Goal: Communication & Community: Answer question/provide support

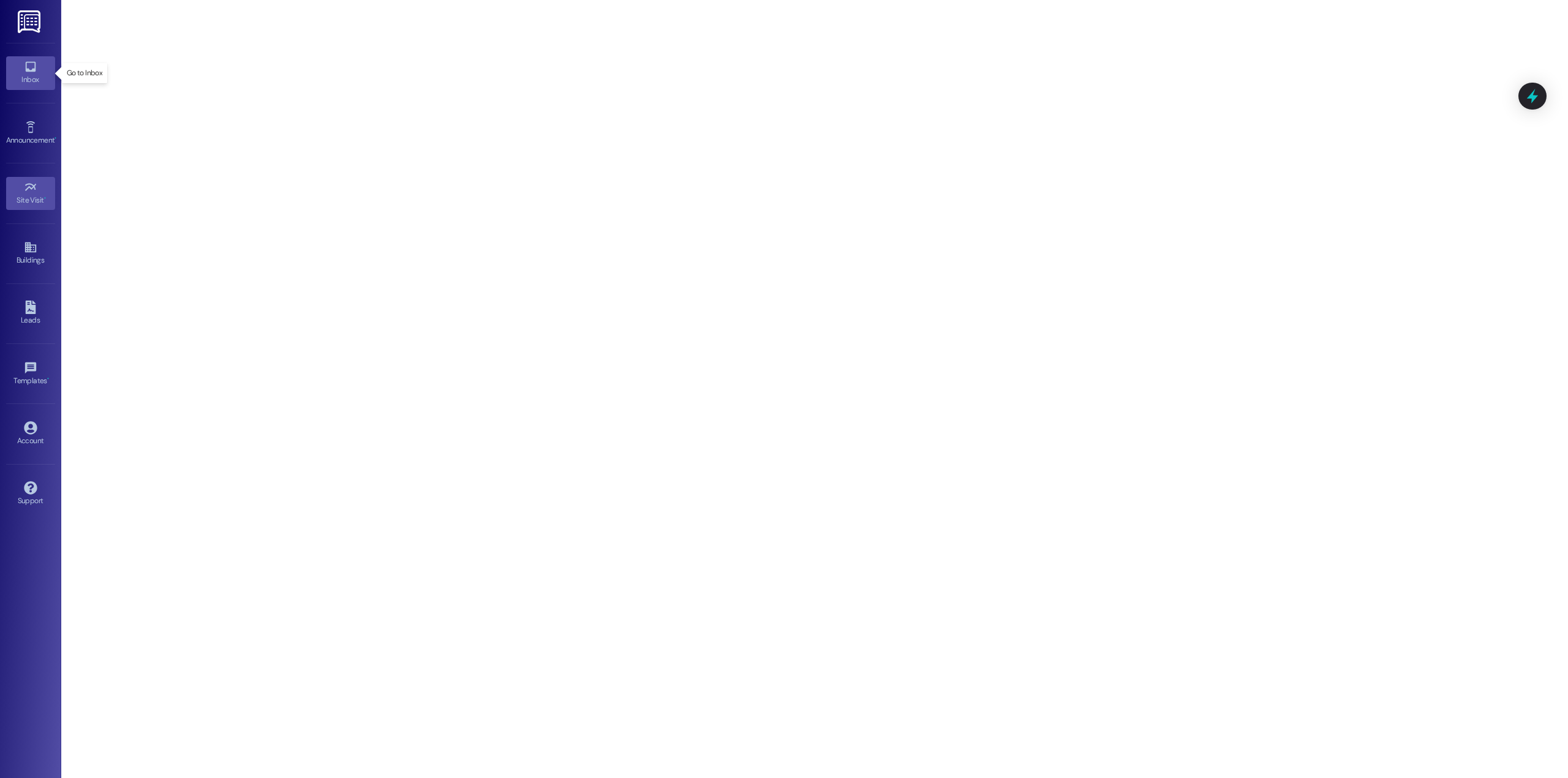
click at [34, 79] on div "Inbox" at bounding box center [31, 80] width 61 height 12
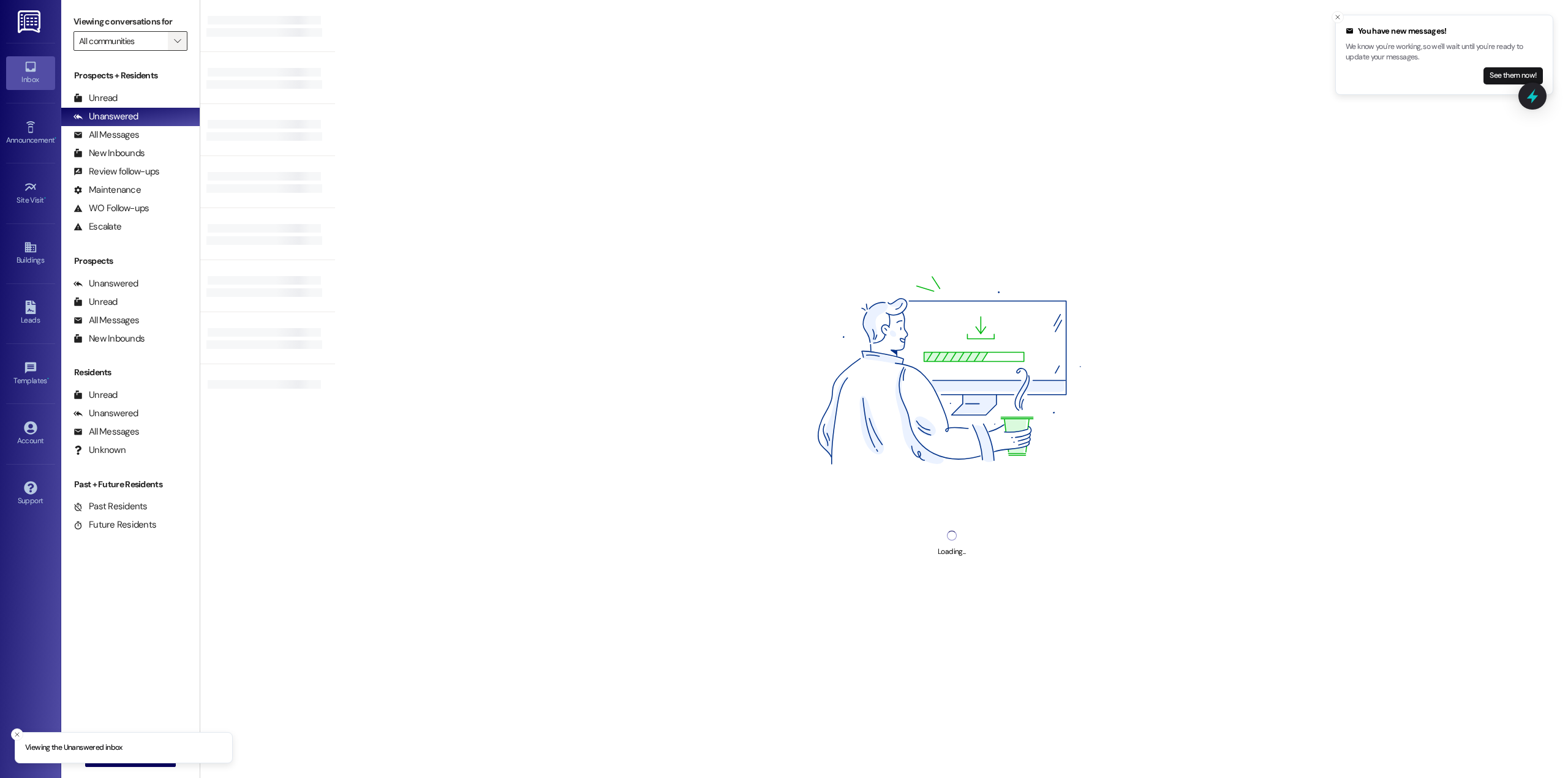
click at [174, 44] on icon "" at bounding box center [177, 41] width 7 height 10
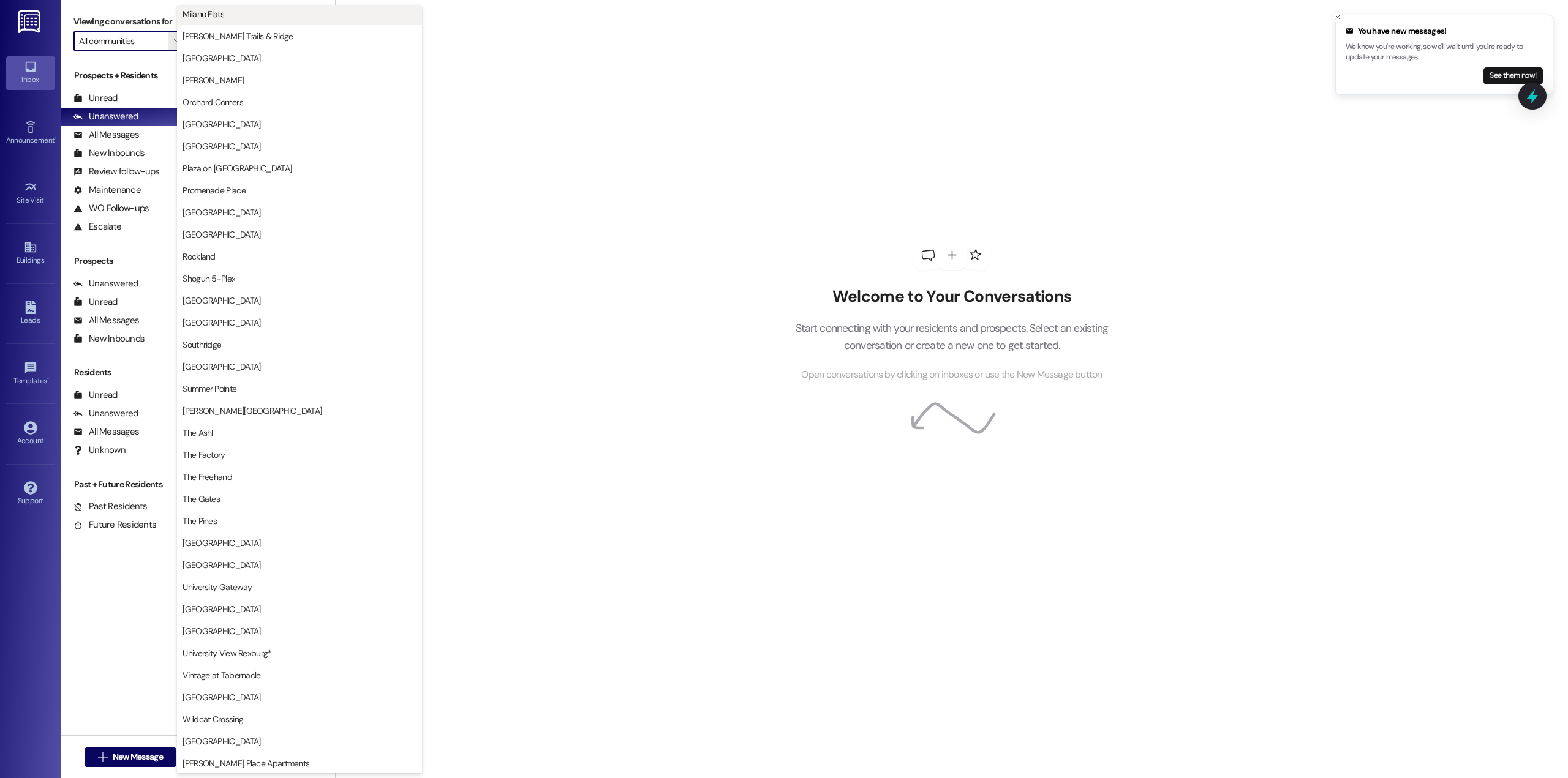
scroll to position [1083, 0]
click at [306, 447] on button "The Factory" at bounding box center [299, 453] width 245 height 22
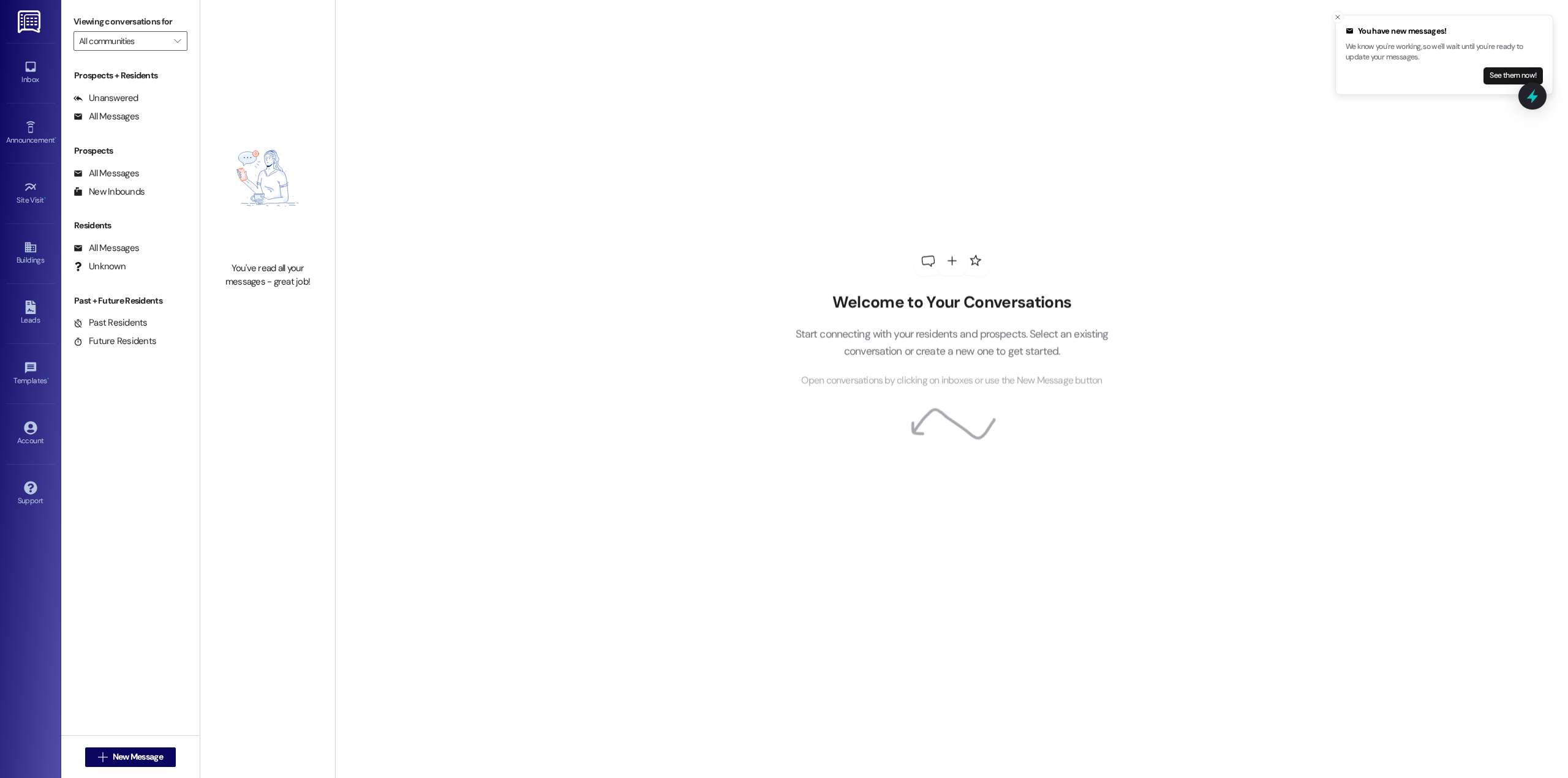
type input "The Factory"
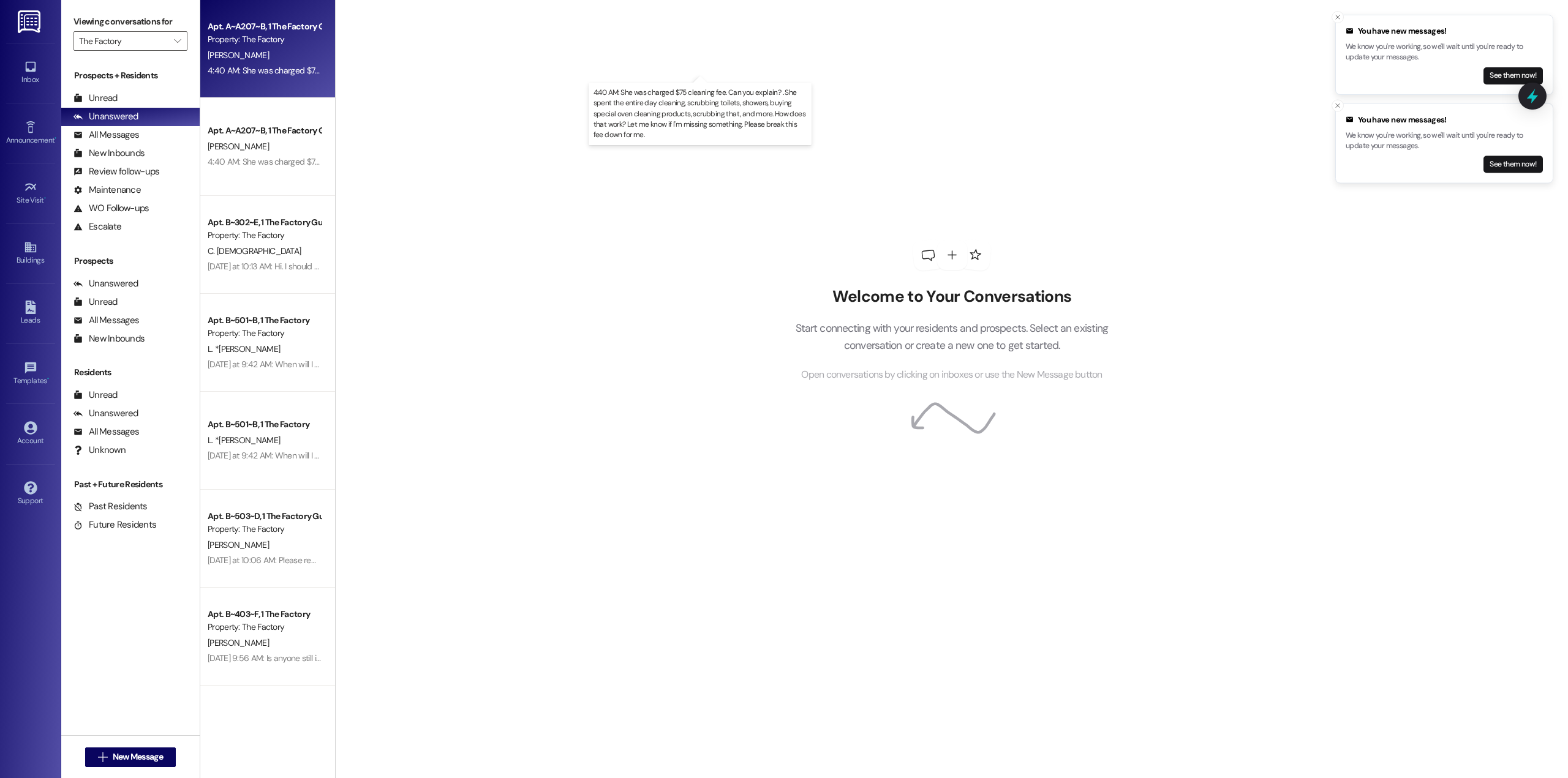
click at [254, 69] on div "4:40 AM: She was charged $75 cleaning fee. Can you explain? . She spent the ent…" at bounding box center [715, 70] width 1015 height 11
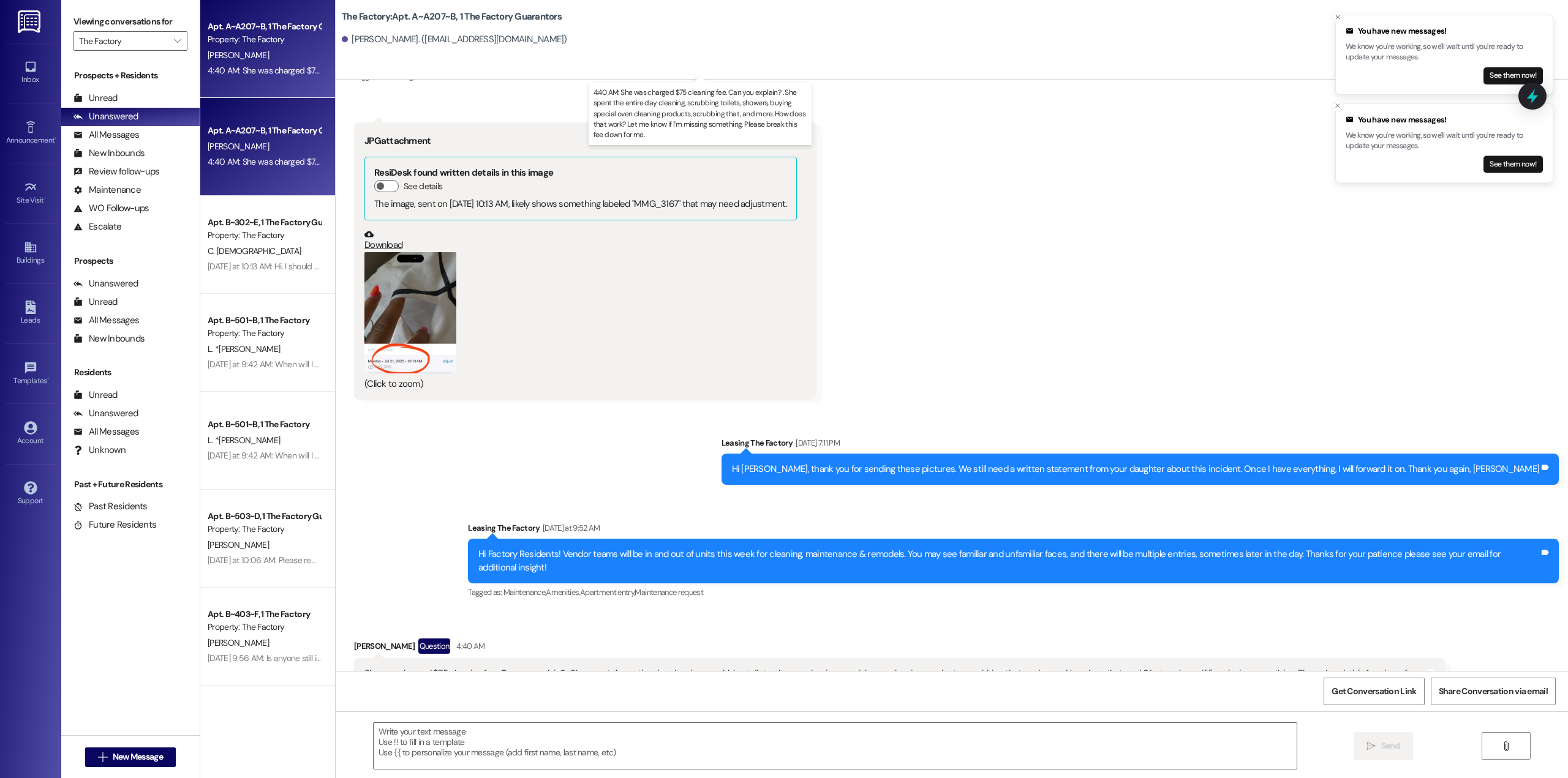
scroll to position [3674, 0]
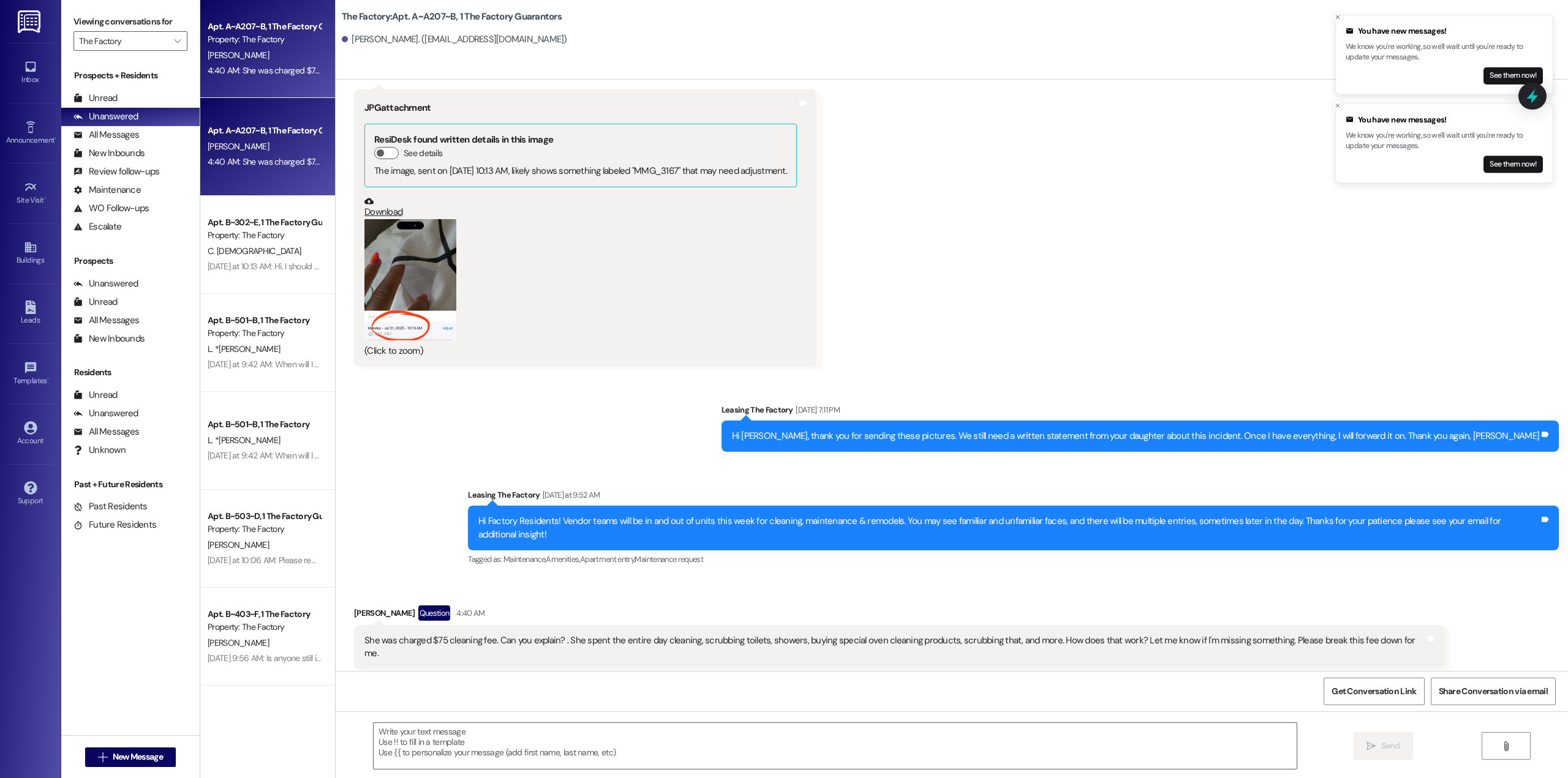
click at [249, 158] on div "4:40 AM: She was charged $75 cleaning fee. Can you explain? . She spent the ent…" at bounding box center [715, 161] width 1015 height 11
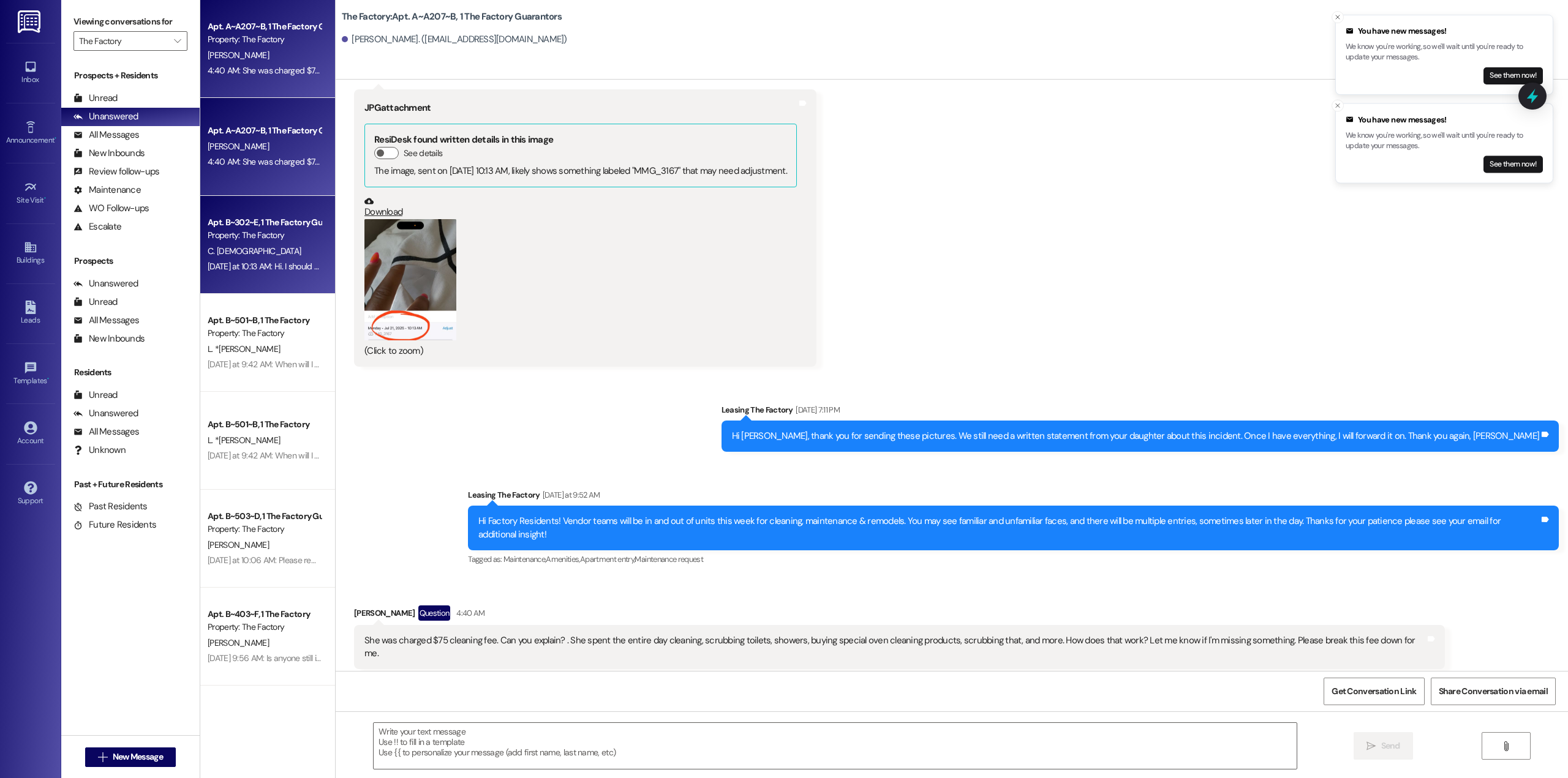
click at [276, 244] on div "C. [DEMOGRAPHIC_DATA]" at bounding box center [264, 251] width 116 height 16
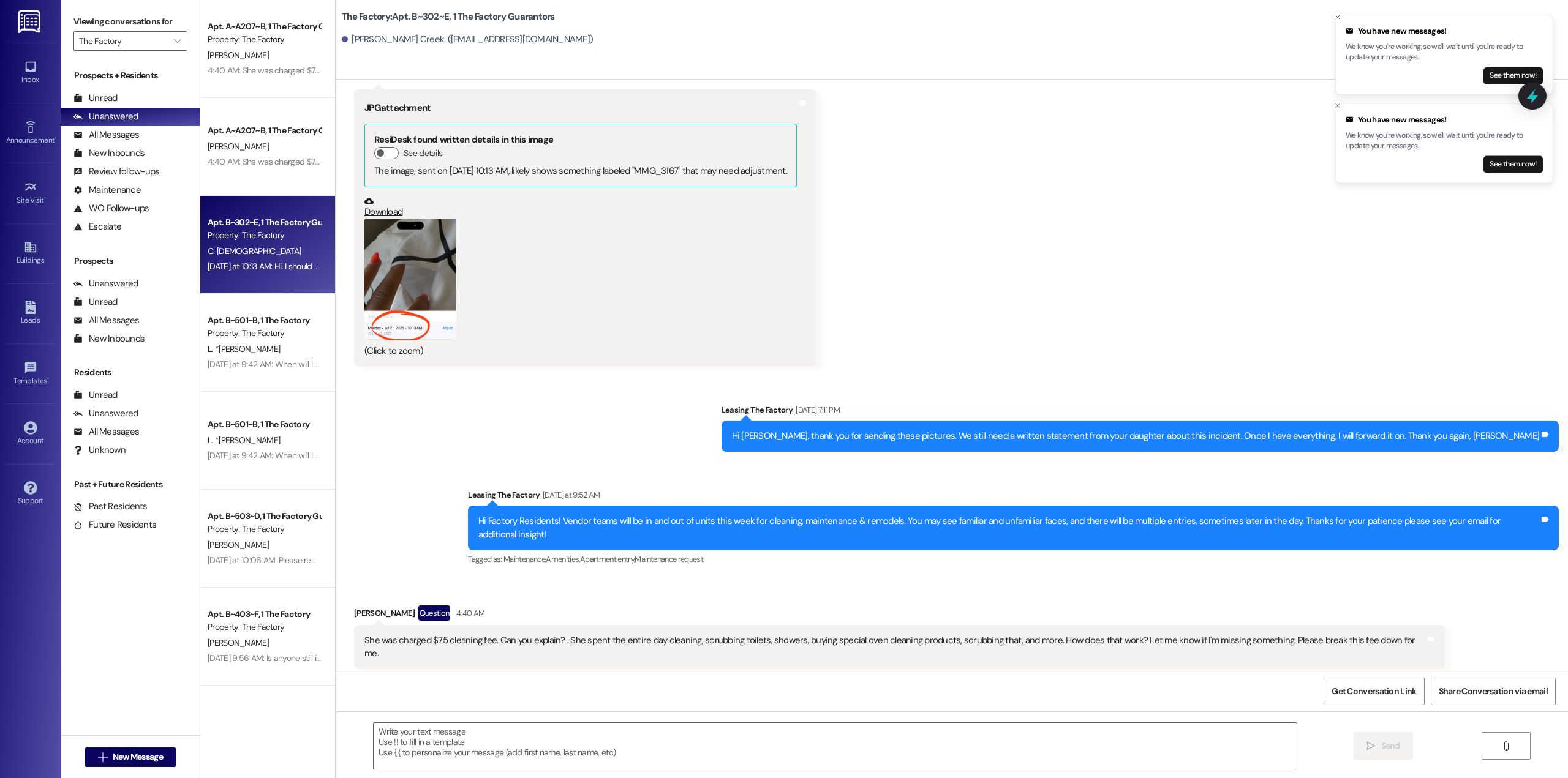
scroll to position [0, 0]
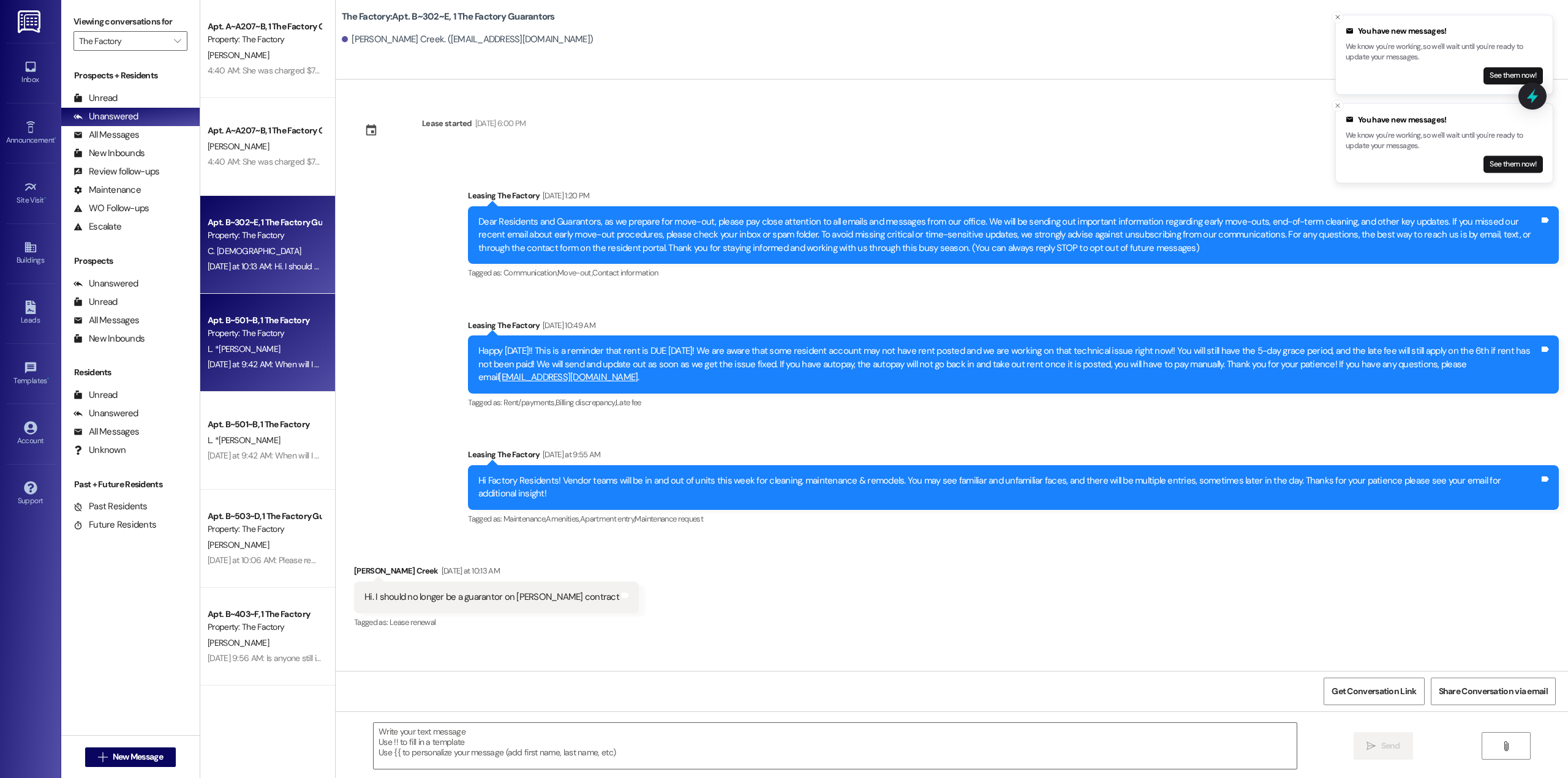
click at [274, 353] on div "L. *[PERSON_NAME]" at bounding box center [264, 349] width 116 height 16
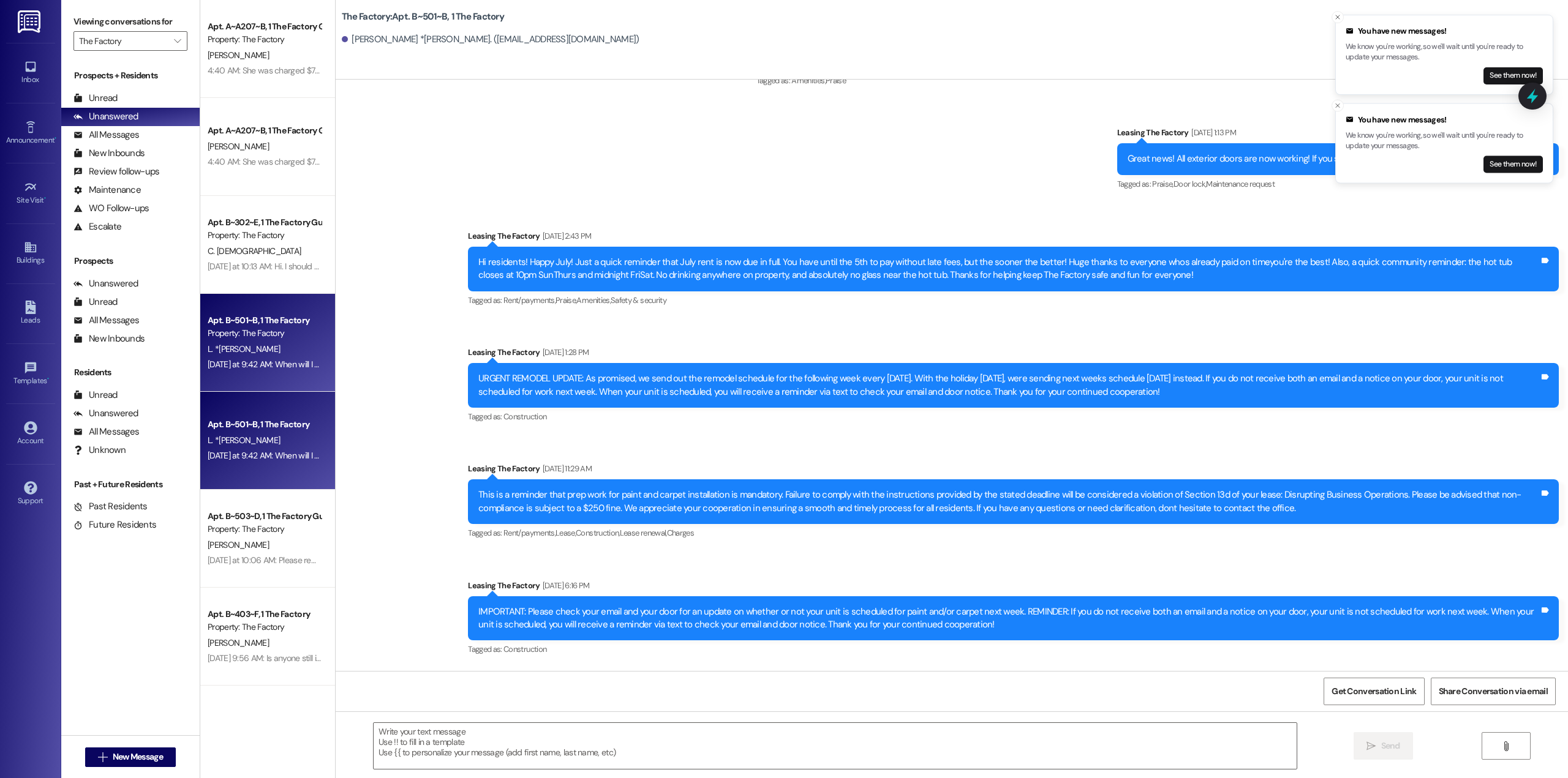
scroll to position [2966, 0]
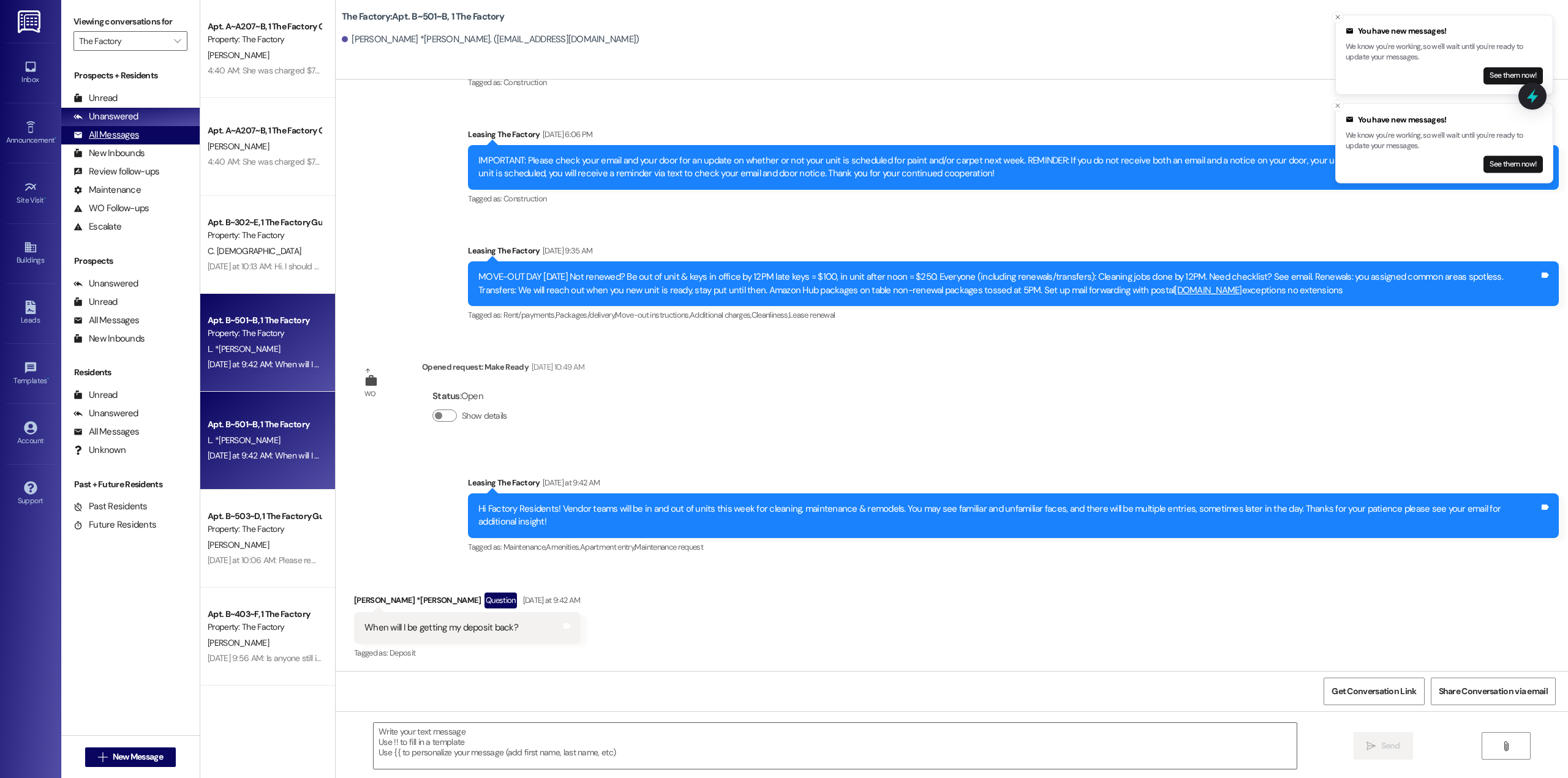
click at [117, 142] on div "All Messages" at bounding box center [106, 135] width 65 height 13
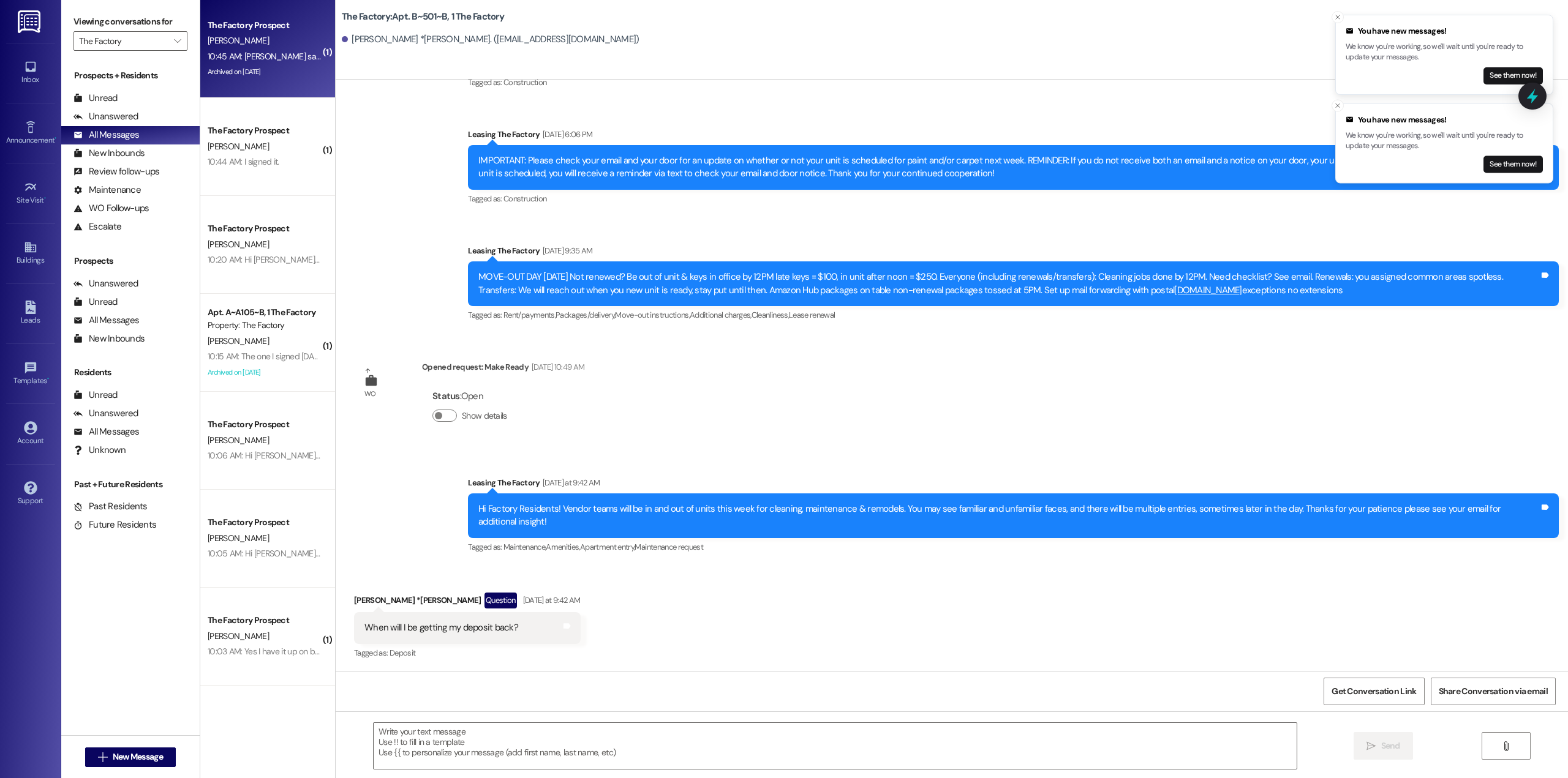
click at [262, 64] on div "Archived on [DATE]" at bounding box center [264, 72] width 116 height 16
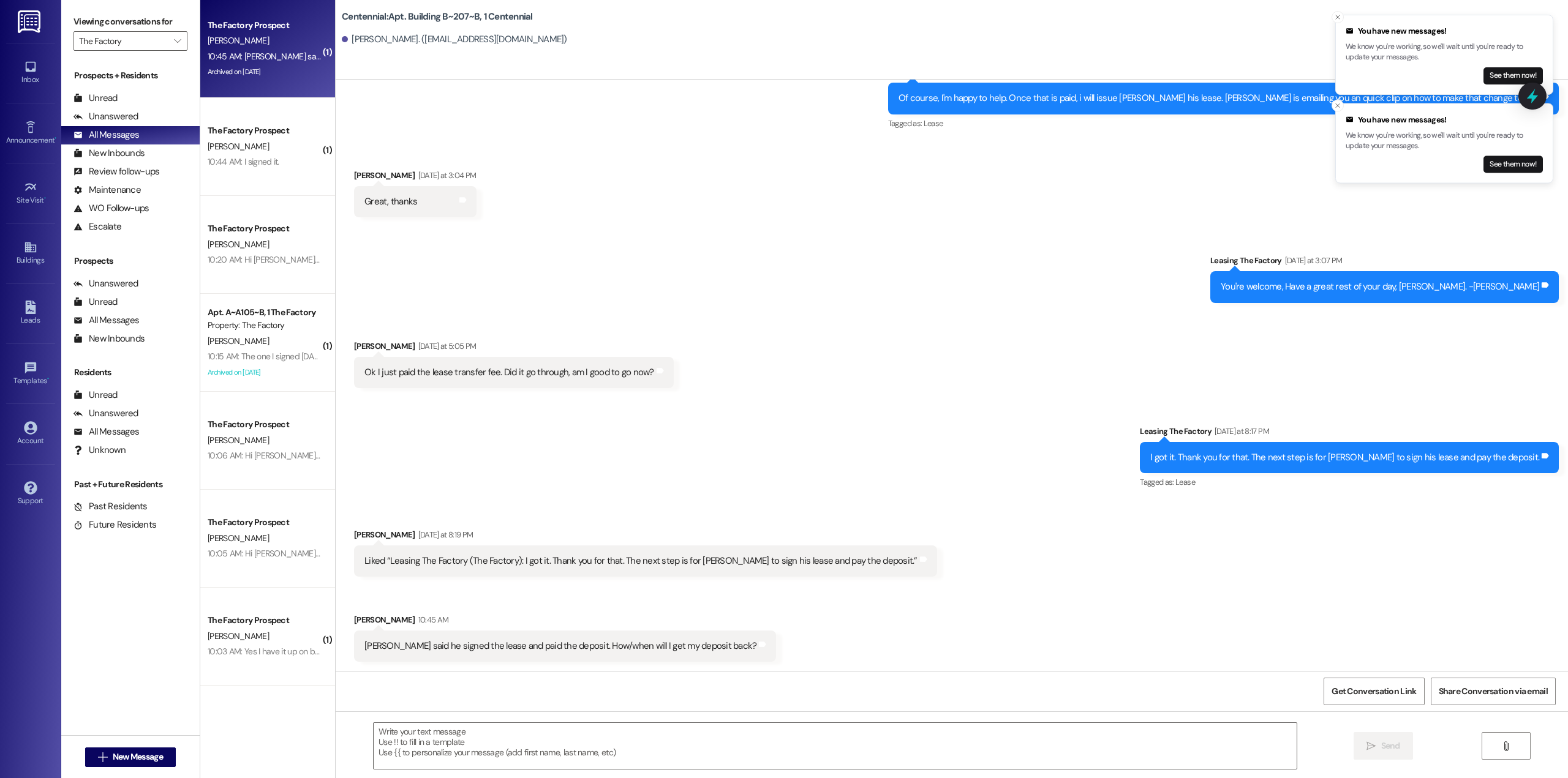
scroll to position [3774, 0]
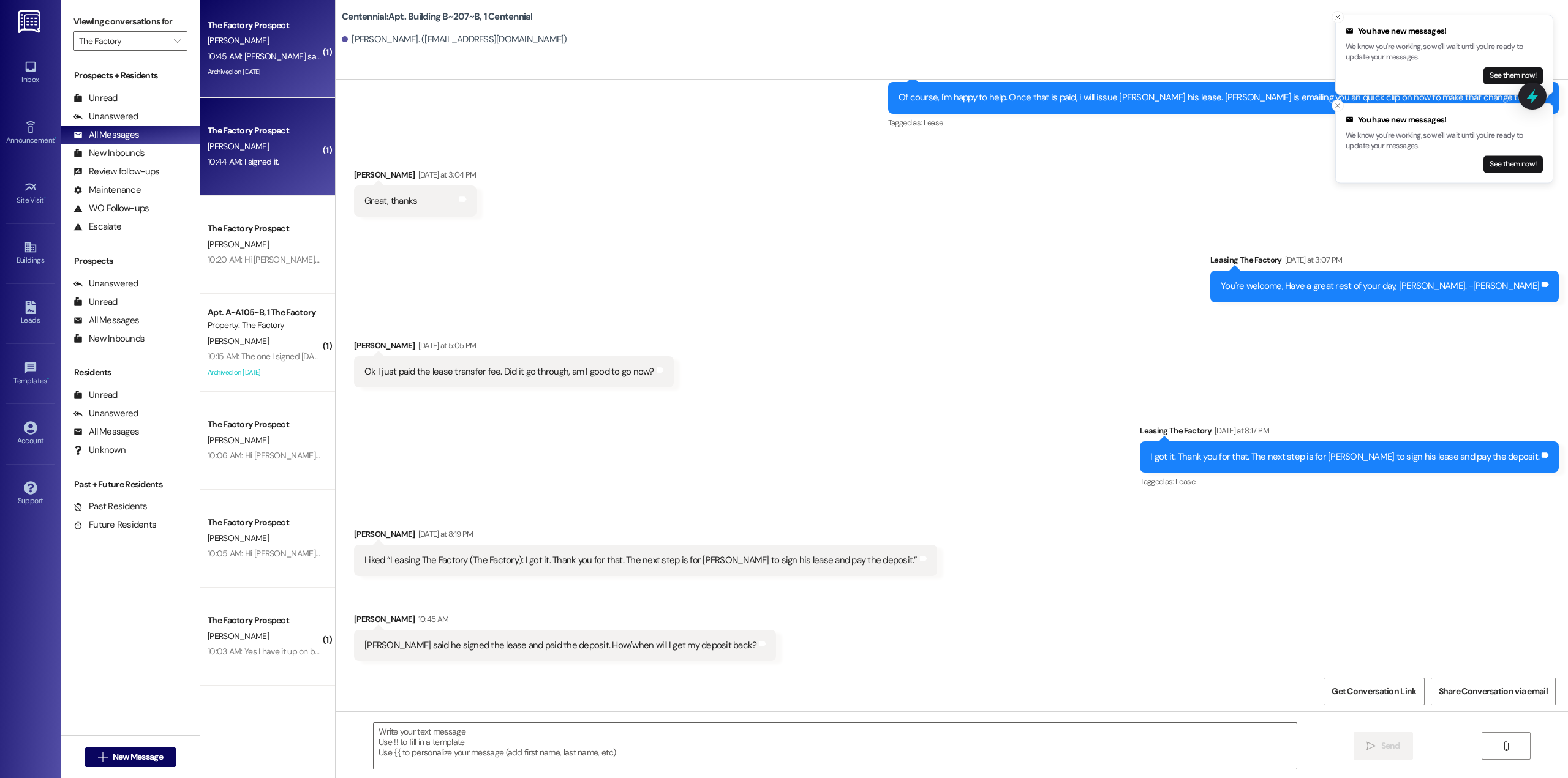
click at [266, 145] on div "[PERSON_NAME]" at bounding box center [264, 146] width 116 height 16
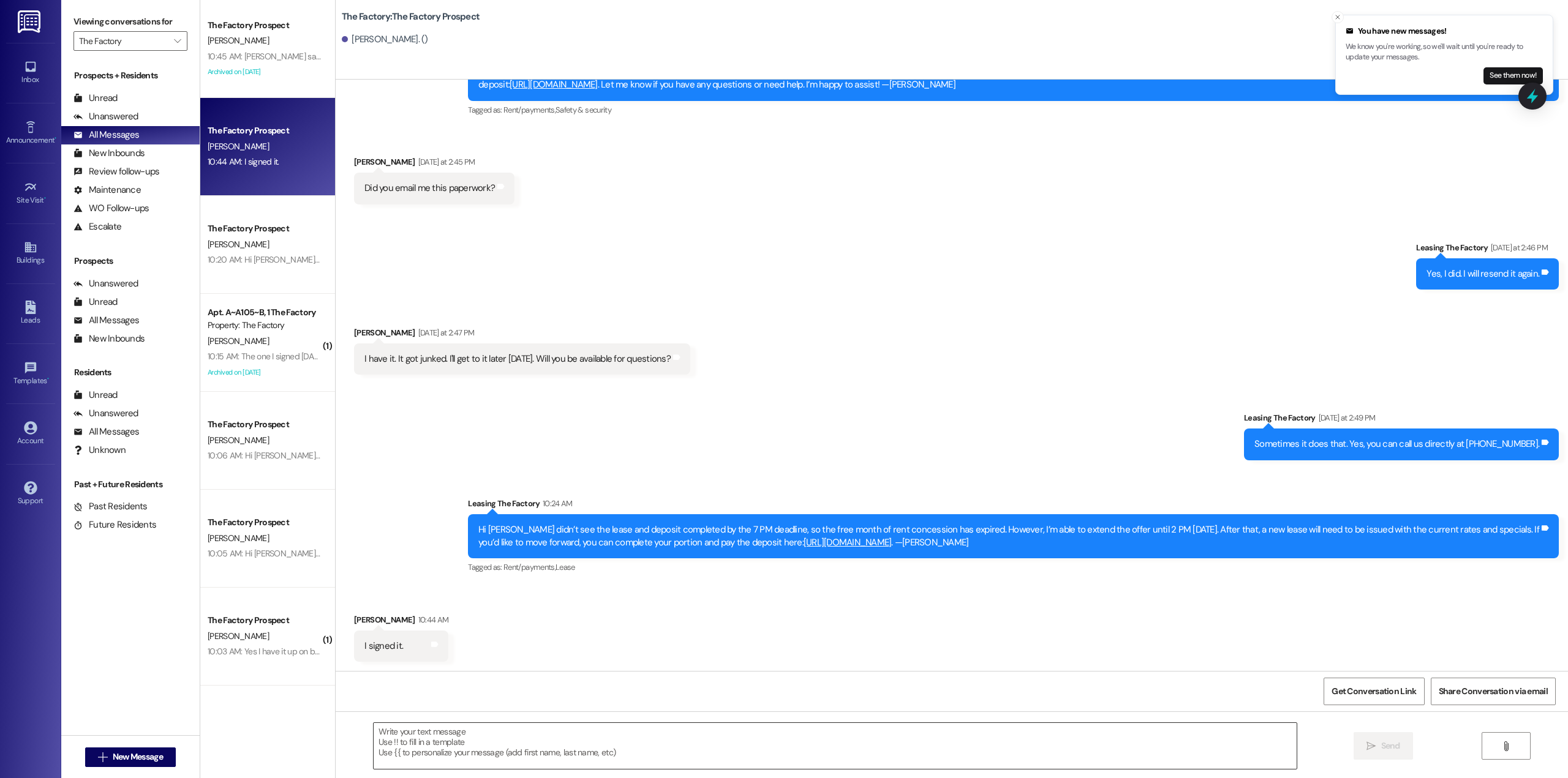
click at [534, 738] on textarea at bounding box center [835, 746] width 923 height 46
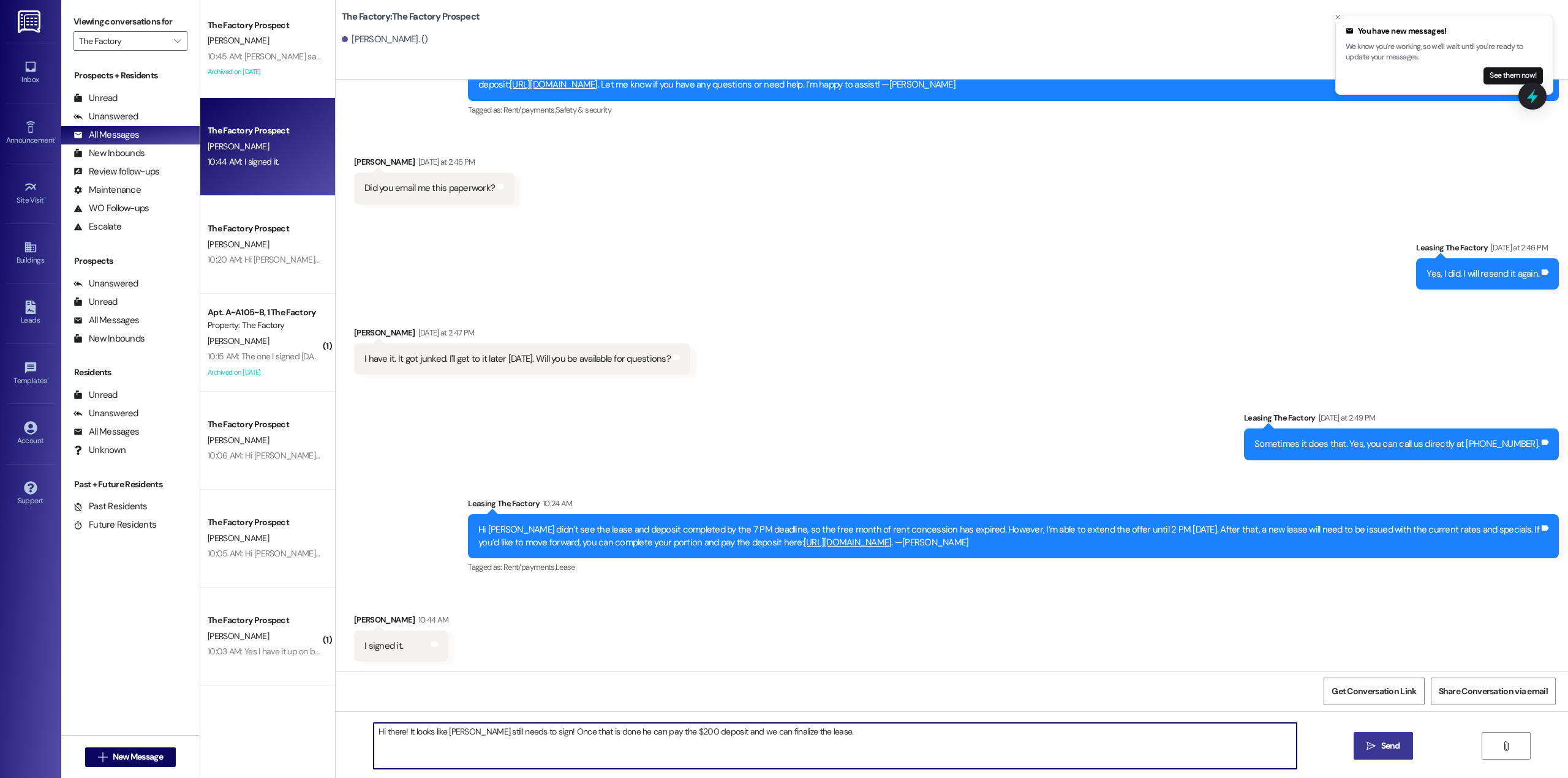
type textarea "Hi there! It looks like [PERSON_NAME] still needs to sign! Once that is done he…"
click at [1379, 749] on span "Send" at bounding box center [1391, 746] width 24 height 13
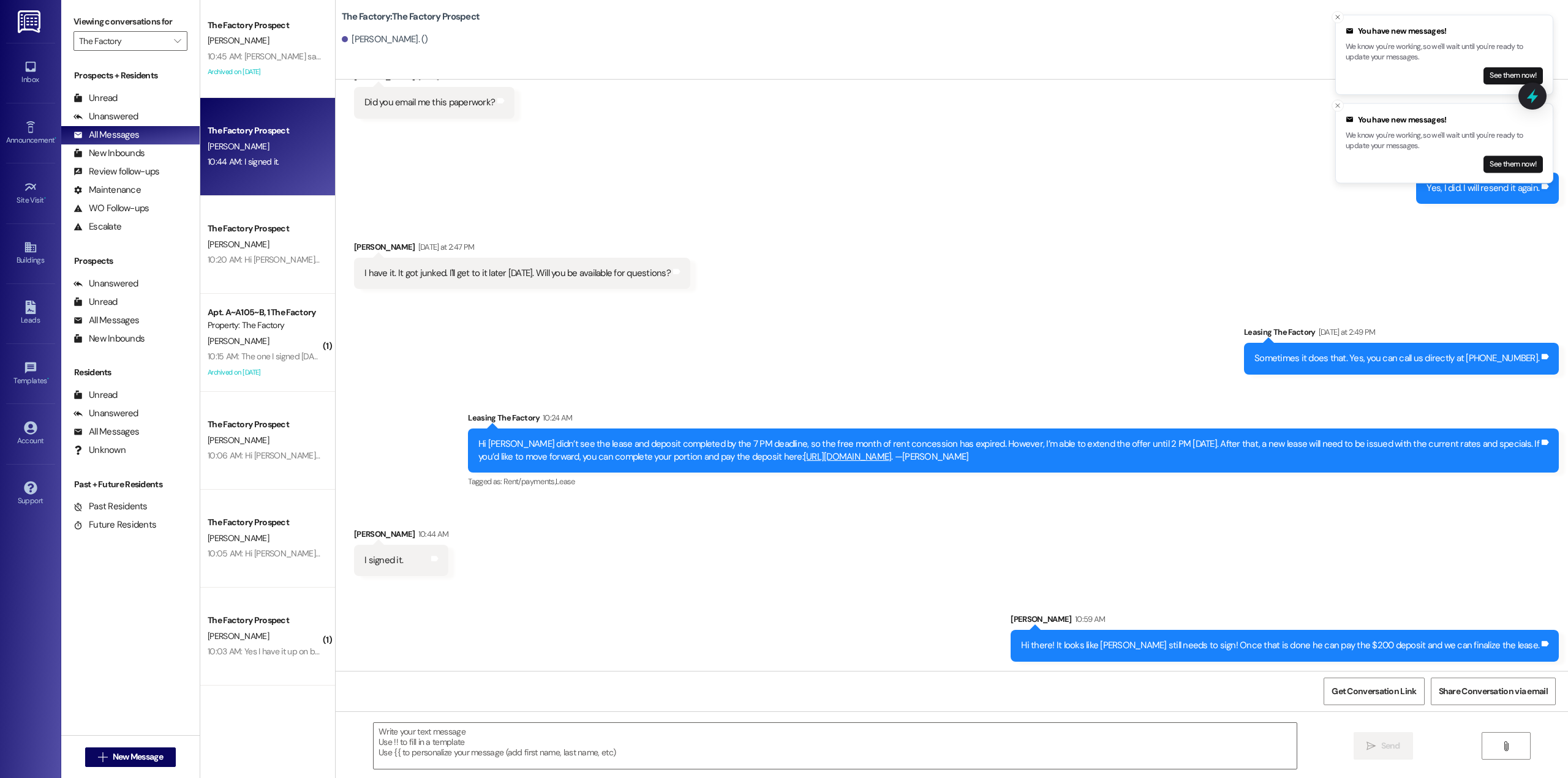
scroll to position [1347, 0]
click at [1068, 640] on div "Hi there! It looks like [PERSON_NAME] still needs to sign! Once that is done he…" at bounding box center [1280, 645] width 518 height 13
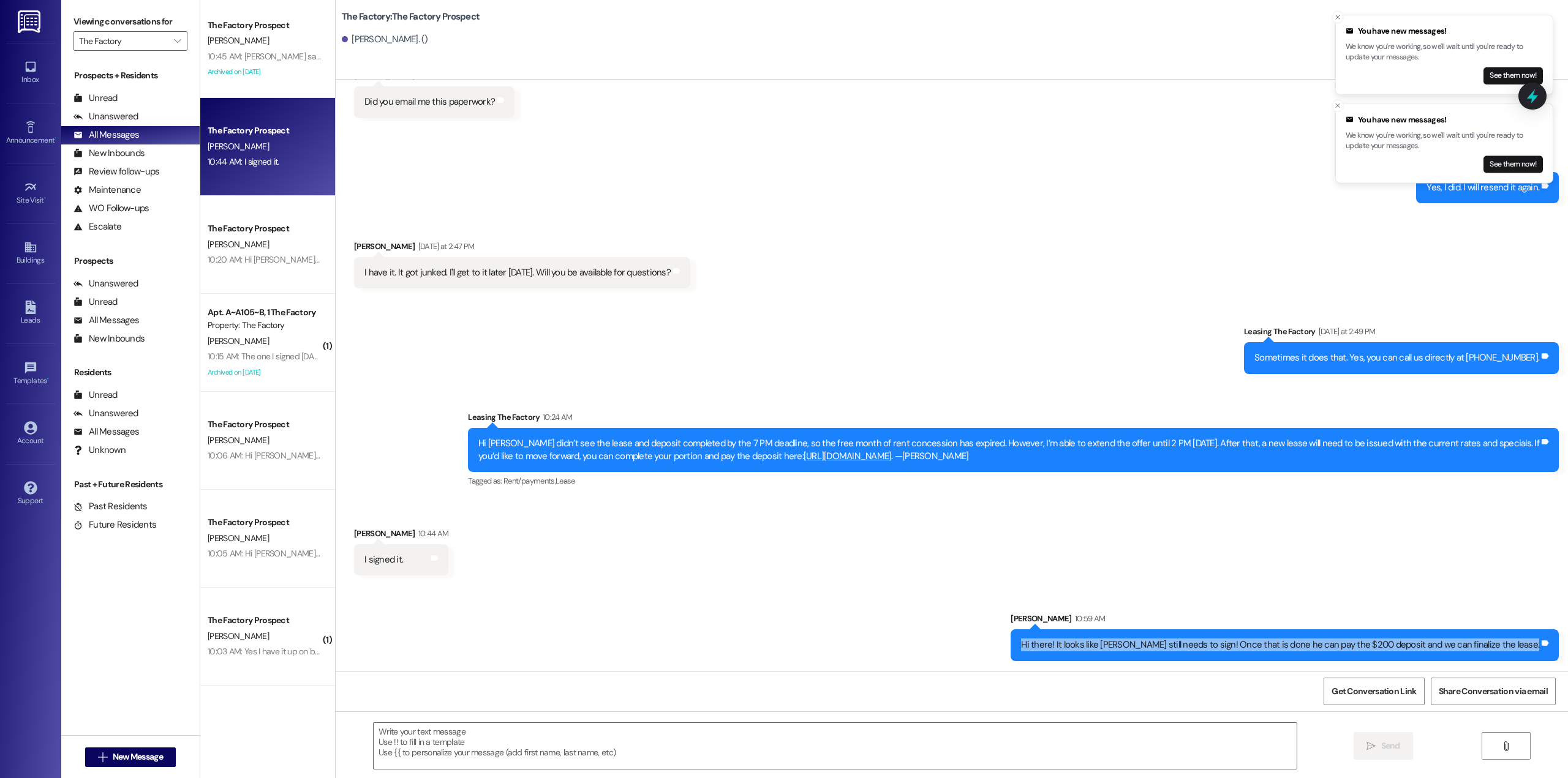
copy div "Hi there! It looks like George still needs to sign! Once that is done he can pa…"
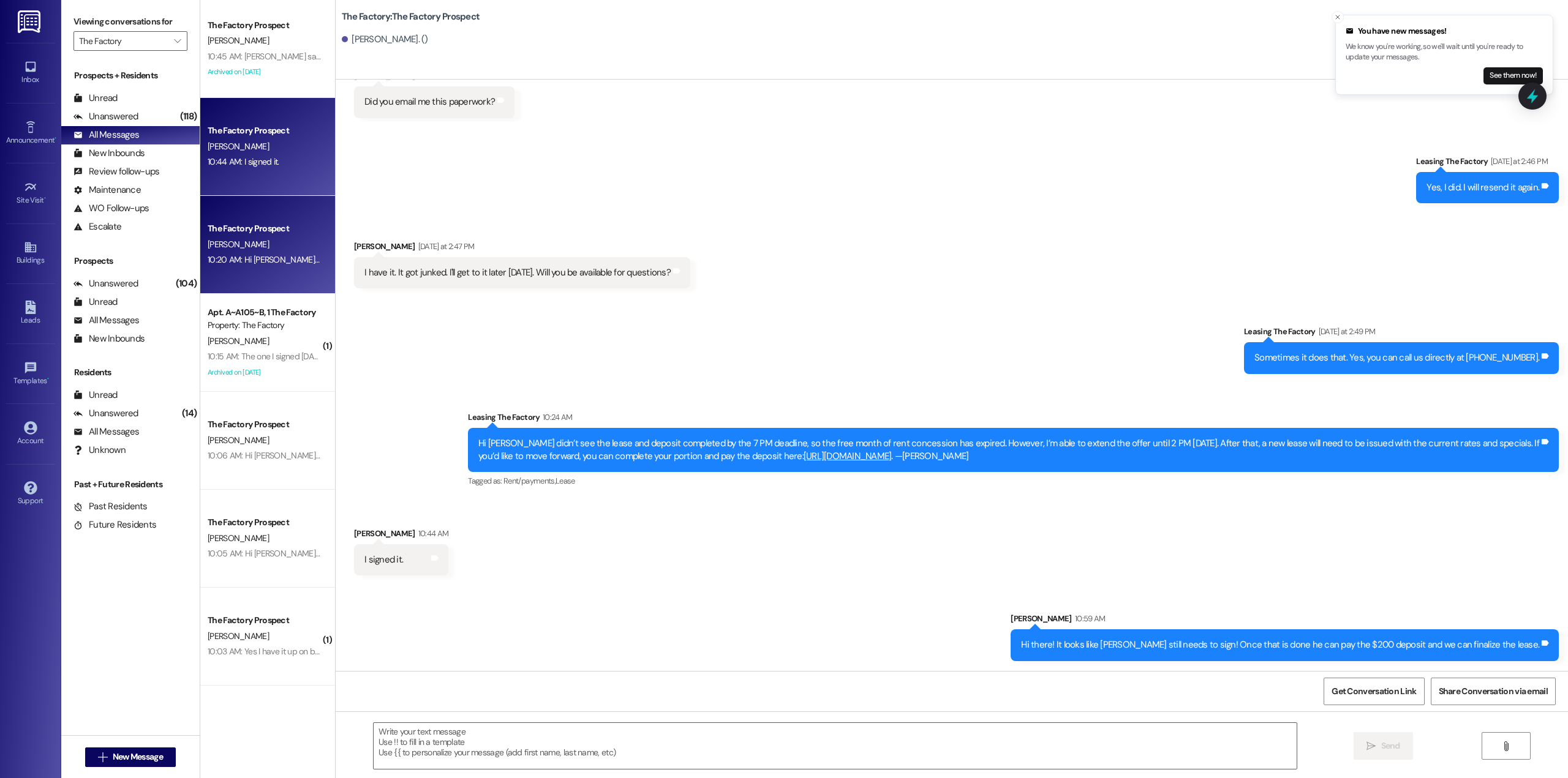
click at [253, 261] on div "10:20 AM: Hi George, I didn’t see the lease and deposit completed by the 7 PM d…" at bounding box center [942, 260] width 1470 height 11
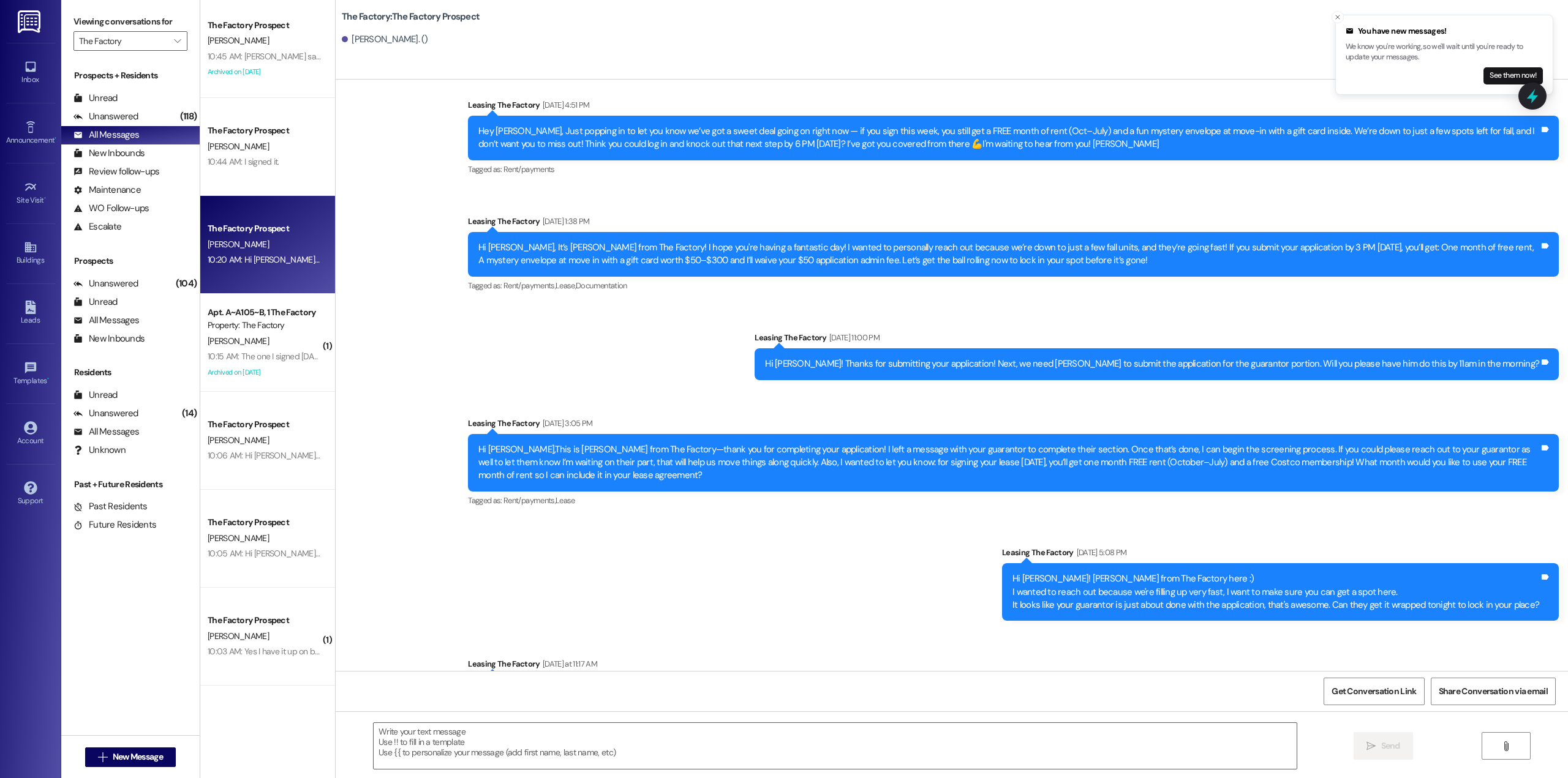
scroll to position [1260, 0]
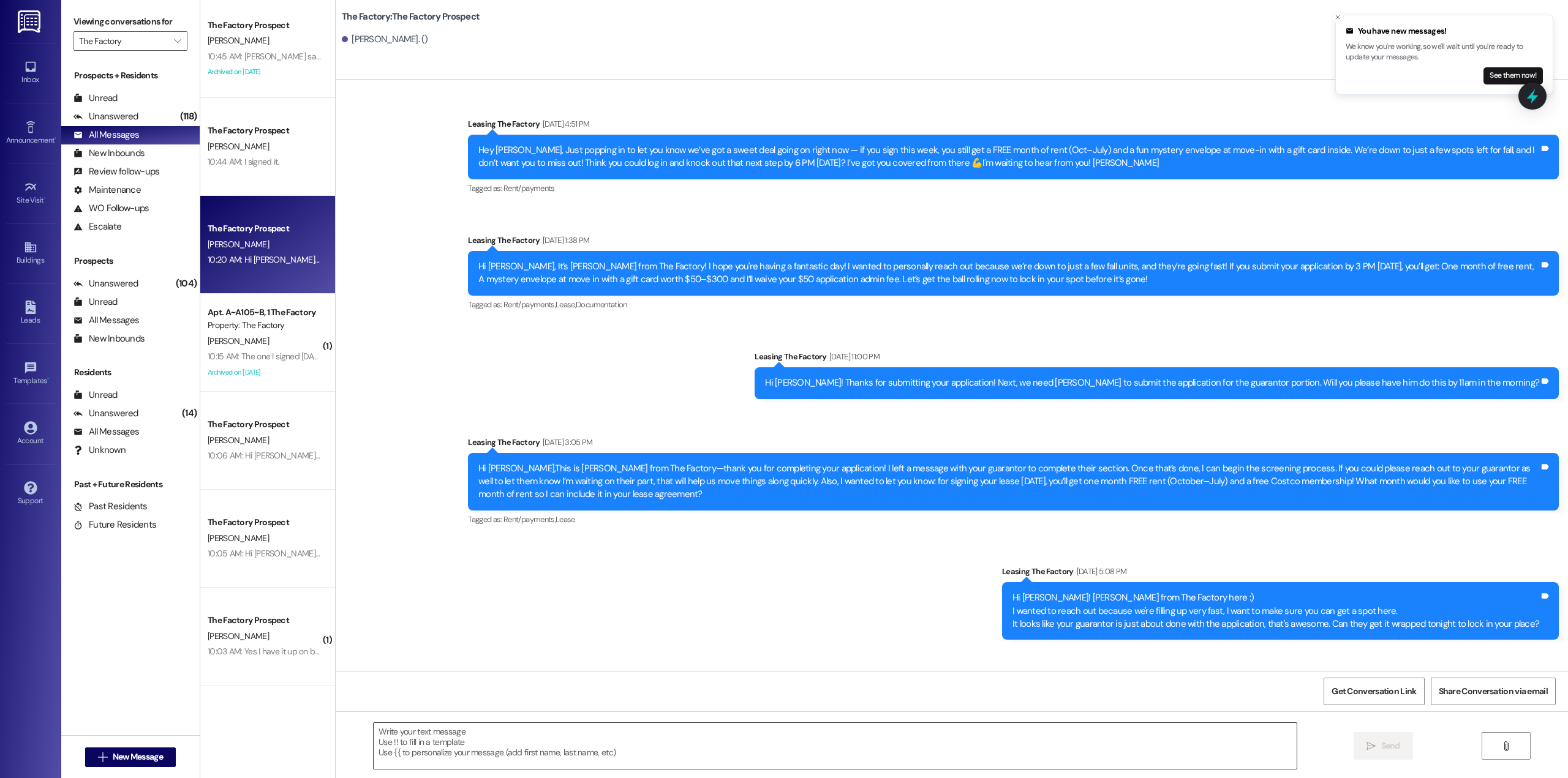
click at [1010, 739] on textarea at bounding box center [835, 746] width 923 height 46
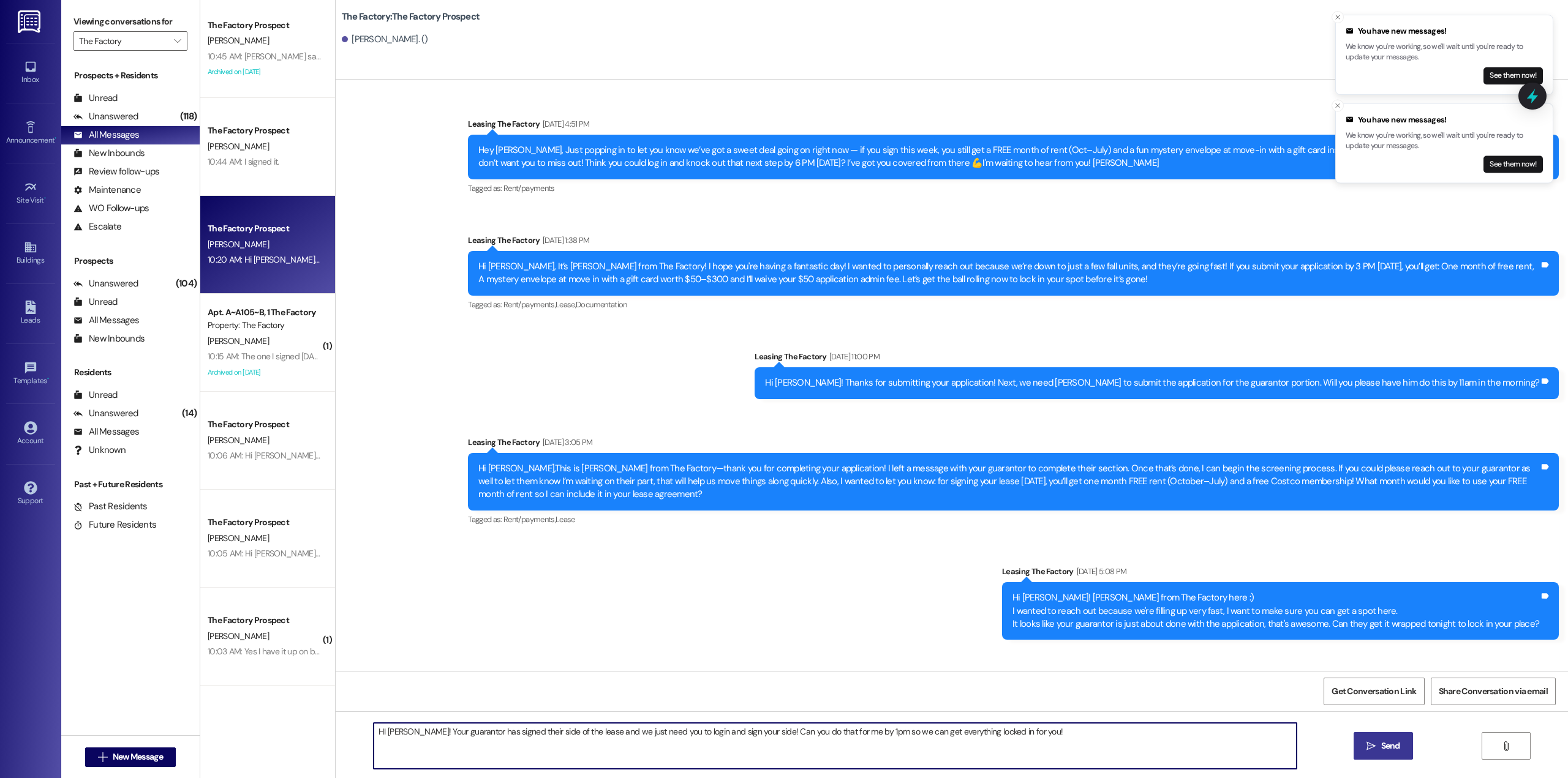
type textarea "HI George! Your guarantor has signed their side of the lease and we just need y…"
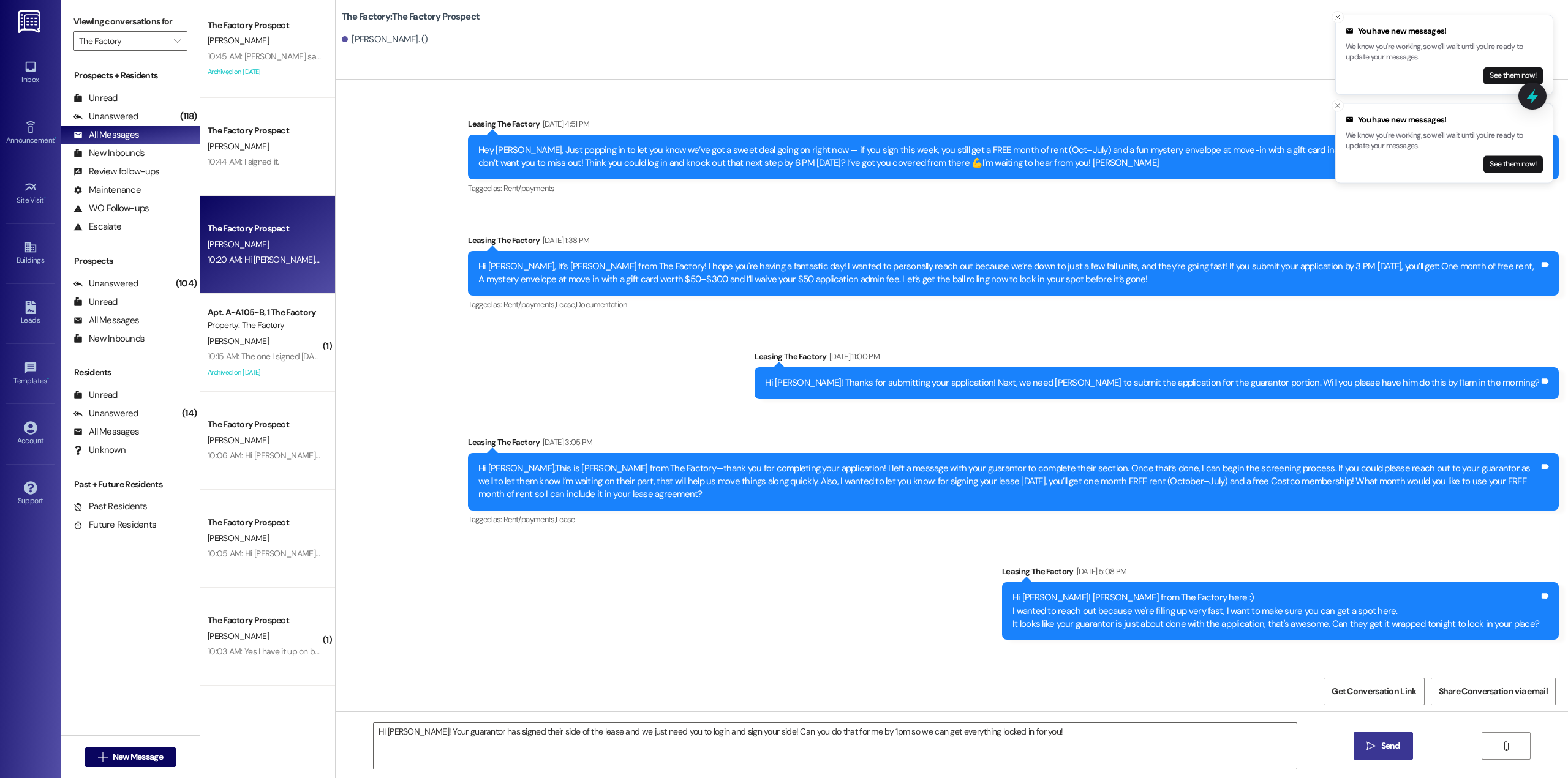
click at [1382, 742] on span "Send" at bounding box center [1391, 746] width 19 height 13
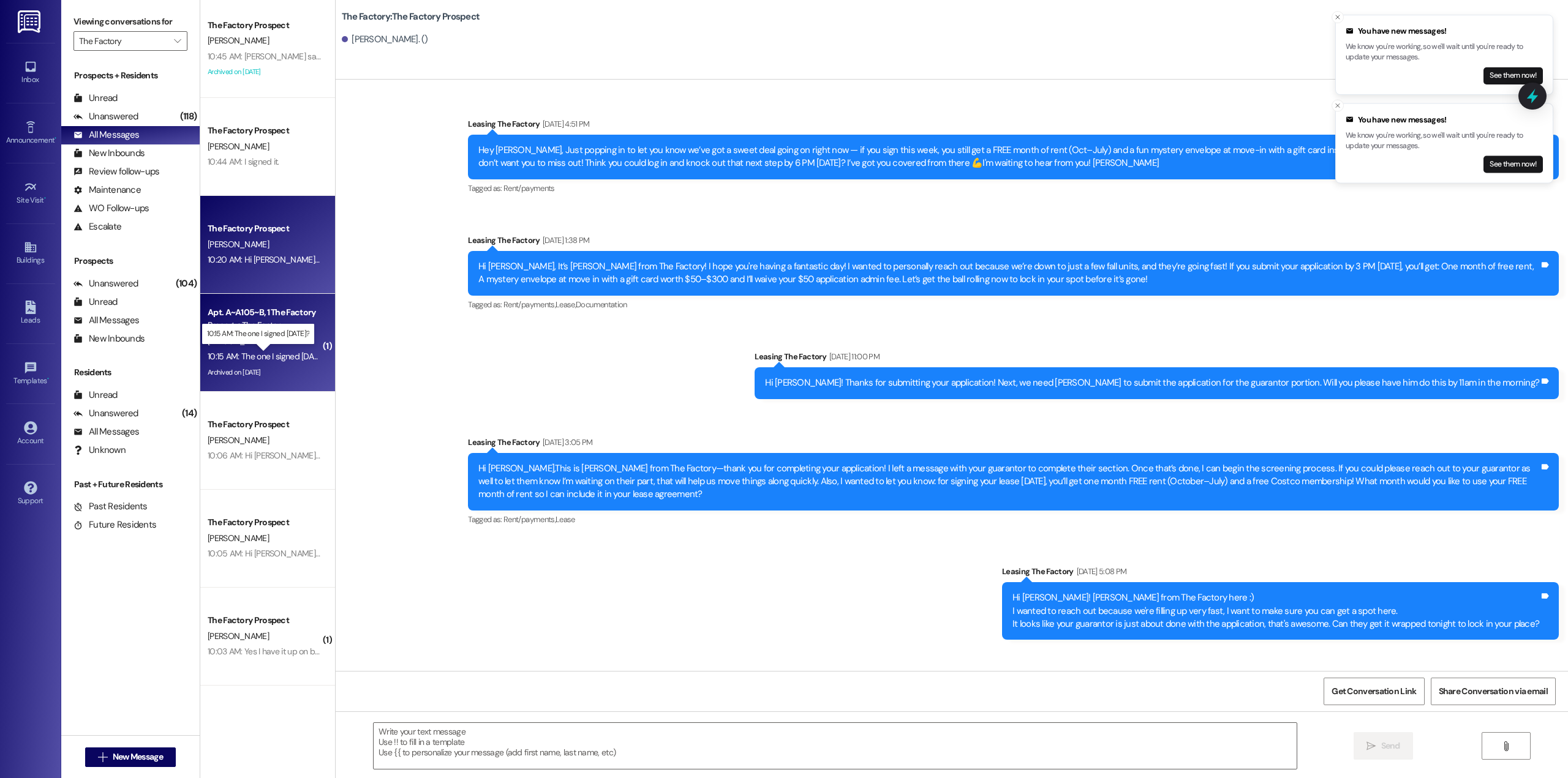
click at [276, 353] on div "10:15 AM: The one I signed yesterday? 10:15 AM: The one I signed yesterday?" at bounding box center [268, 357] width 120 height 11
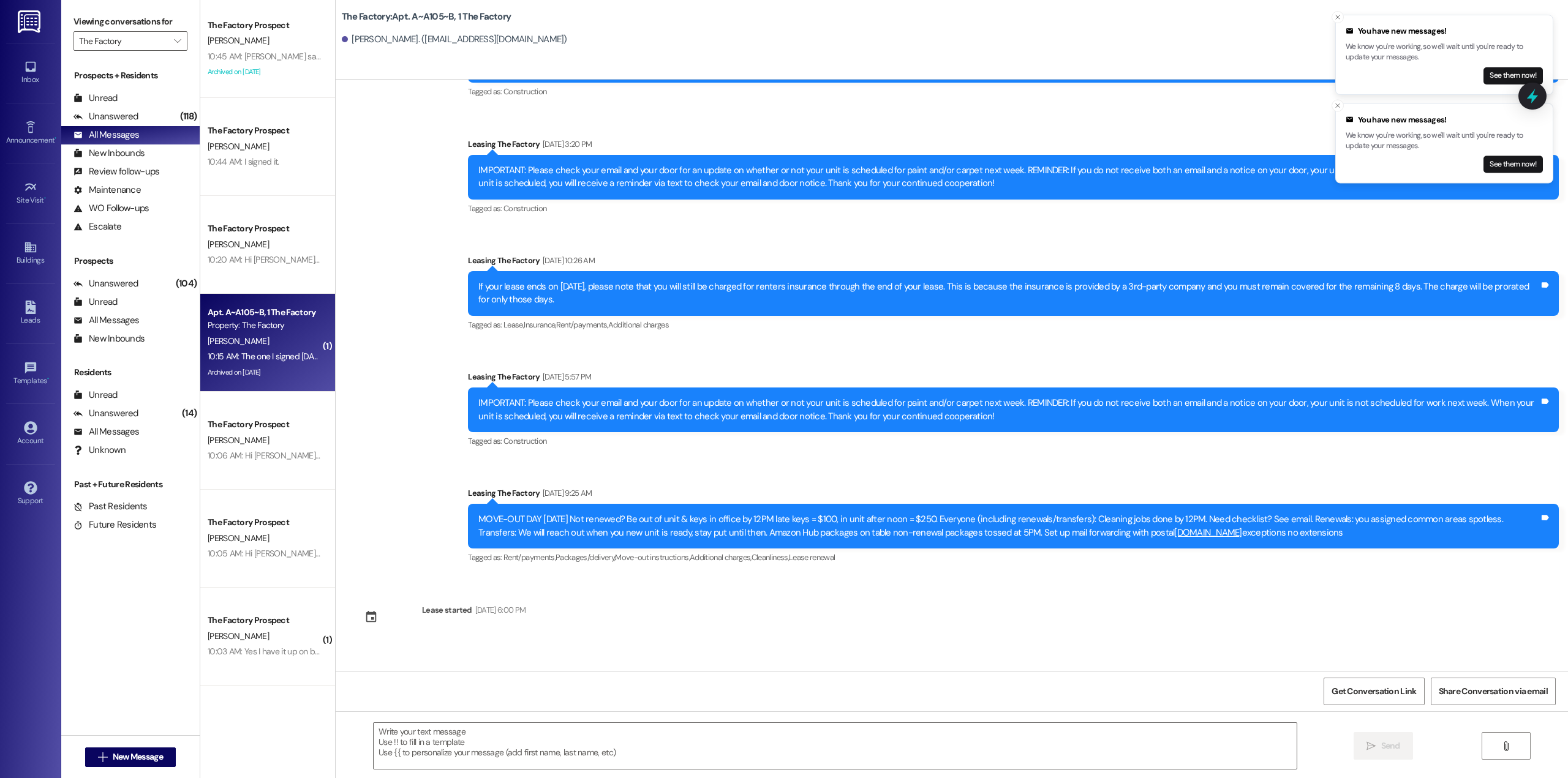
scroll to position [8170, 0]
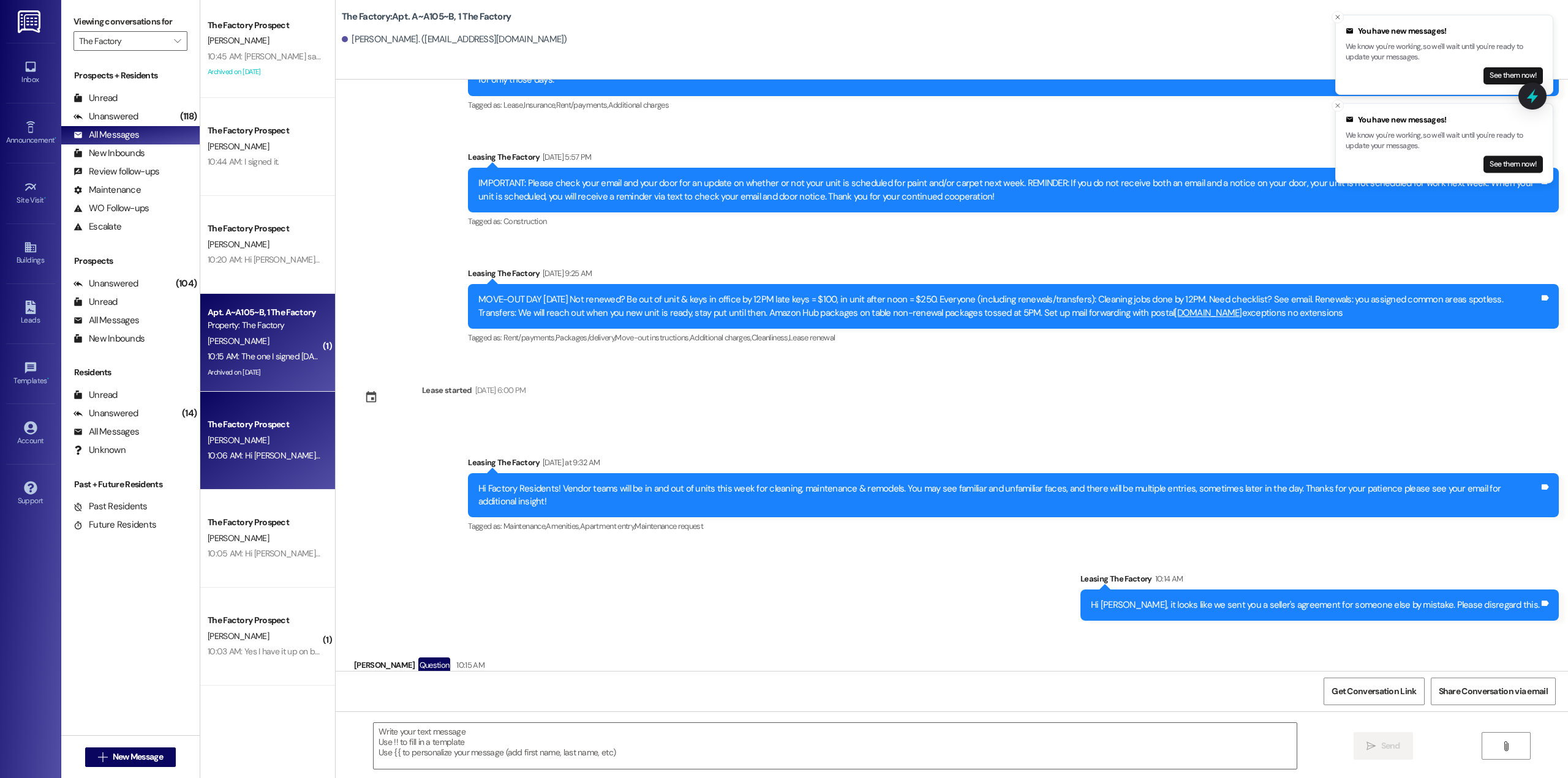
click at [223, 450] on div "10:06 AM: Hi Sofia, your lease is ready to sign and the link has been sent to y…" at bounding box center [866, 456] width 1317 height 11
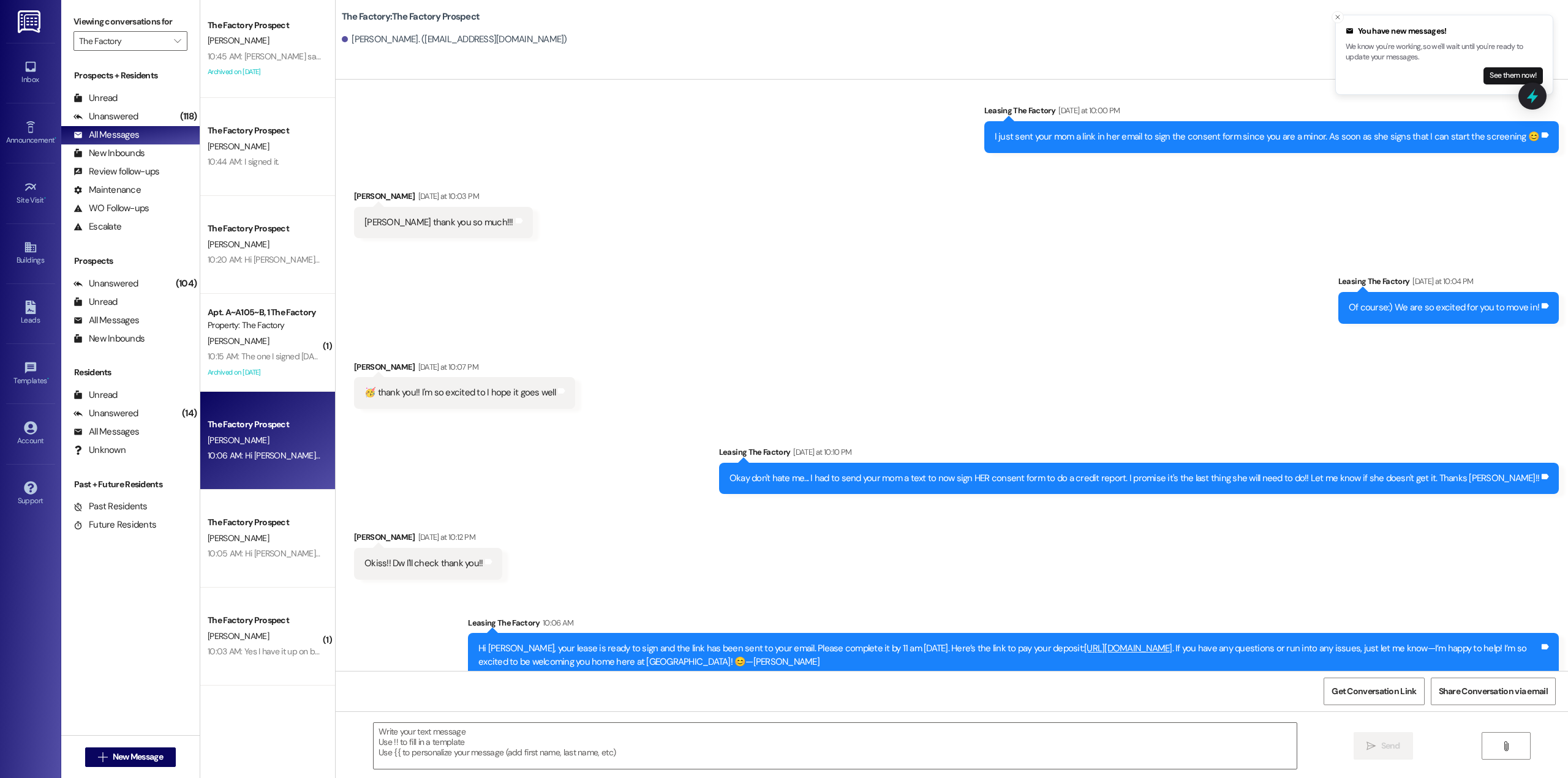
scroll to position [1103, 0]
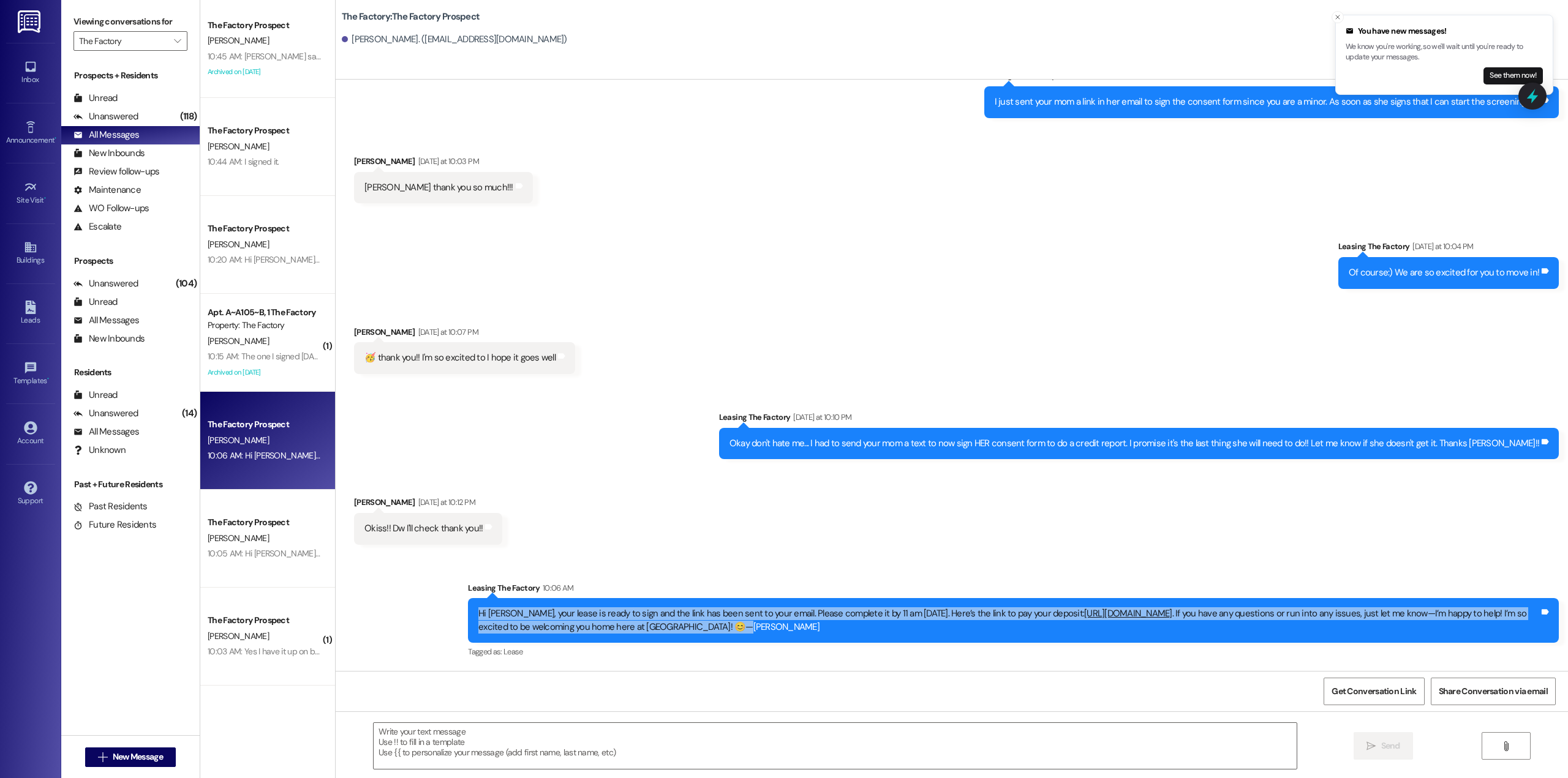
drag, startPoint x: 760, startPoint y: 629, endPoint x: 448, endPoint y: 619, distance: 312.2
click at [448, 619] on div "Sent via SMS Leasing The Factory 10:06 AM Hi Sofia, your lease is ready to sign…" at bounding box center [952, 612] width 1232 height 117
copy div "Hi Sofia, your lease is ready to sign and the link has been sent to your email.…"
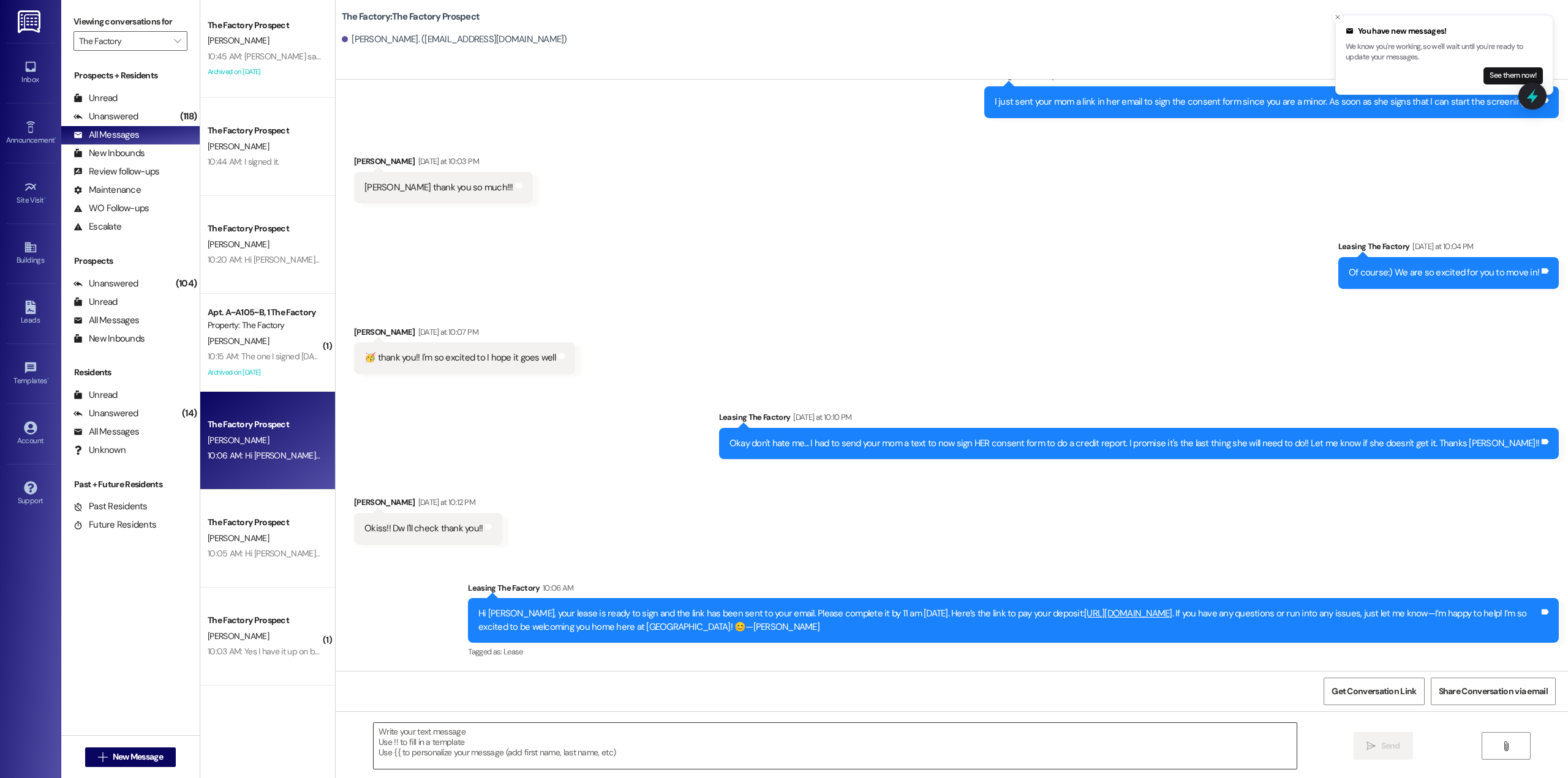
click at [643, 728] on textarea at bounding box center [835, 746] width 923 height 46
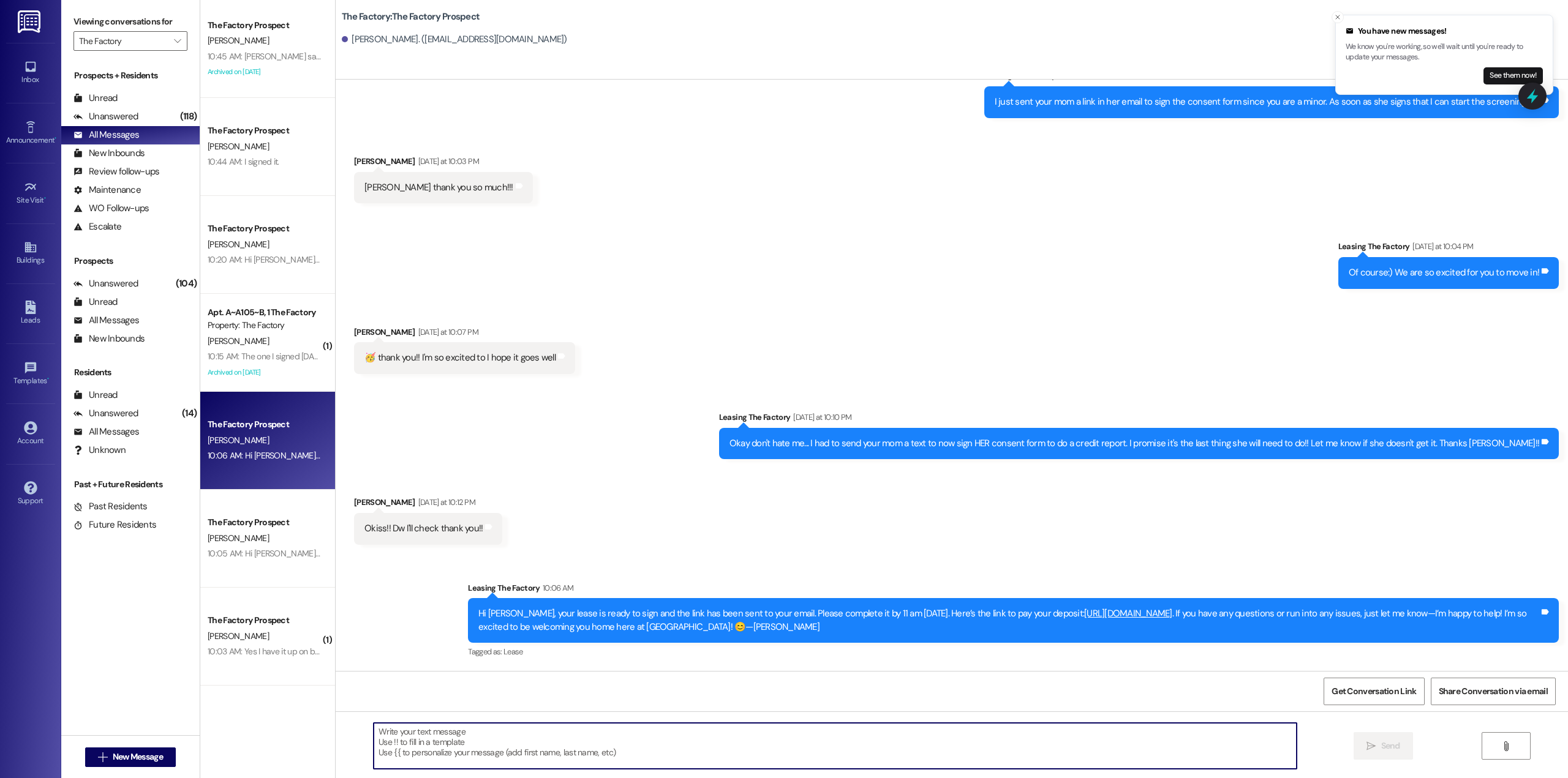
paste textarea "Hey Sofia! 🎉 It’s Joey from The Factory — your lease is ready to lock in and we…"
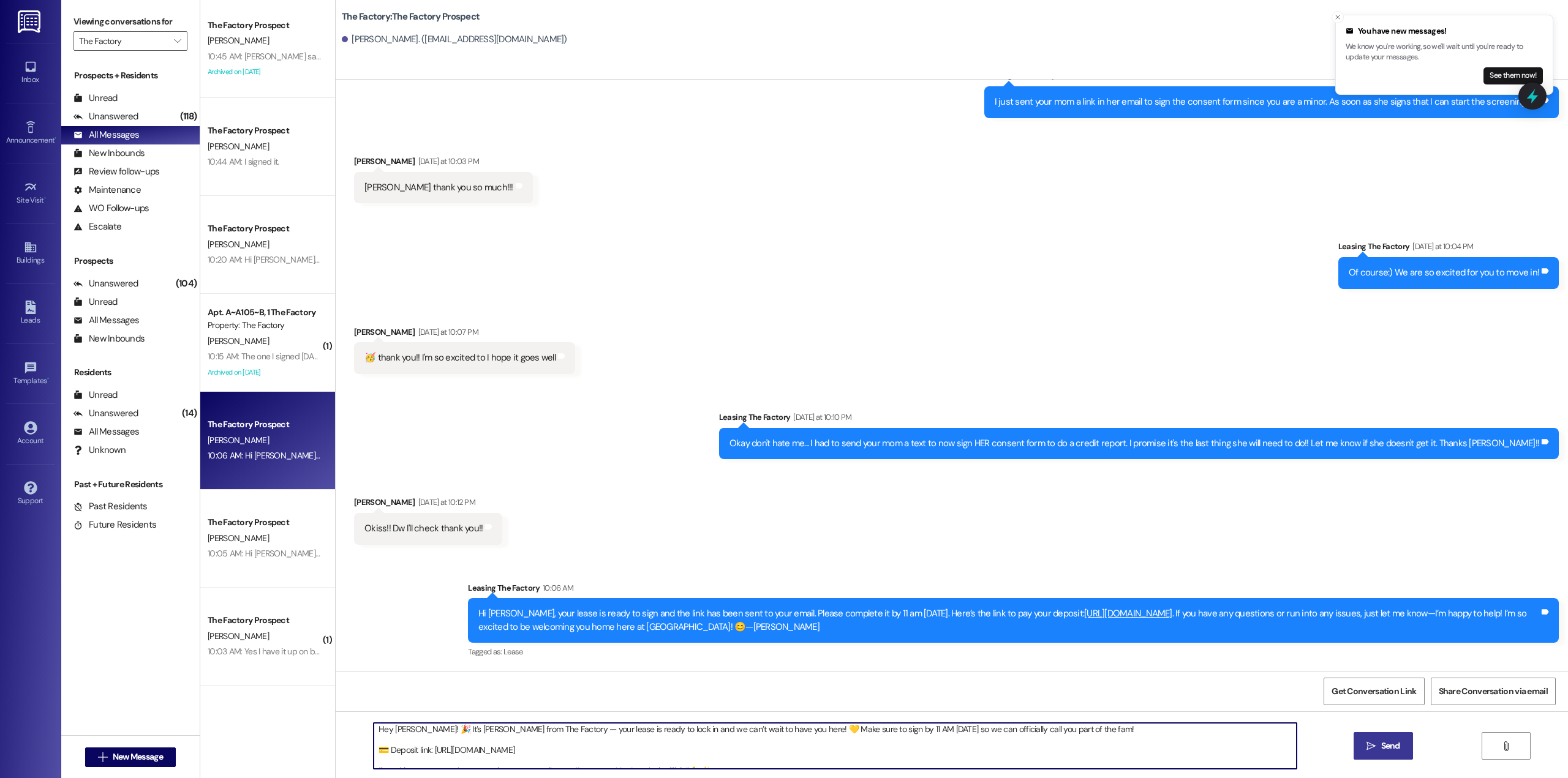
scroll to position [0, 0]
click at [853, 732] on textarea "Hey Sofia! 🎉 It’s Joey from The Factory — your lease is ready to lock in and we…" at bounding box center [835, 746] width 923 height 46
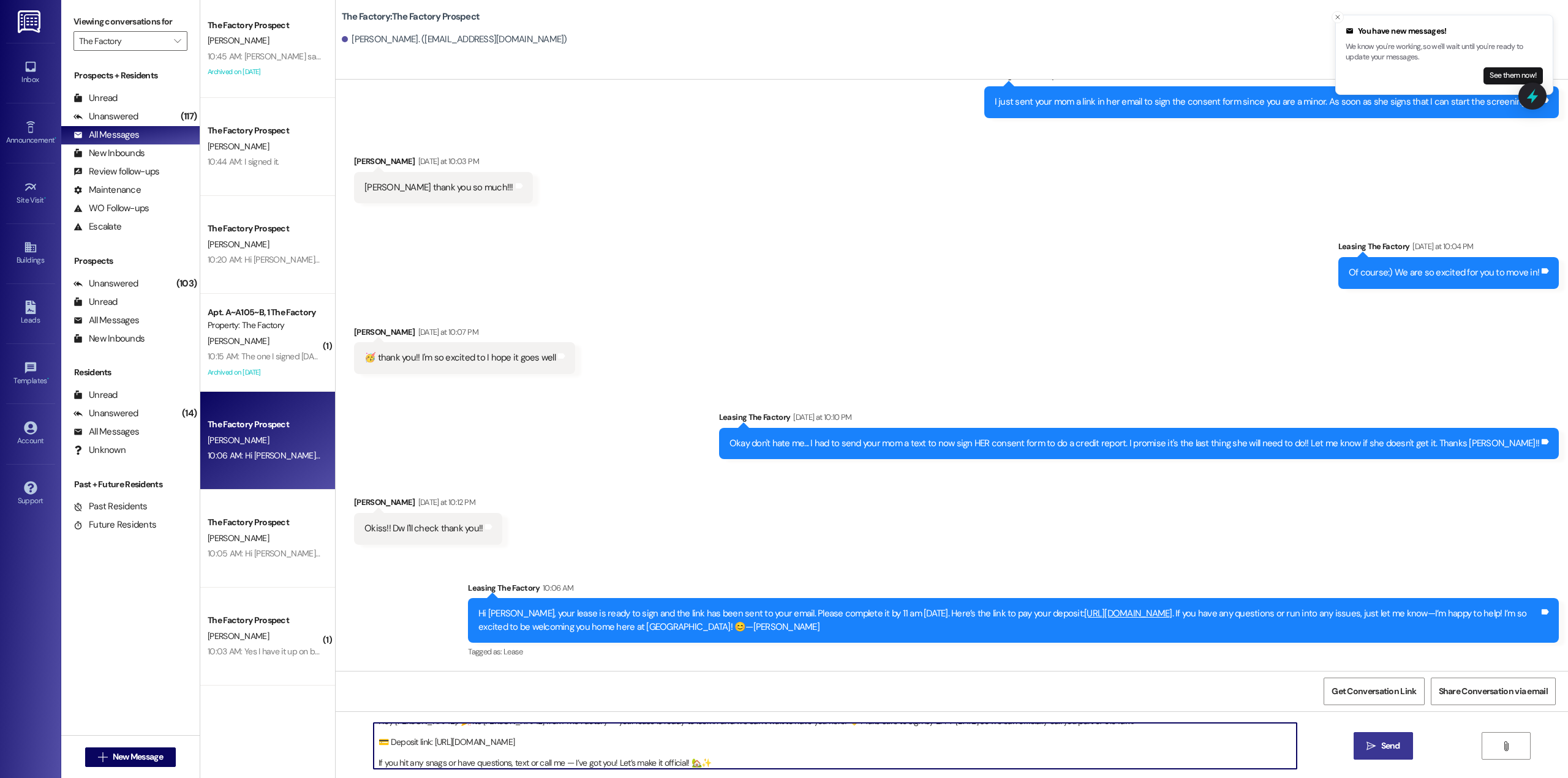
scroll to position [14, 0]
type textarea "Hey Sofia! 🎉 It’s Joey from The Factory — your lease is ready to lock in and we…"
click at [1375, 748] on icon "" at bounding box center [1371, 746] width 9 height 10
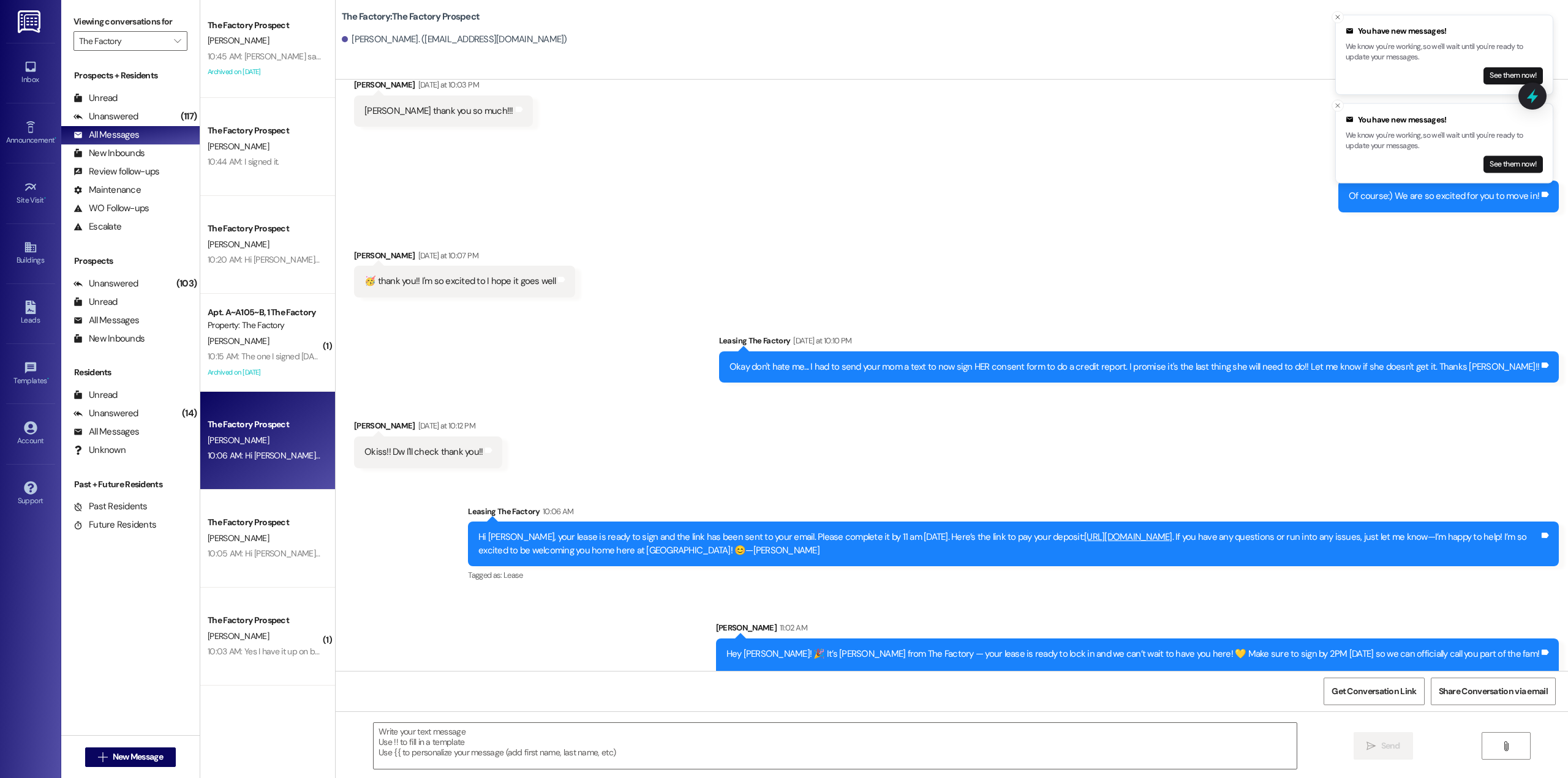
scroll to position [1241, 0]
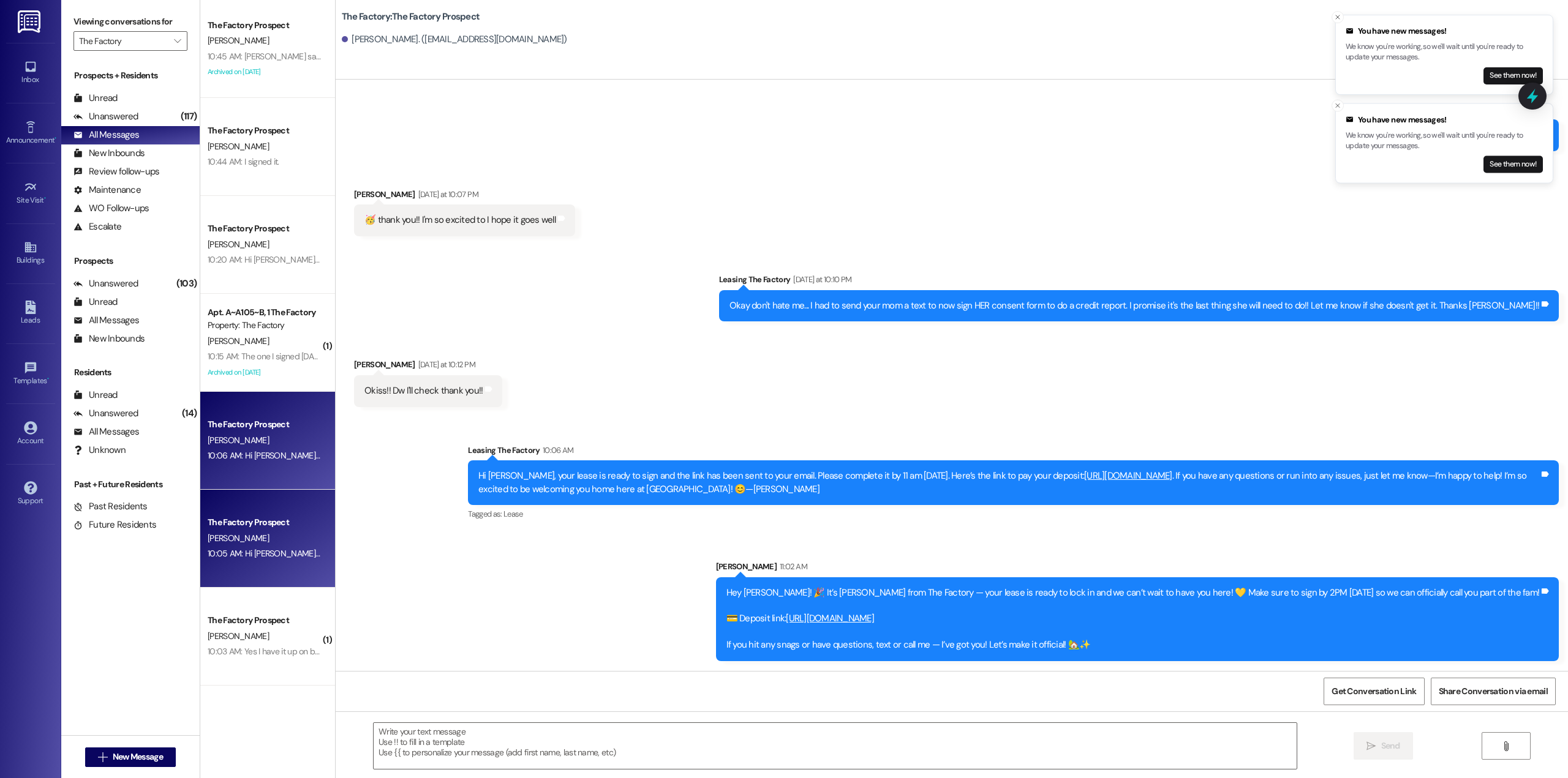
click at [271, 549] on div "10:05 AM: Hi Natalia, this is Tawnya from The Factory. Sofia’s lease is ready t…" at bounding box center [1088, 554] width 1761 height 11
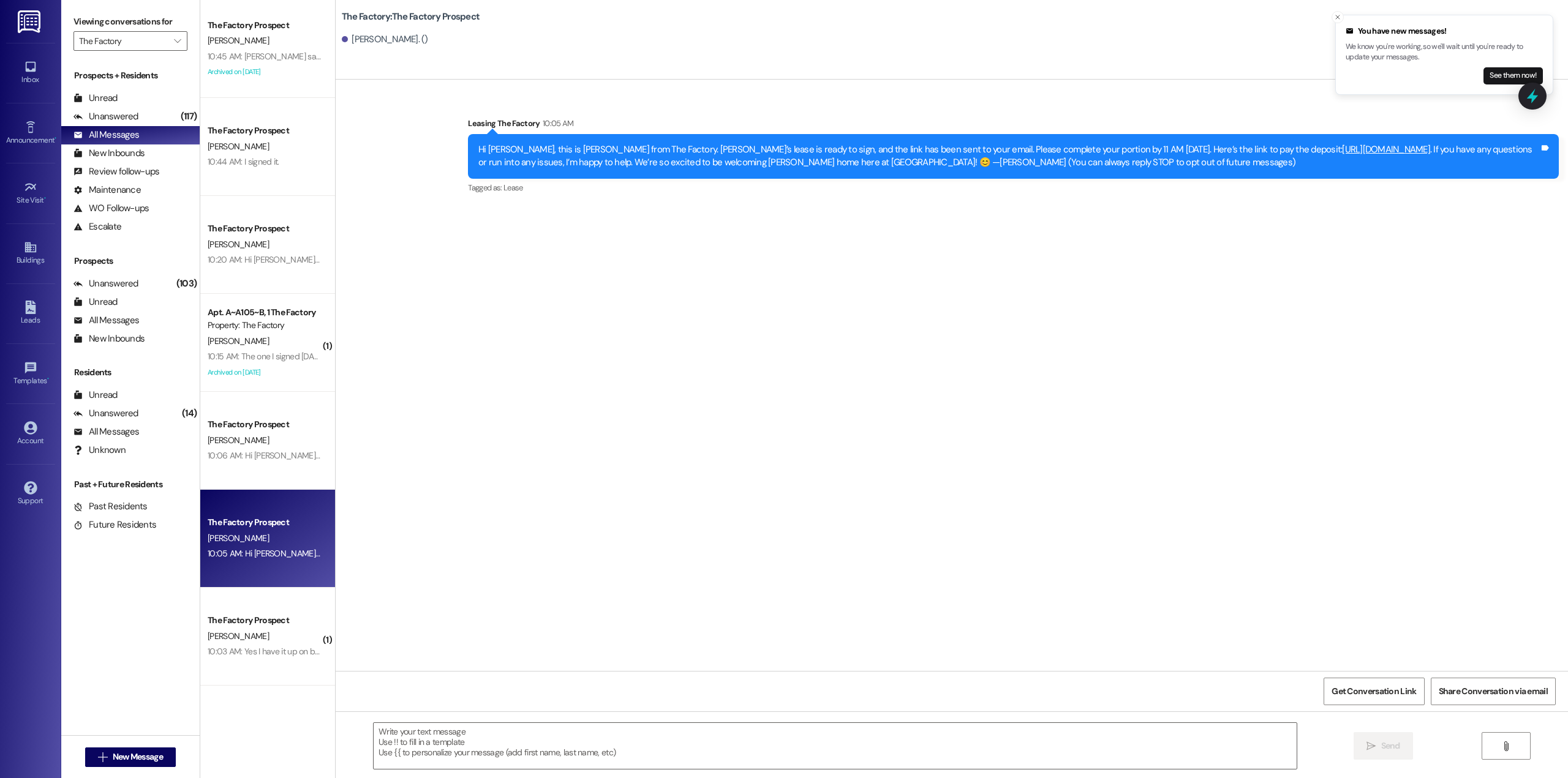
scroll to position [0, 0]
click at [239, 650] on div "10:03 AM: Yes I have it up on both findmyplace and fb marketplace. Thank you 10…" at bounding box center [347, 651] width 278 height 11
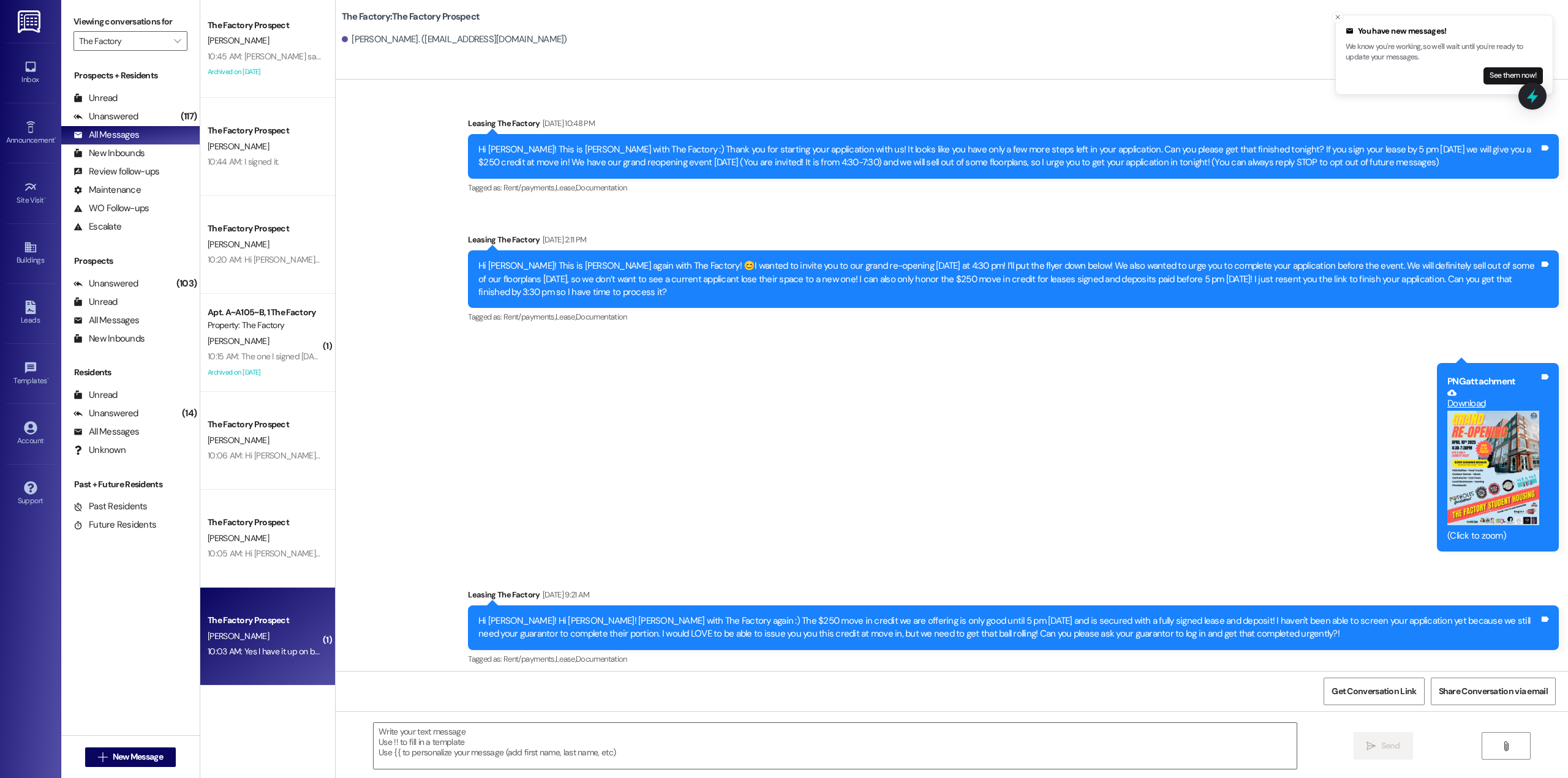
scroll to position [1941, 0]
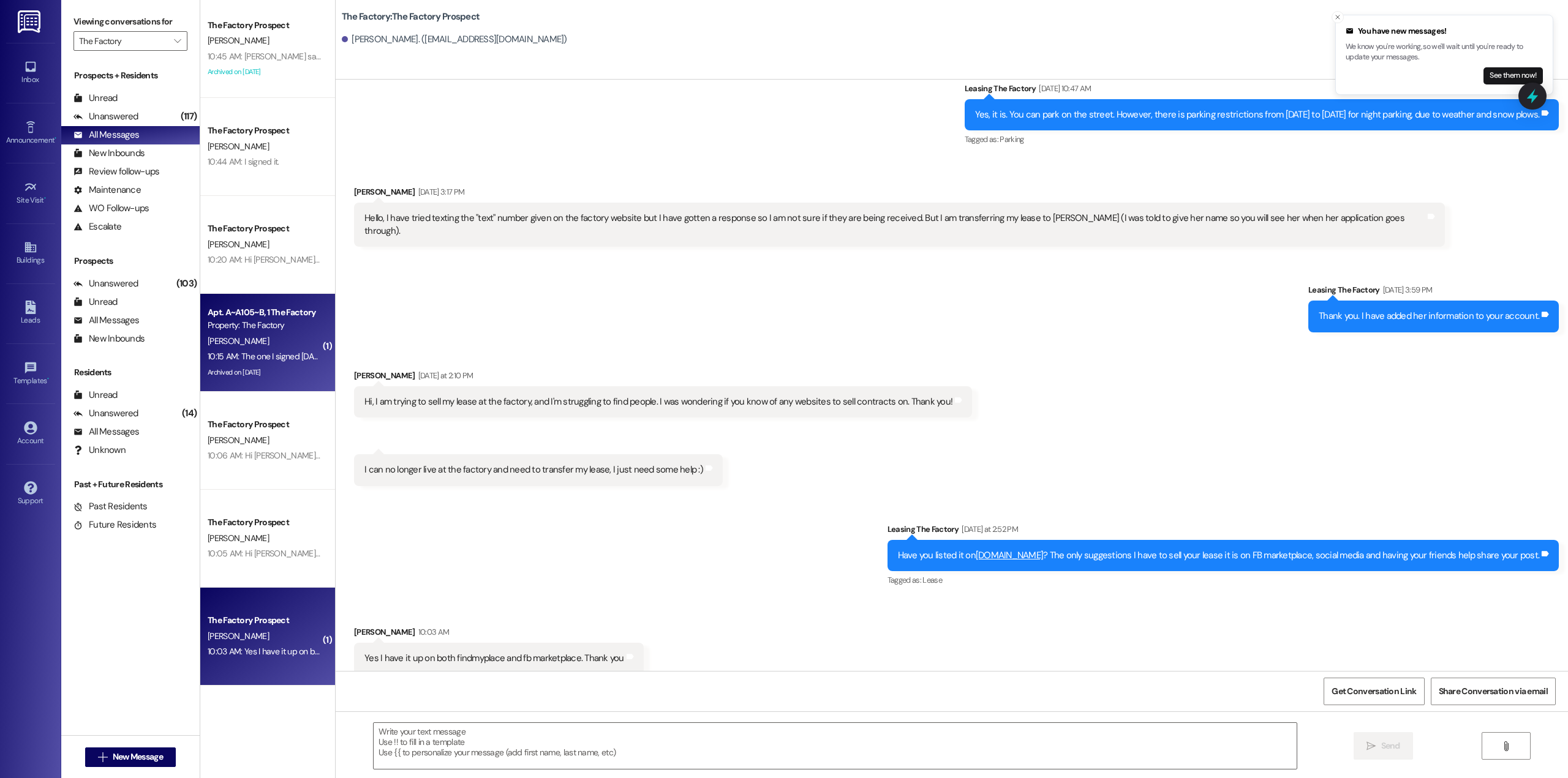
click at [257, 367] on div "Archived on [DATE]" at bounding box center [264, 372] width 116 height 16
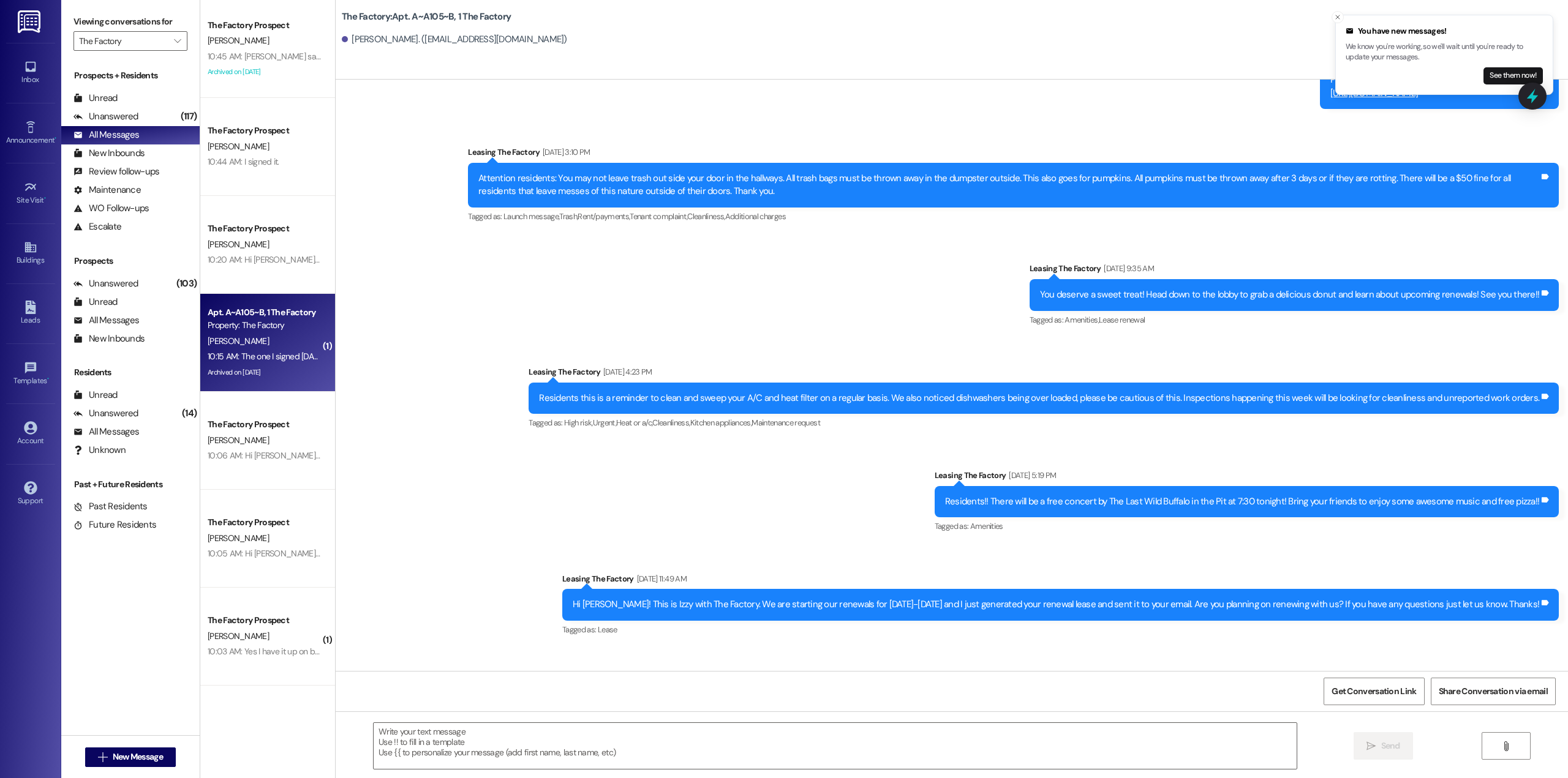
scroll to position [8170, 0]
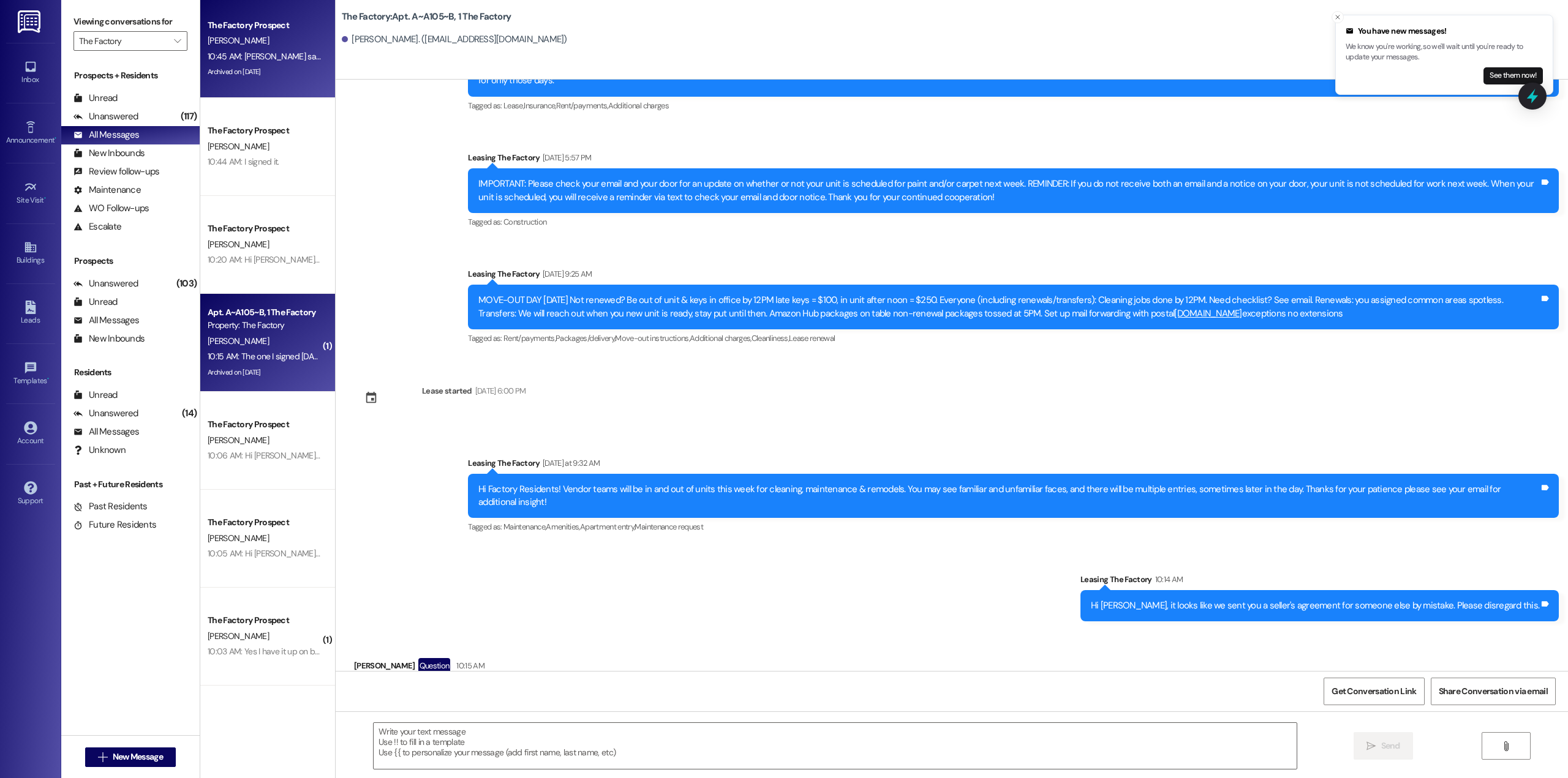
click at [243, 29] on div "The Factory Prospect" at bounding box center [264, 25] width 114 height 13
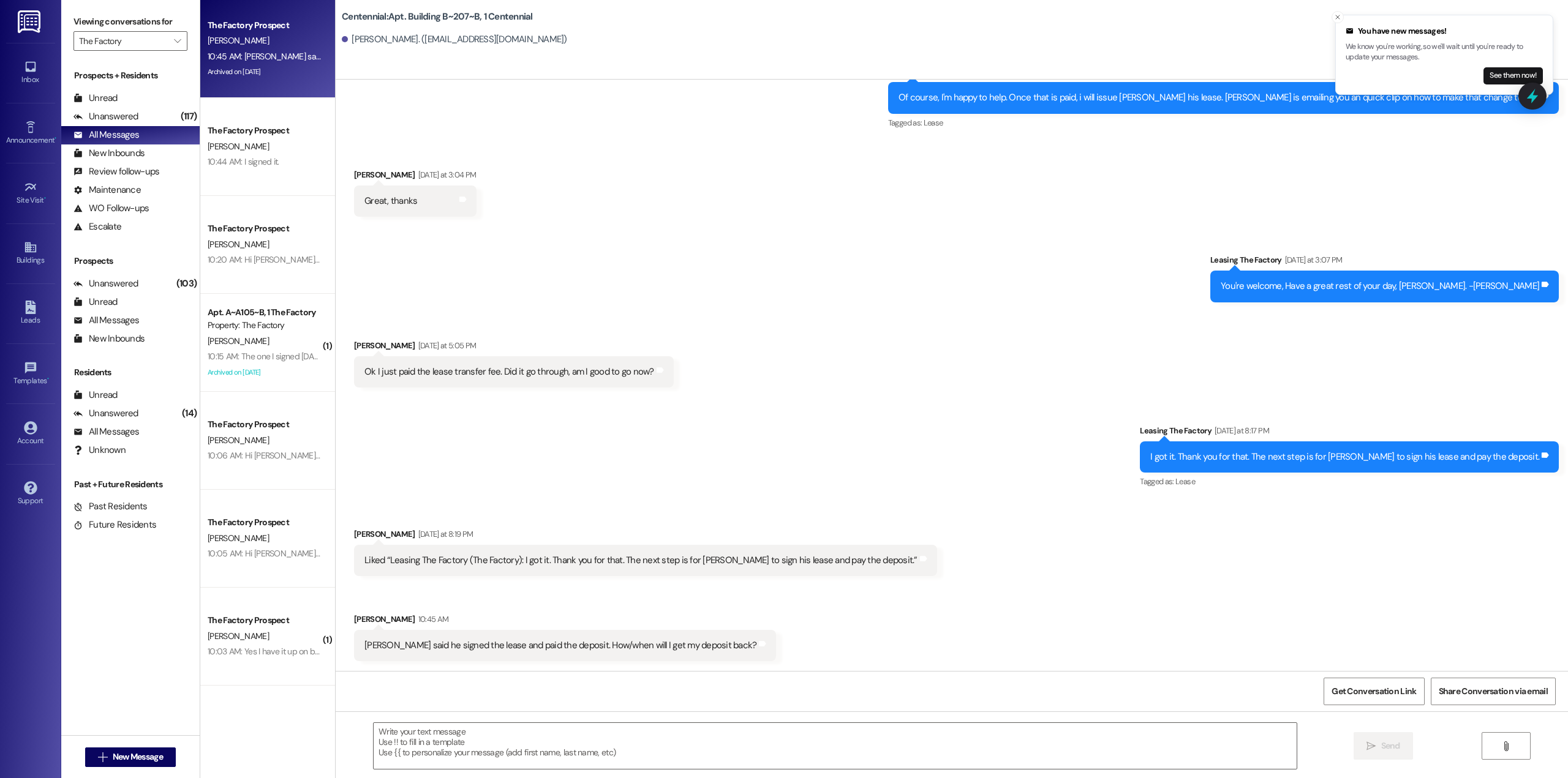
scroll to position [3773, 0]
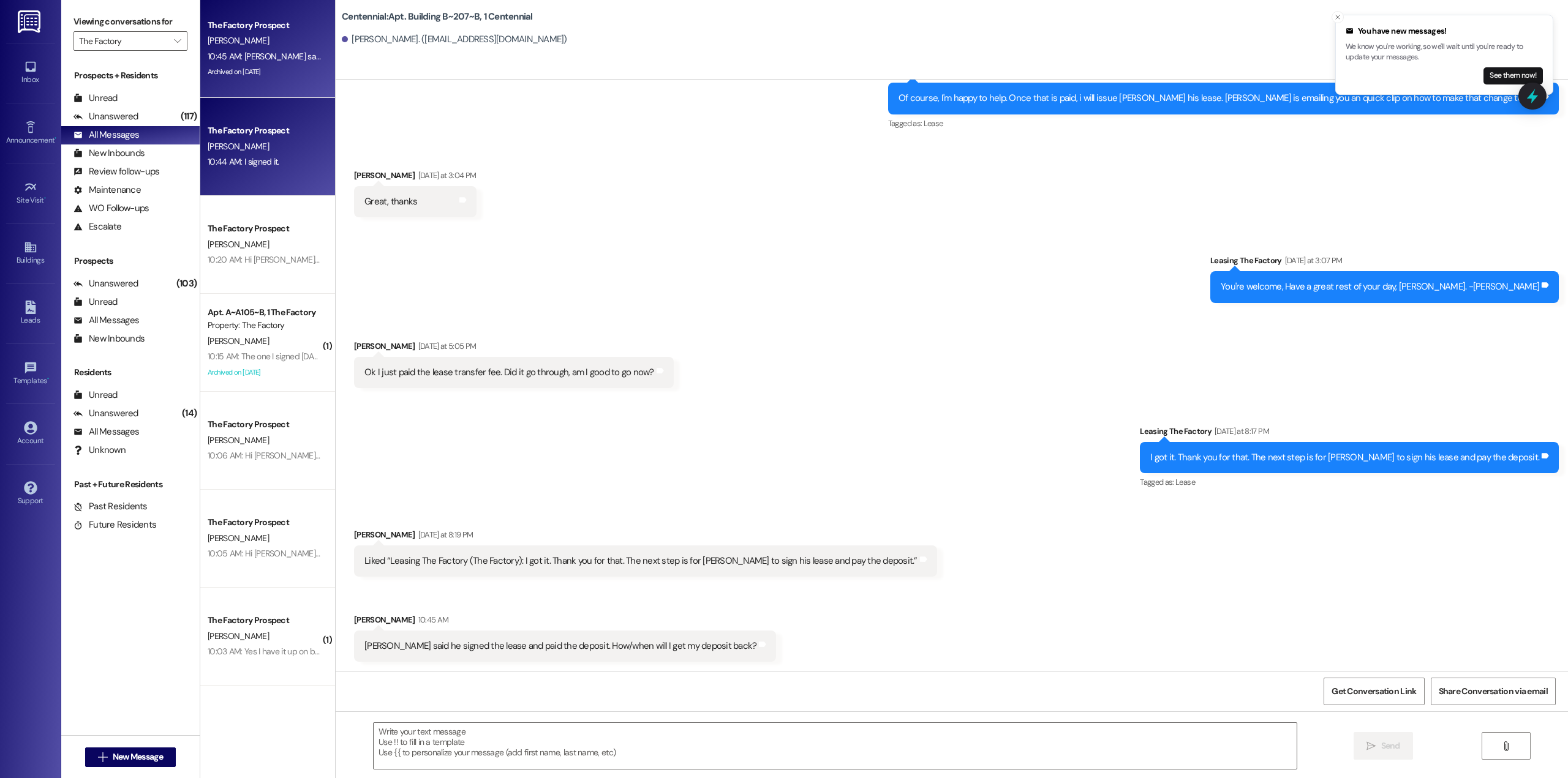
click at [261, 161] on div "10:44 AM: I signed it. 10:44 AM: I signed it." at bounding box center [243, 161] width 72 height 11
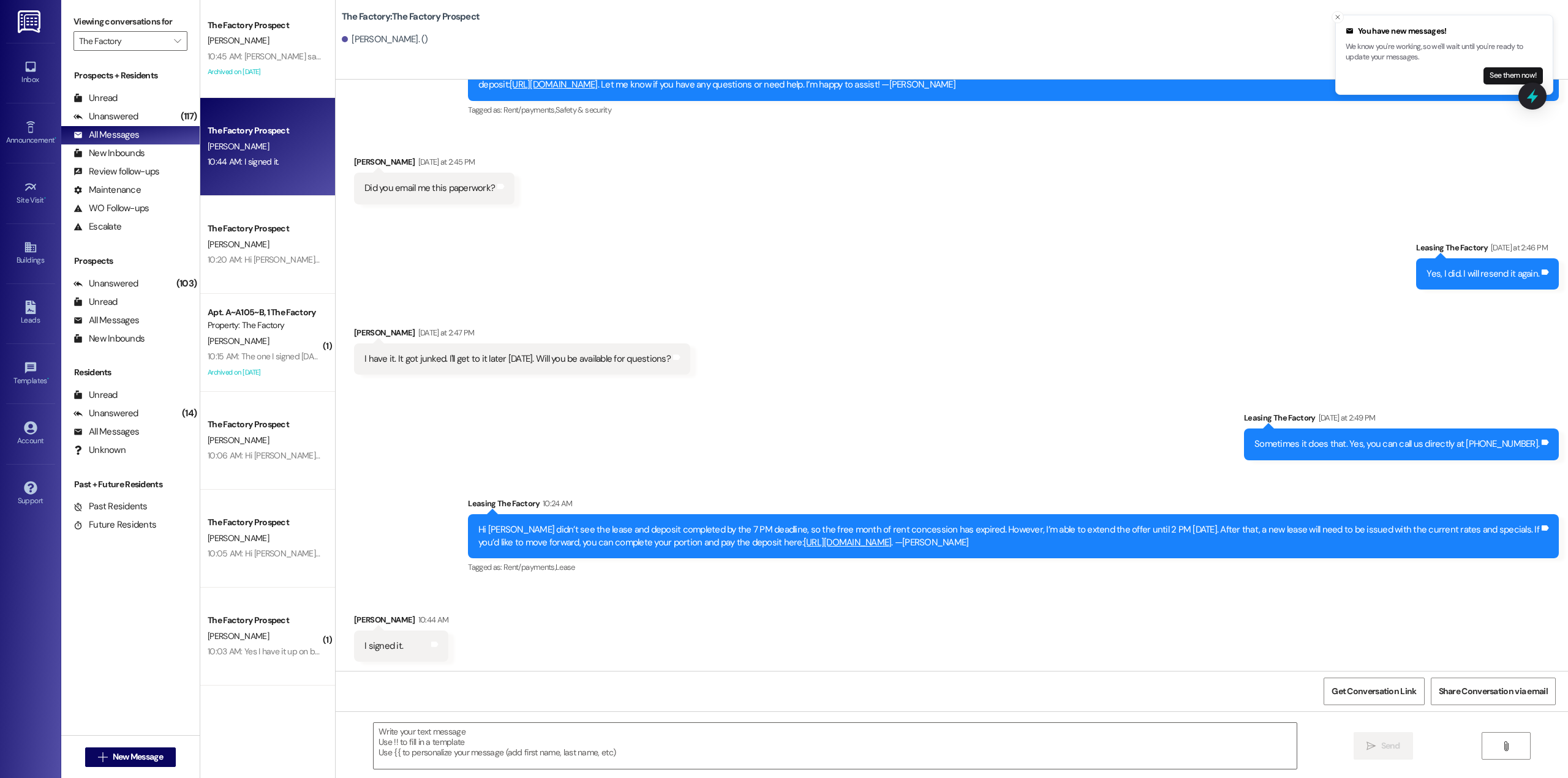
scroll to position [1364, 0]
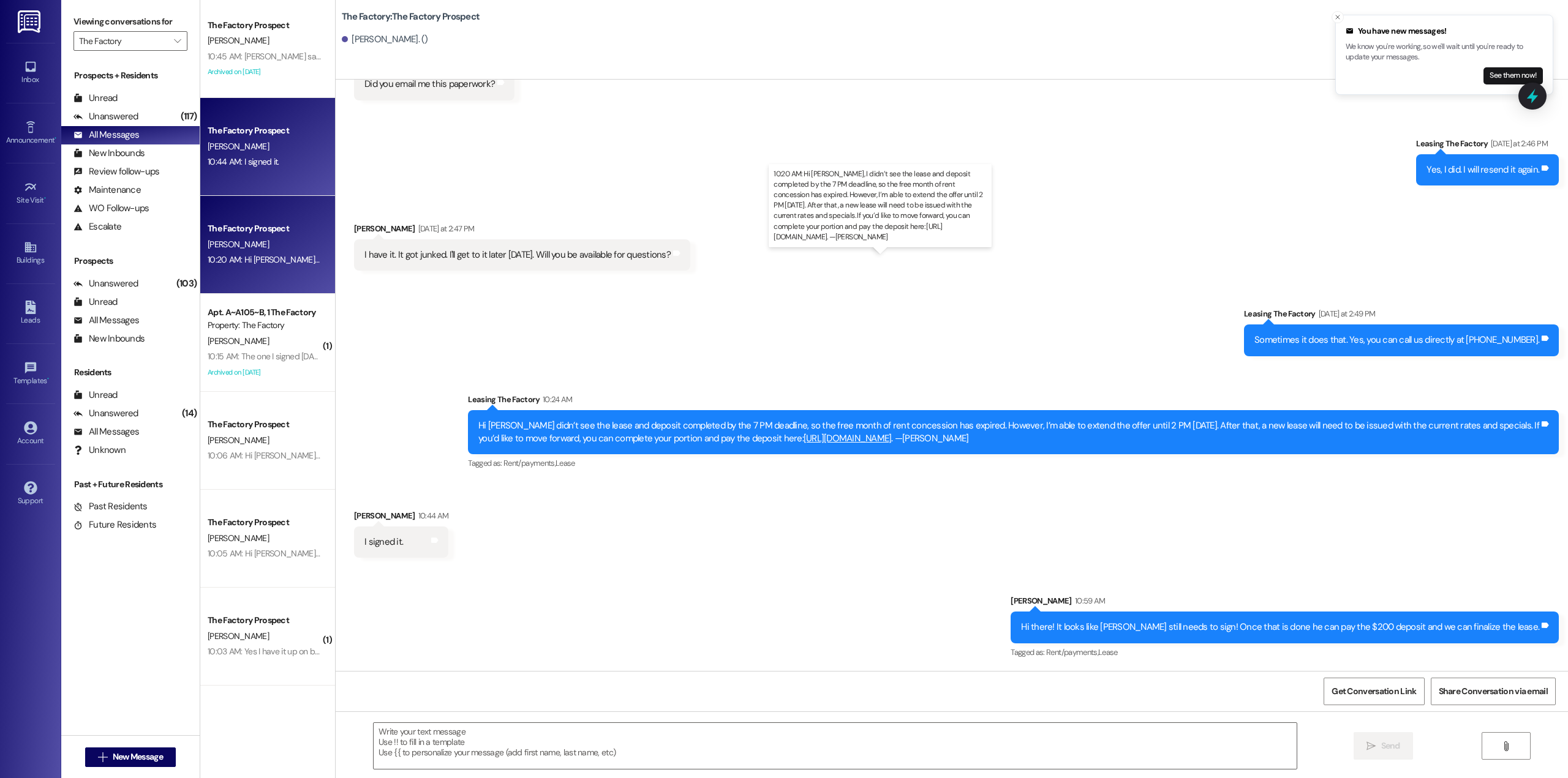
click at [244, 257] on div "10:20 AM: Hi George, I didn’t see the lease and deposit completed by the 7 PM d…" at bounding box center [942, 260] width 1470 height 11
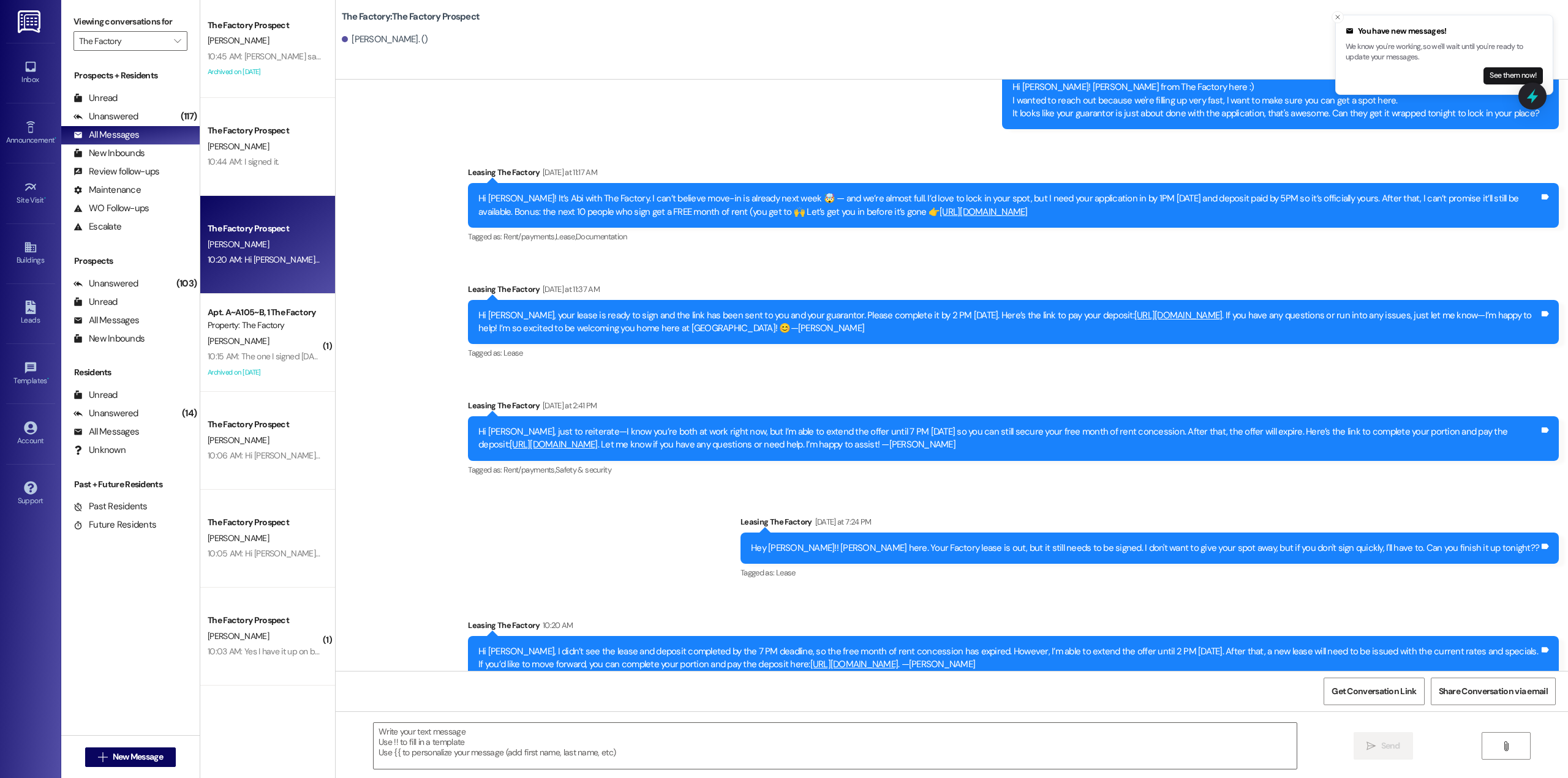
scroll to position [1911, 0]
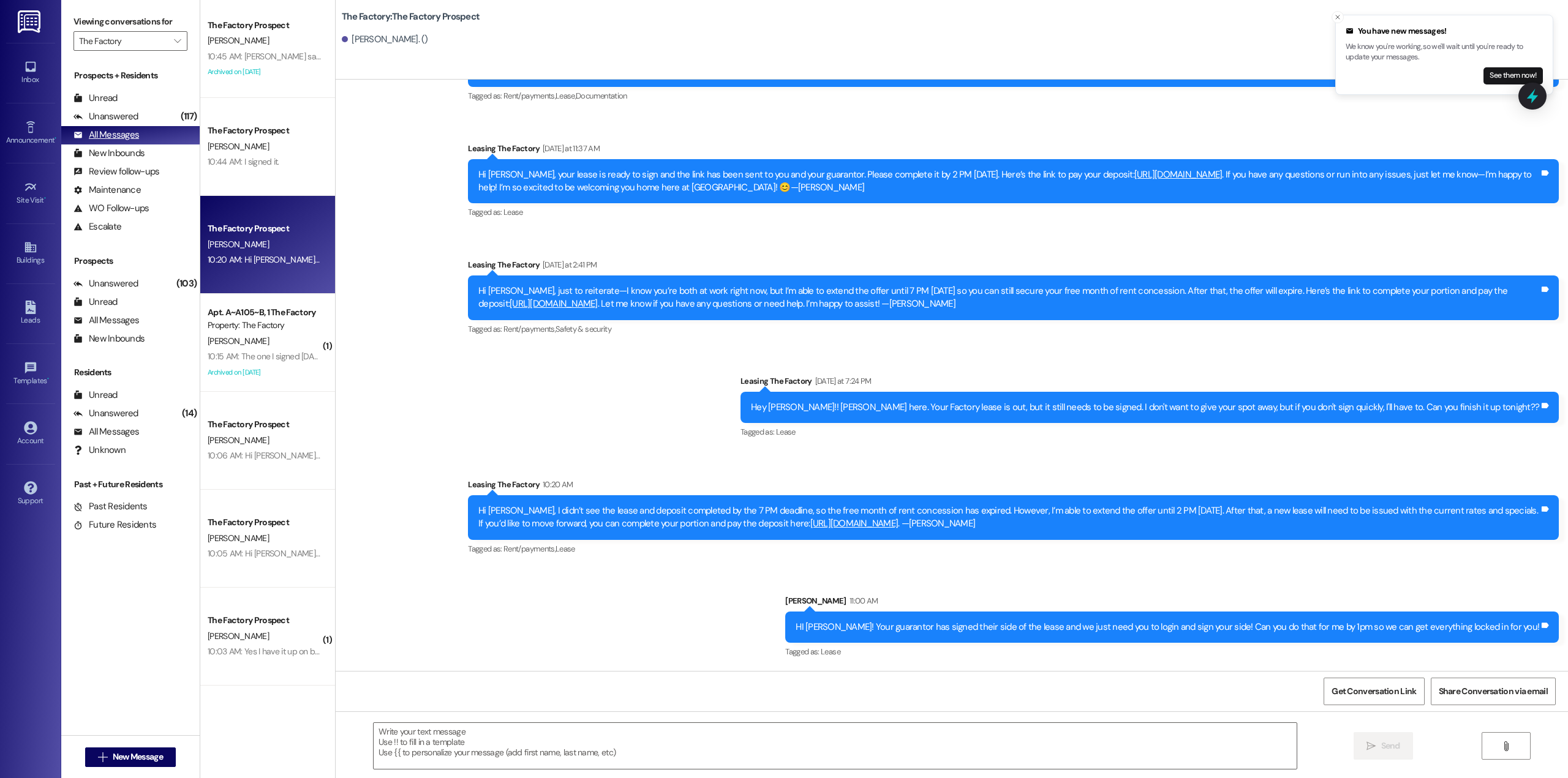
click at [145, 132] on div "All Messages (undefined)" at bounding box center [130, 135] width 138 height 18
click at [104, 115] on div "Unanswered" at bounding box center [106, 117] width 65 height 13
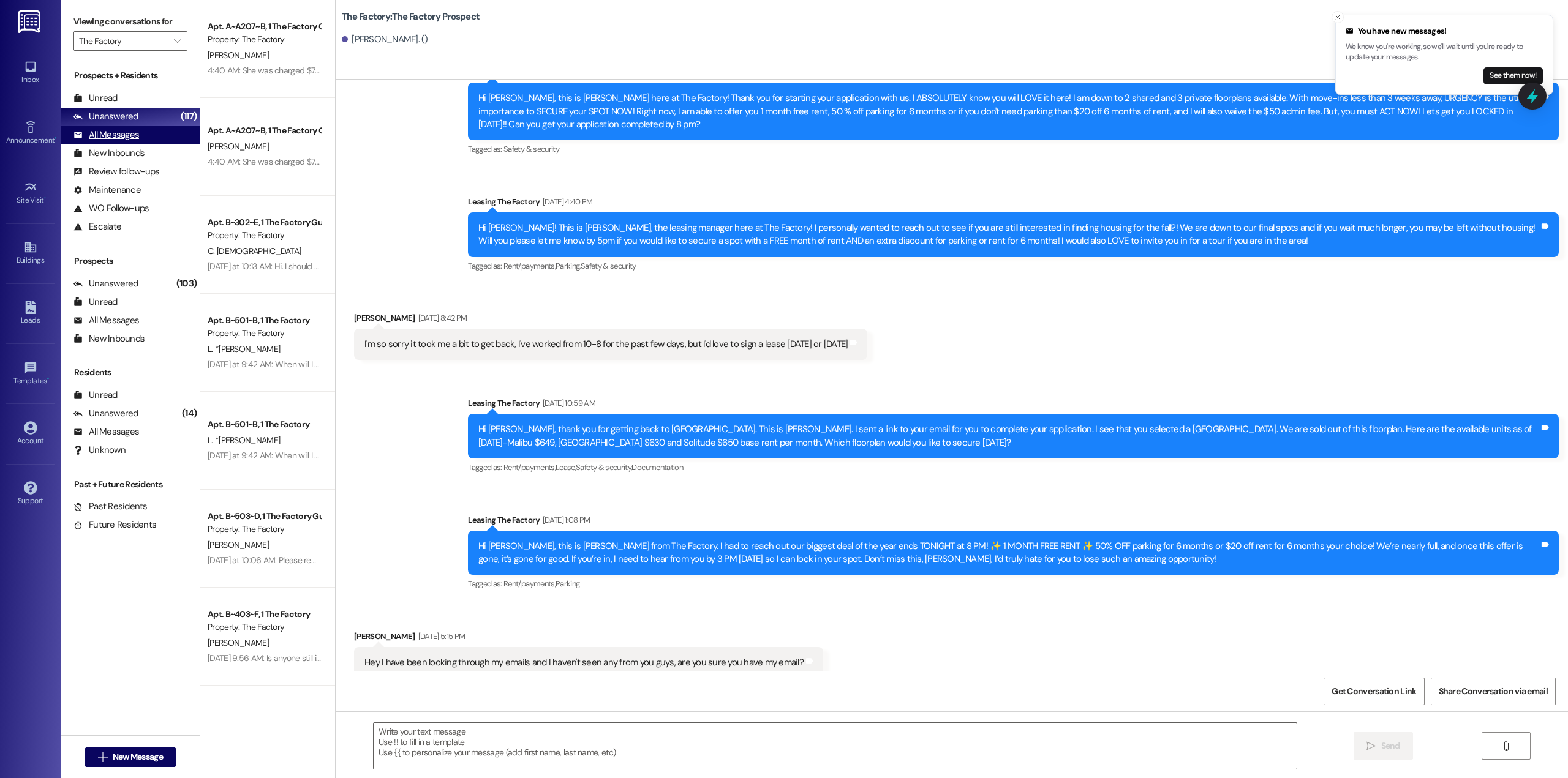
scroll to position [373, 0]
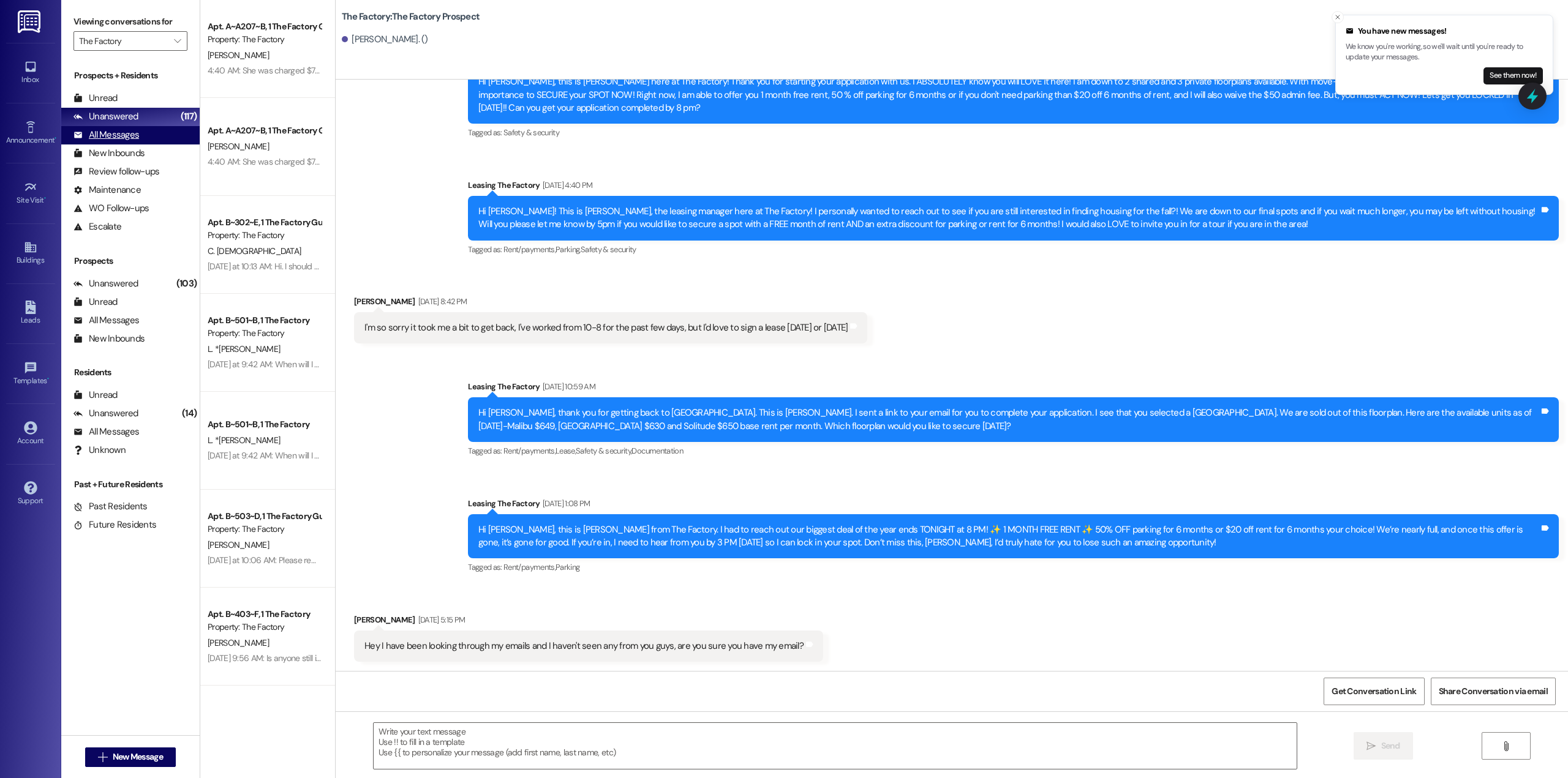
click at [113, 137] on div "All Messages" at bounding box center [106, 135] width 65 height 13
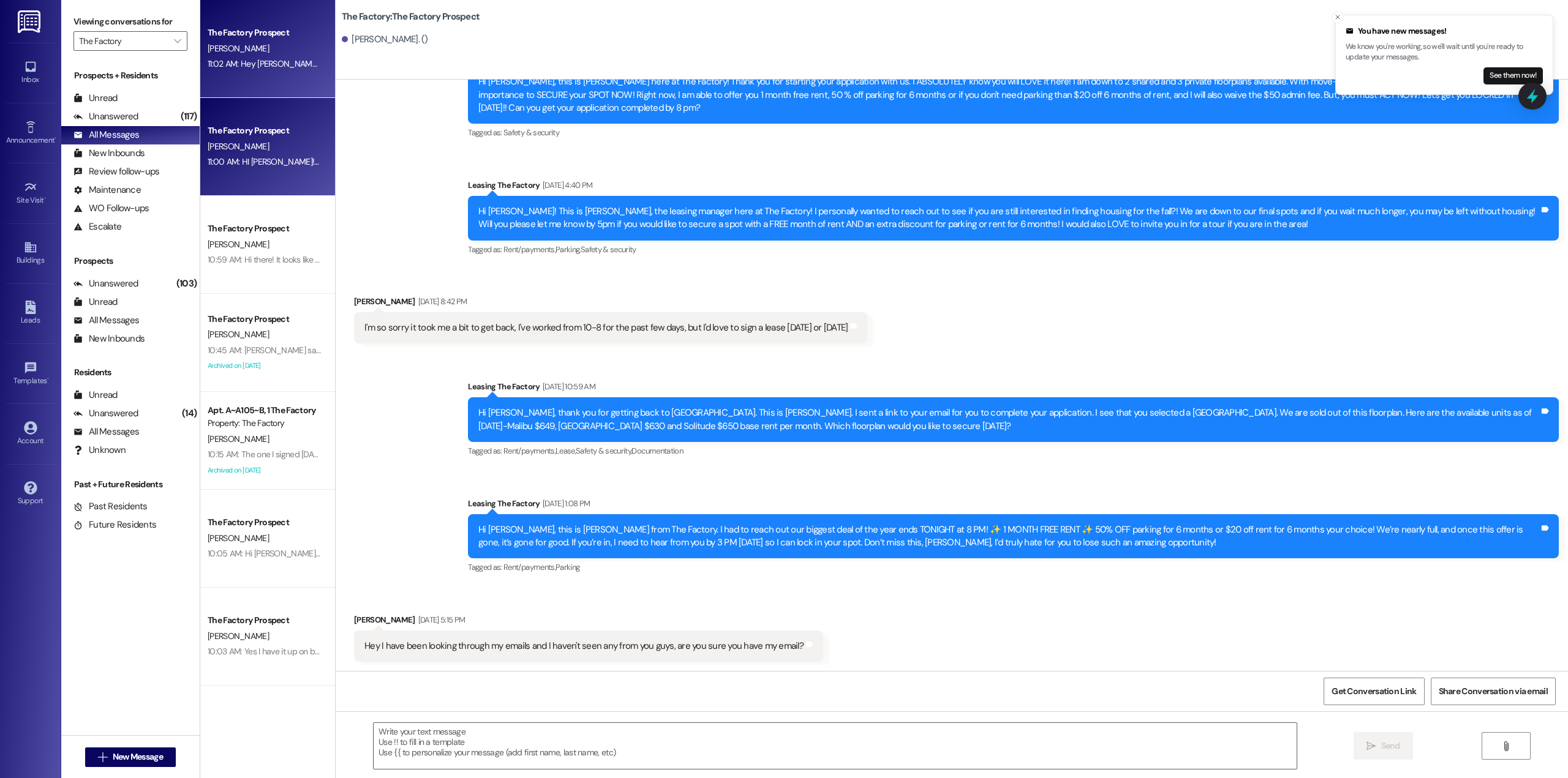
click at [251, 47] on div "[PERSON_NAME]" at bounding box center [264, 49] width 116 height 16
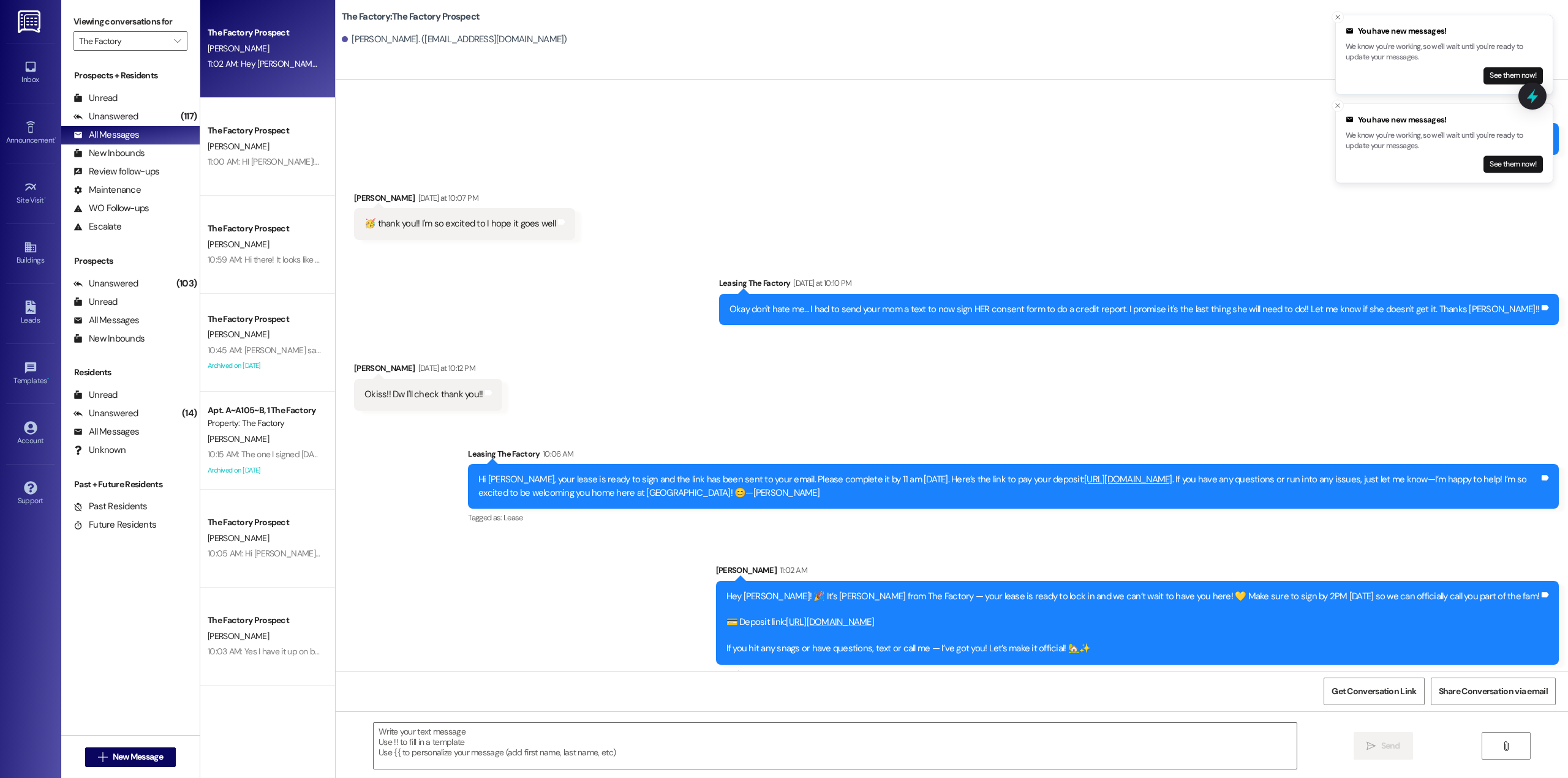
scroll to position [1259, 0]
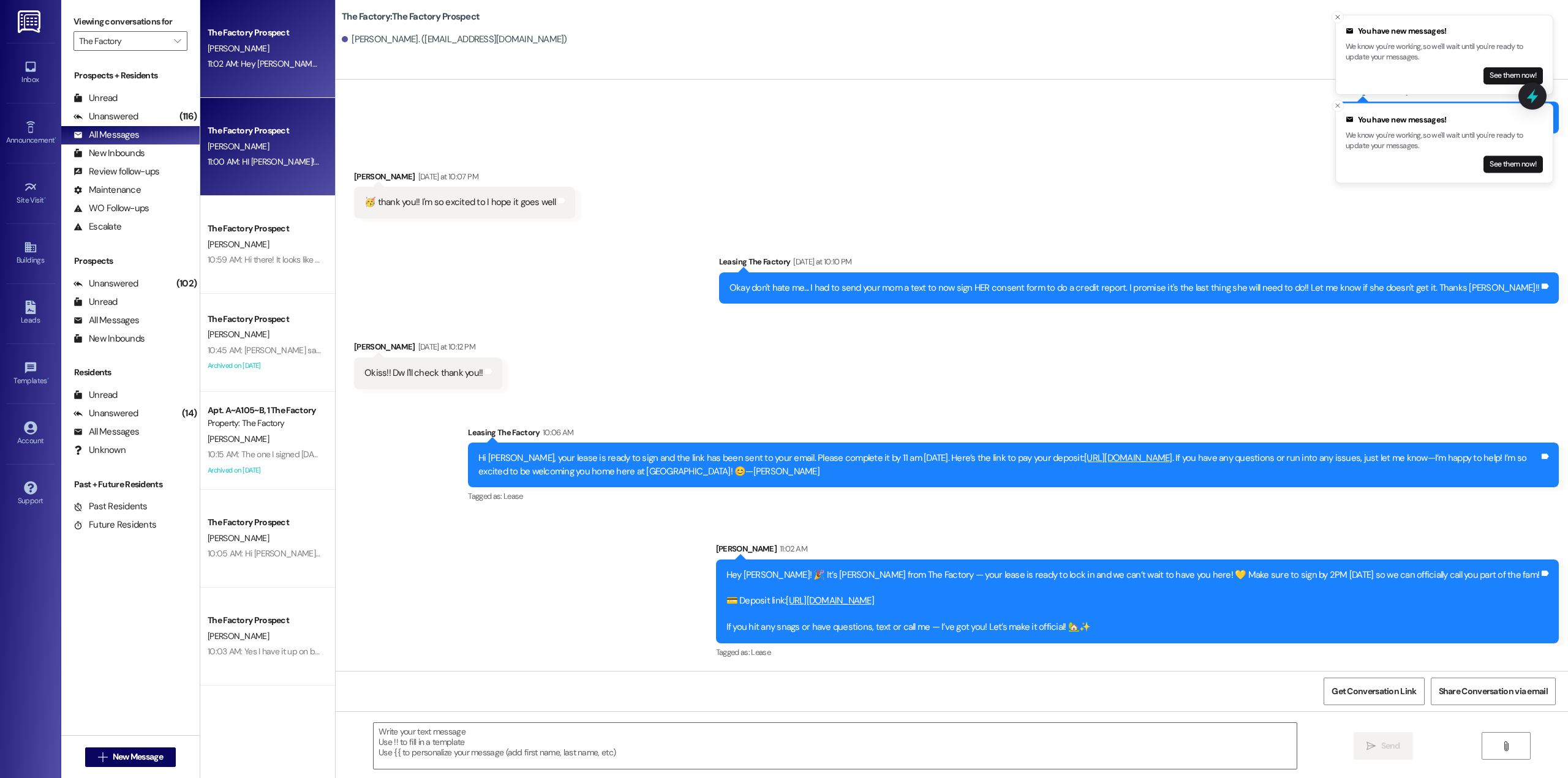
click at [272, 155] on div "11:00 AM: HI George! Your guarantor has signed their side of the lease and we j…" at bounding box center [264, 161] width 116 height 16
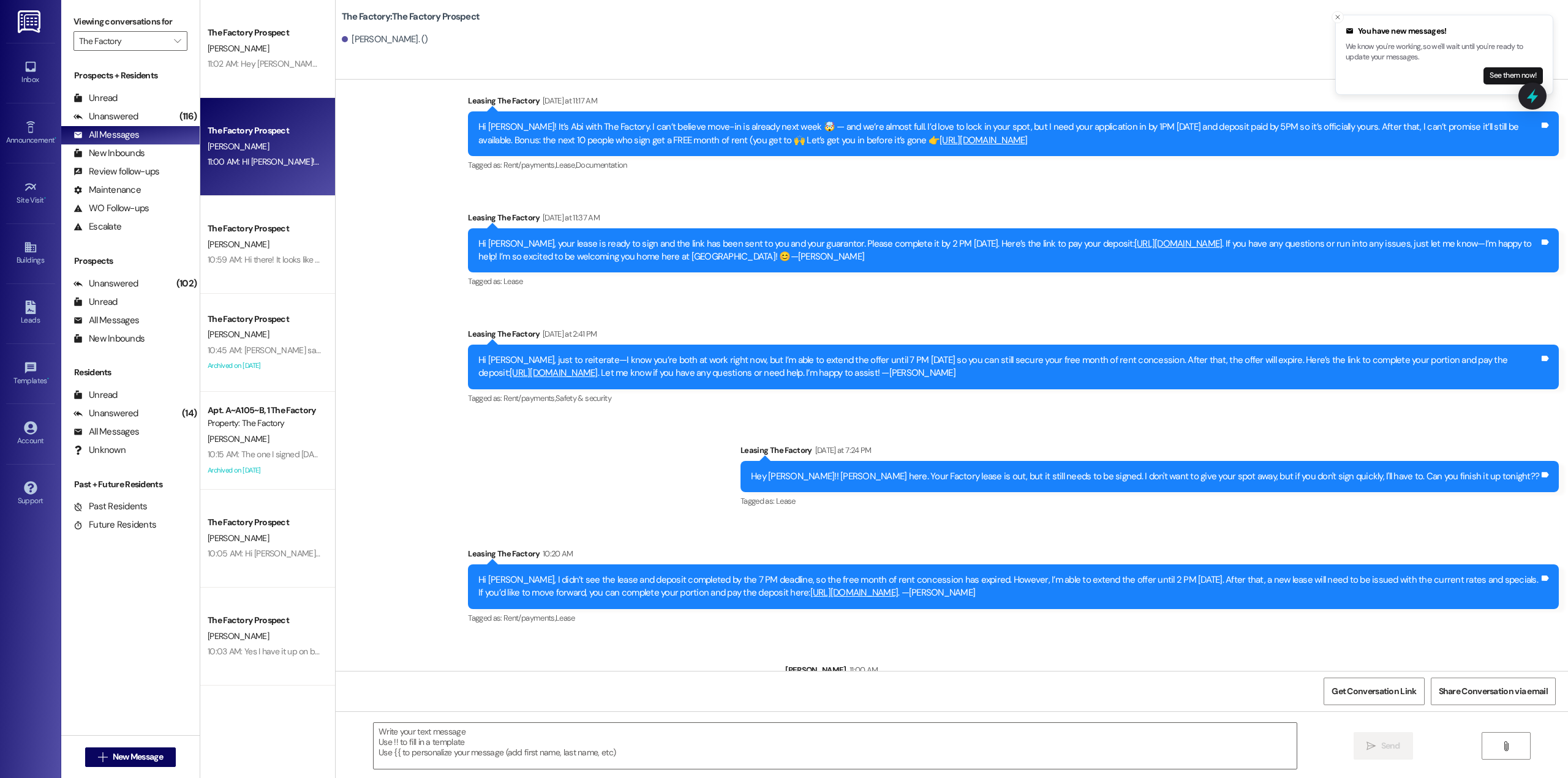
scroll to position [1911, 0]
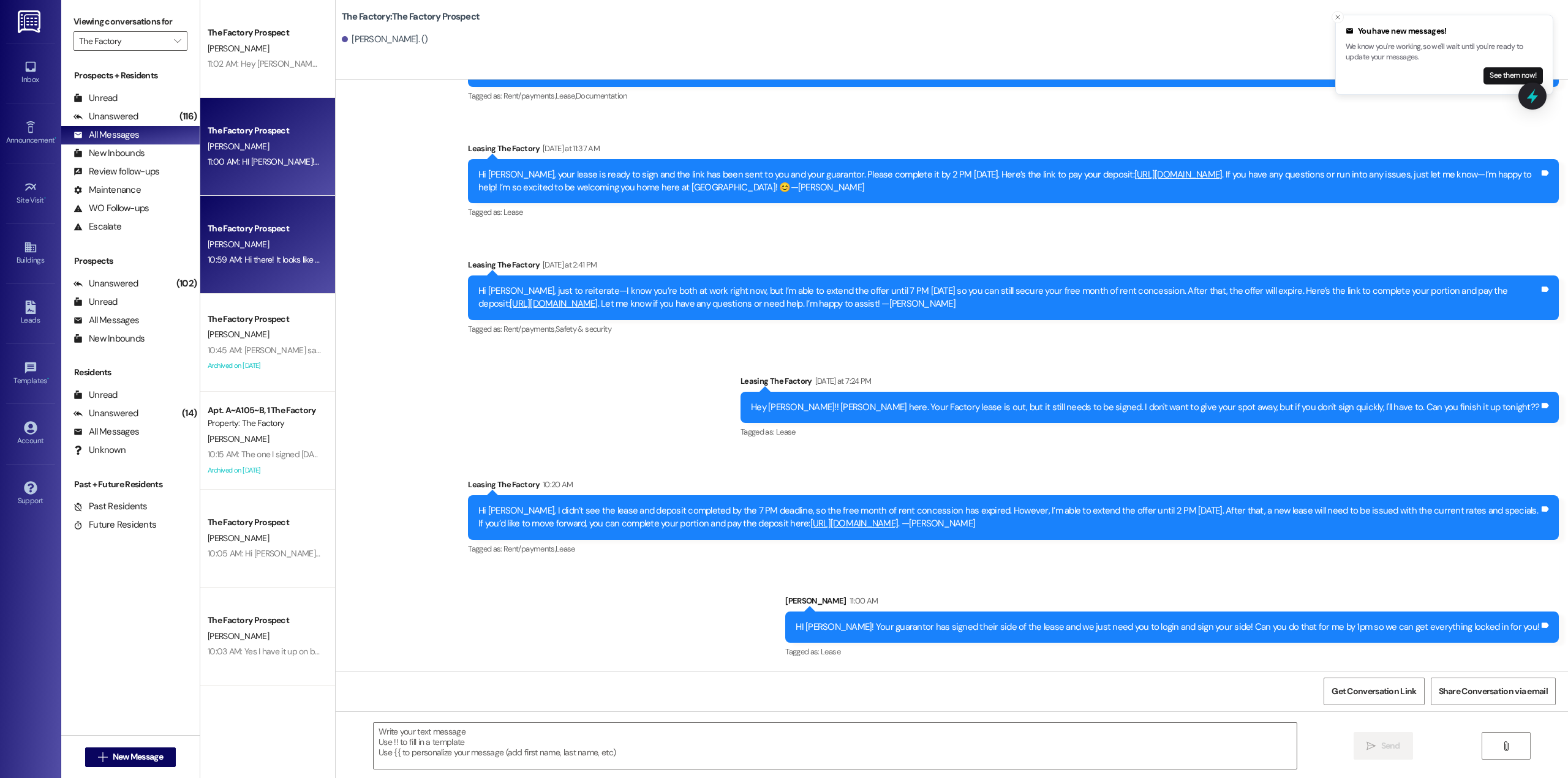
click at [273, 250] on div "[PERSON_NAME]" at bounding box center [264, 244] width 116 height 16
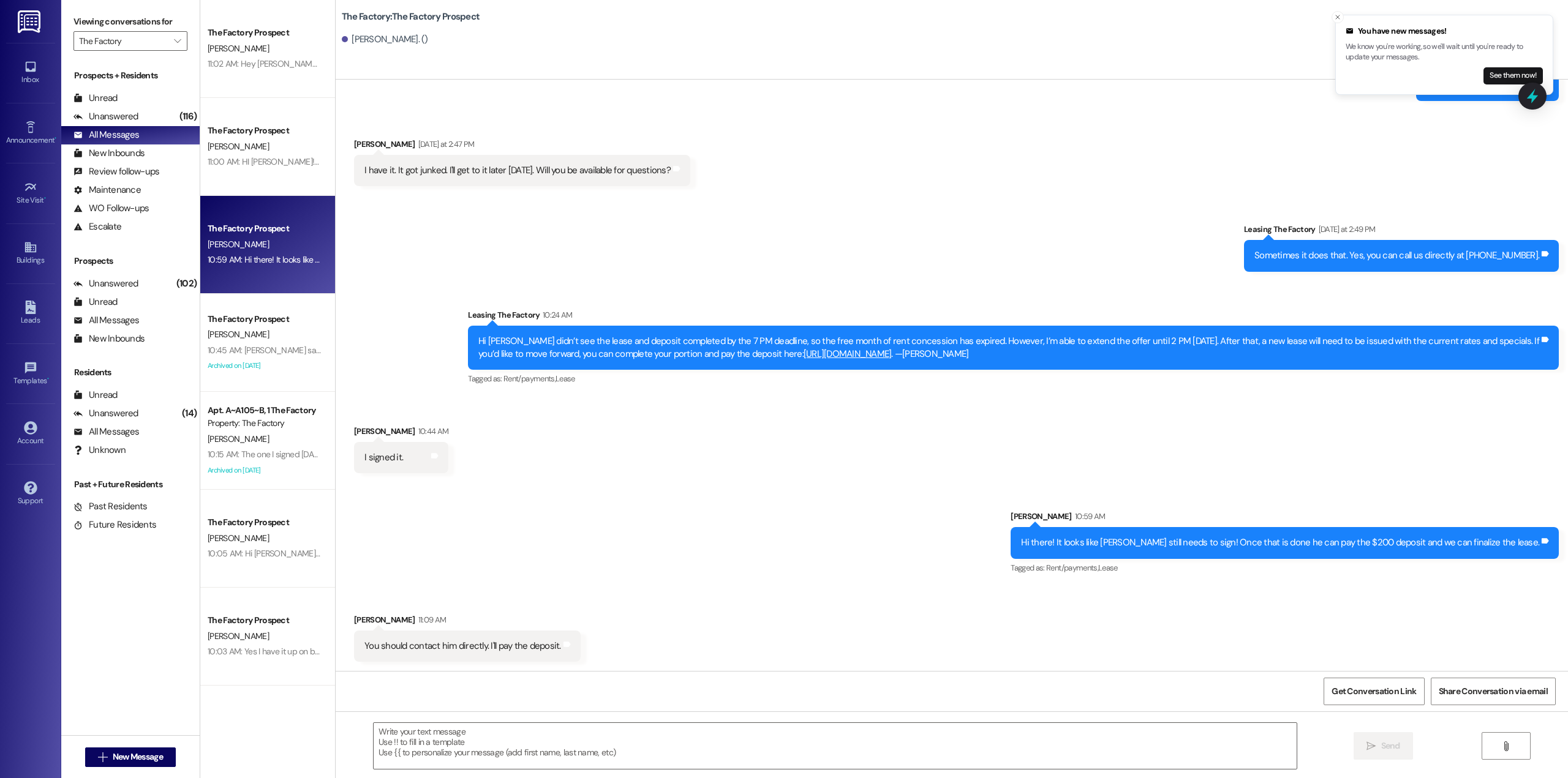
scroll to position [1449, 0]
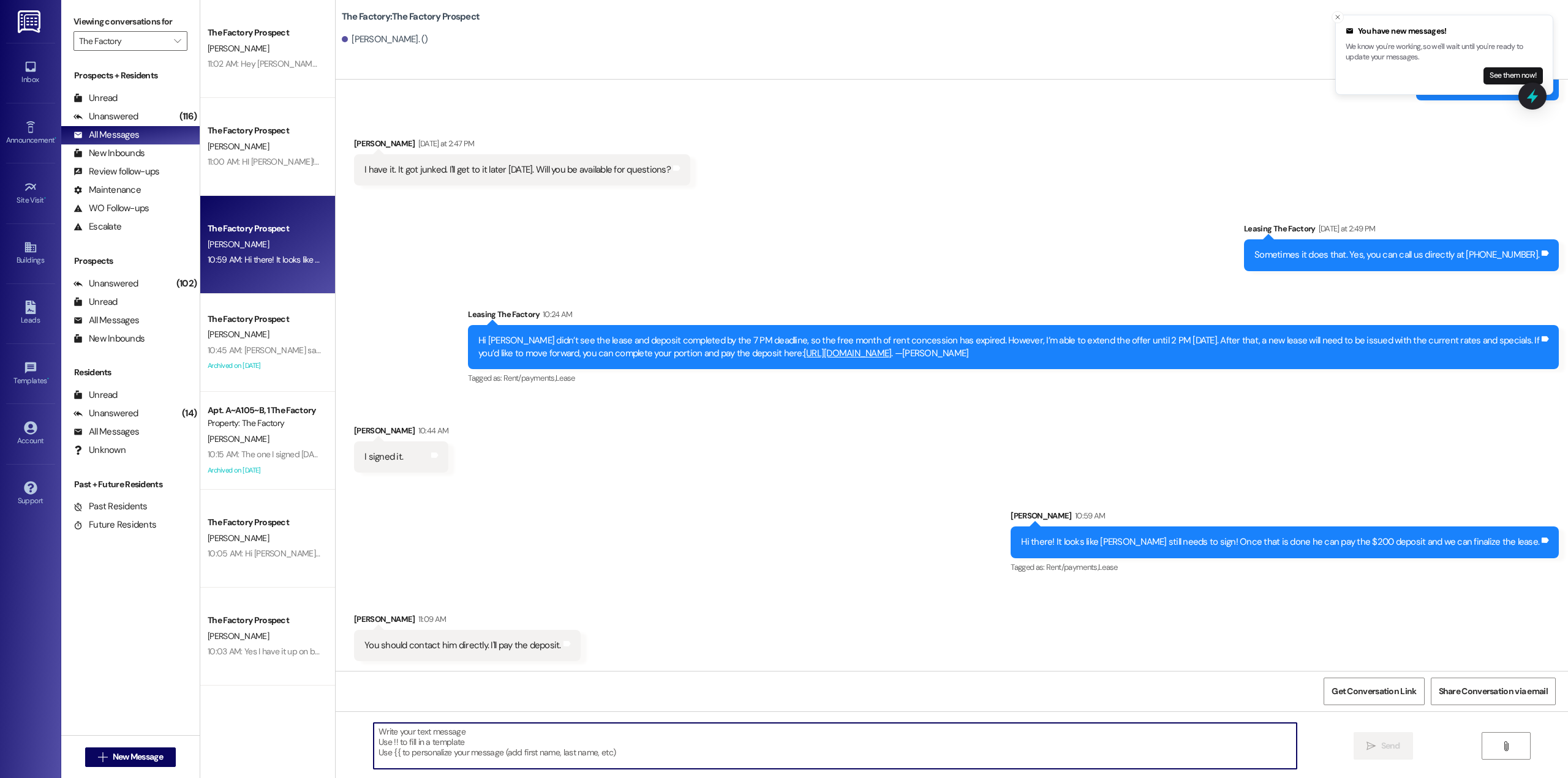
click at [570, 732] on textarea at bounding box center [835, 746] width 923 height 46
type textarea "A"
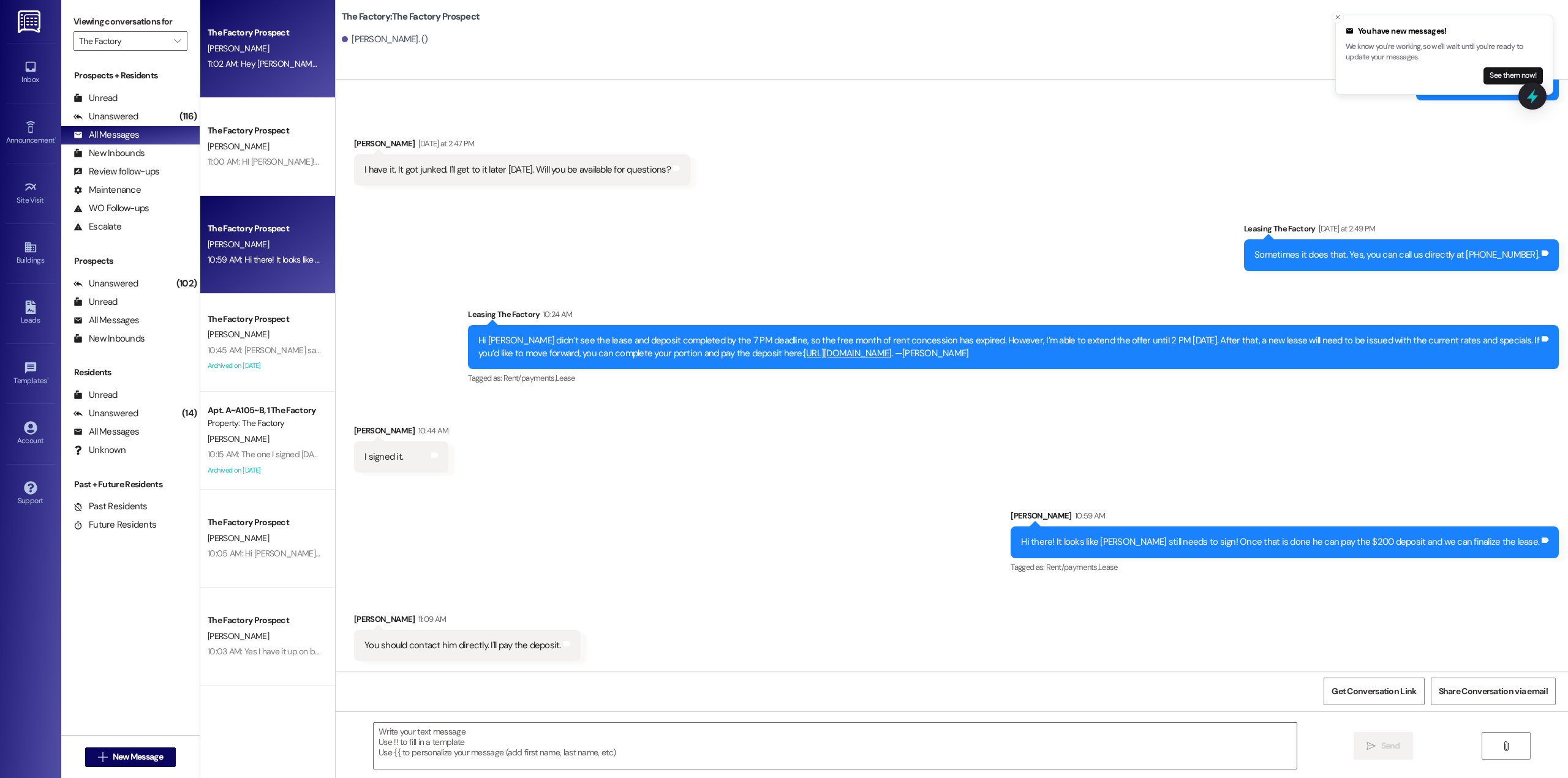
click at [257, 70] on div "11:02 AM: Hey Sofia! 🎉 It’s Joey from The Factory — your lease is ready to lock…" at bounding box center [264, 64] width 116 height 16
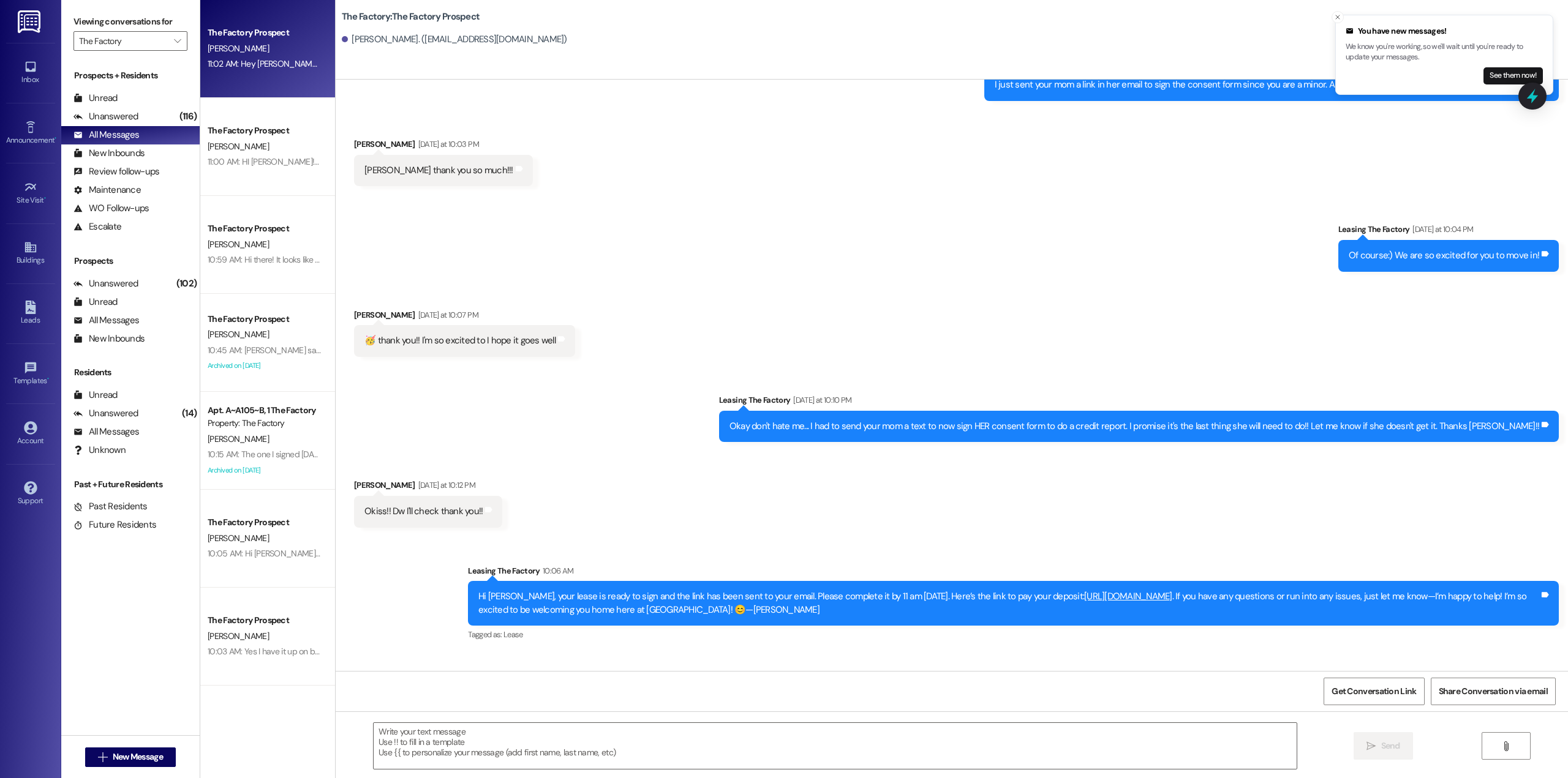
scroll to position [1259, 0]
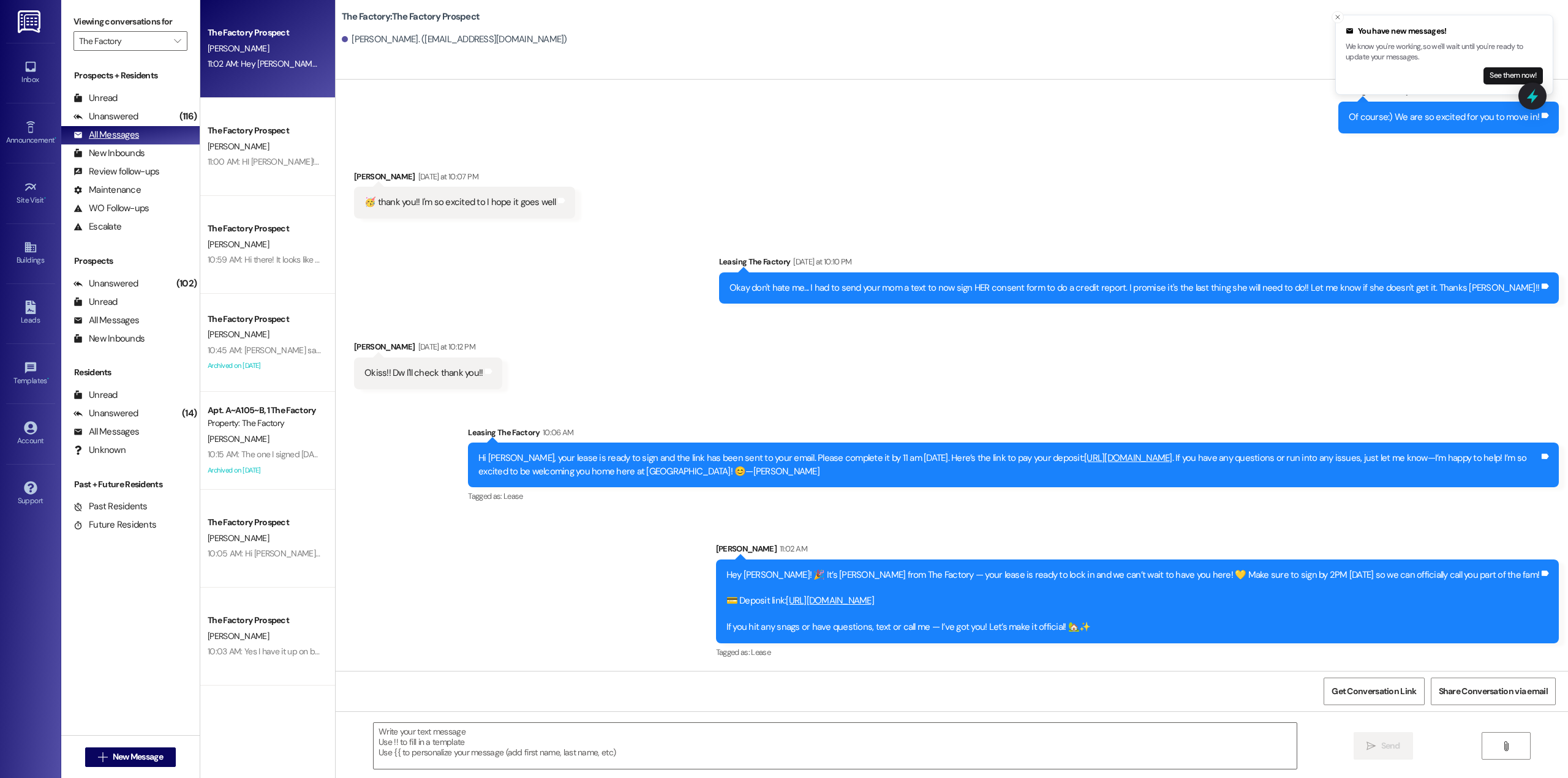
click at [112, 138] on div "All Messages" at bounding box center [106, 135] width 65 height 13
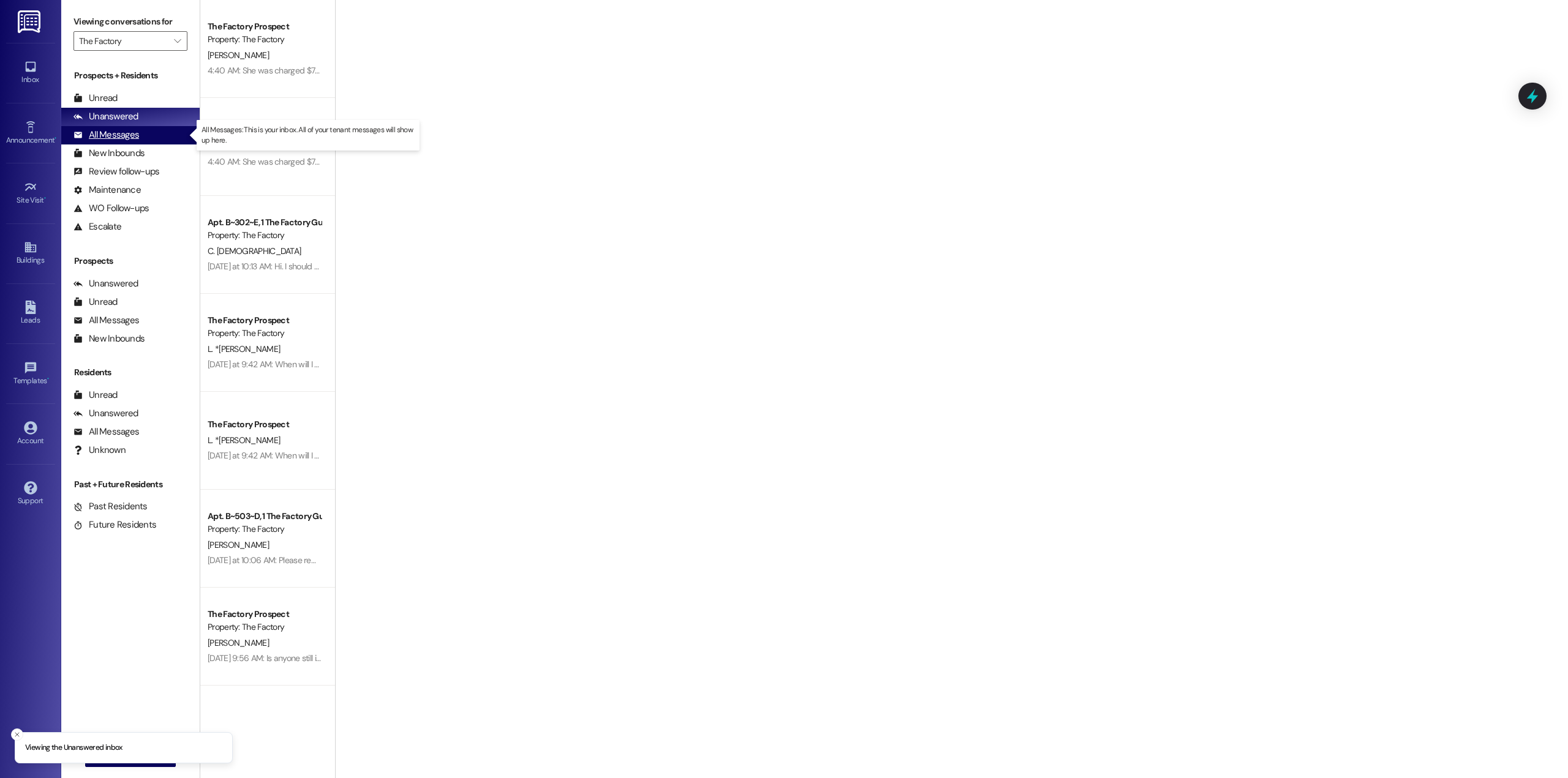
click at [130, 137] on div "All Messages" at bounding box center [106, 135] width 65 height 13
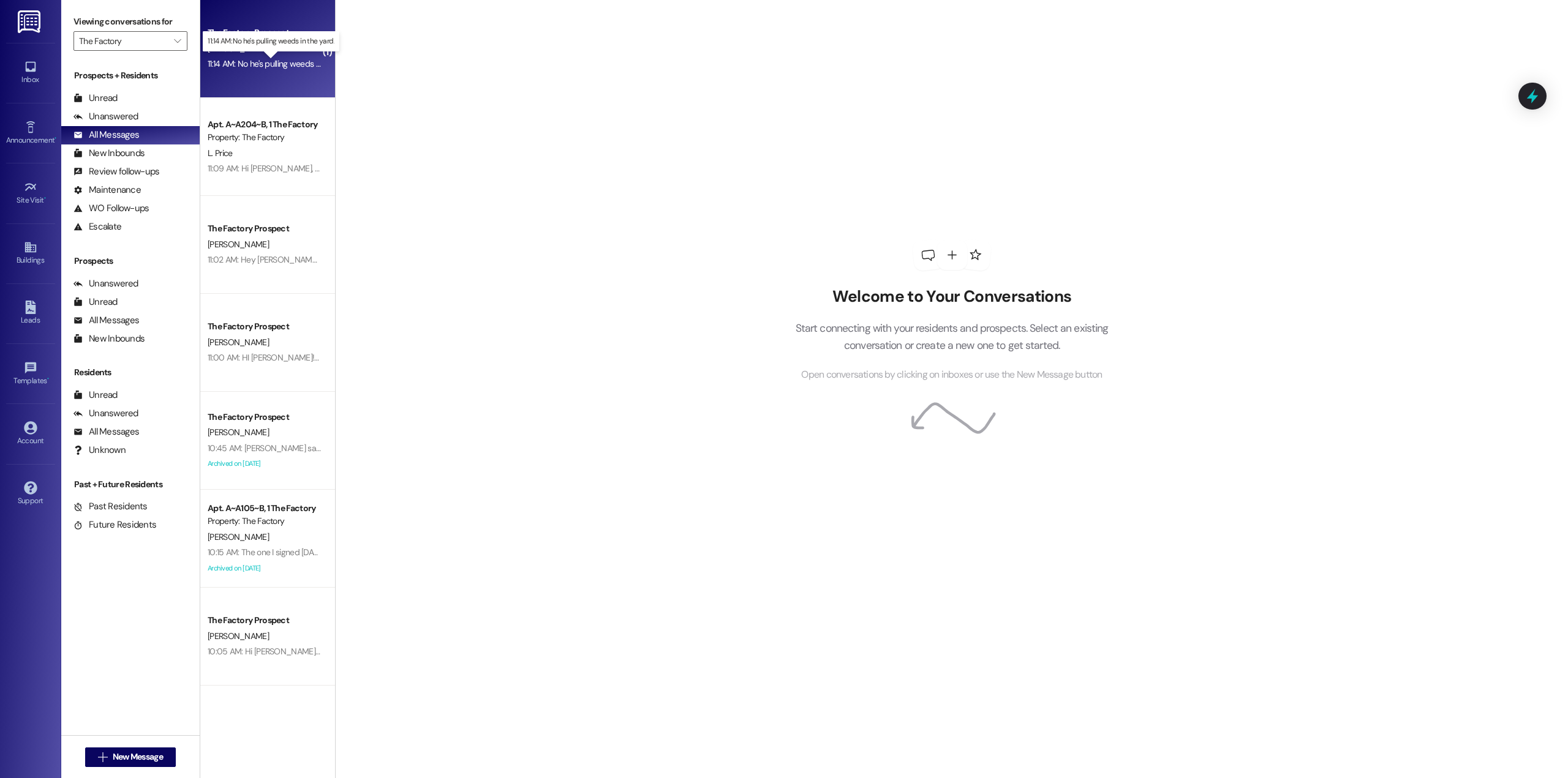
click at [265, 66] on div "11:14 AM: No he's pulling weeds in the yard. 11:14 AM: No he's pulling weeds in…" at bounding box center [281, 64] width 148 height 11
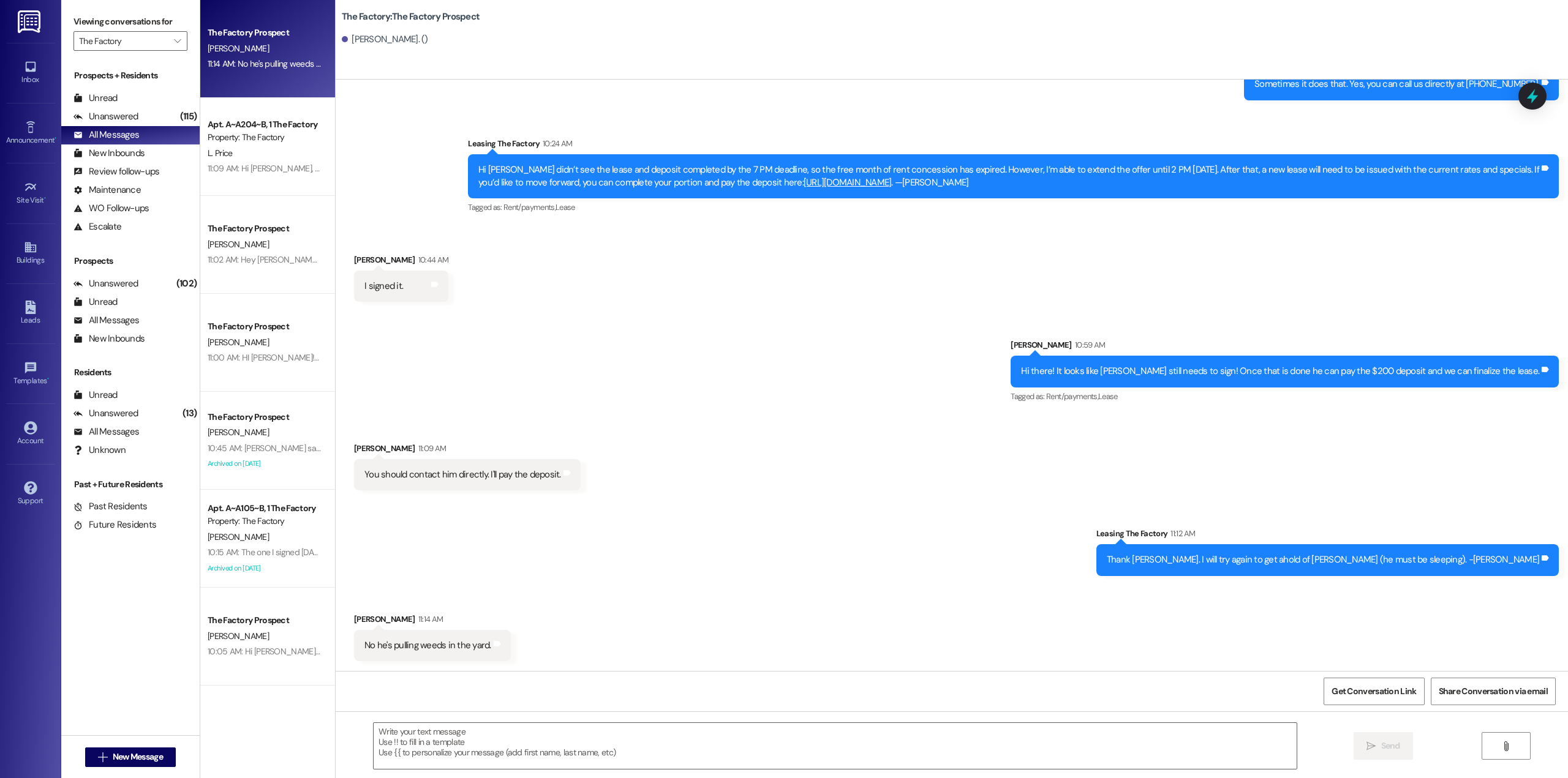
scroll to position [1620, 0]
